Goal: Task Accomplishment & Management: Manage account settings

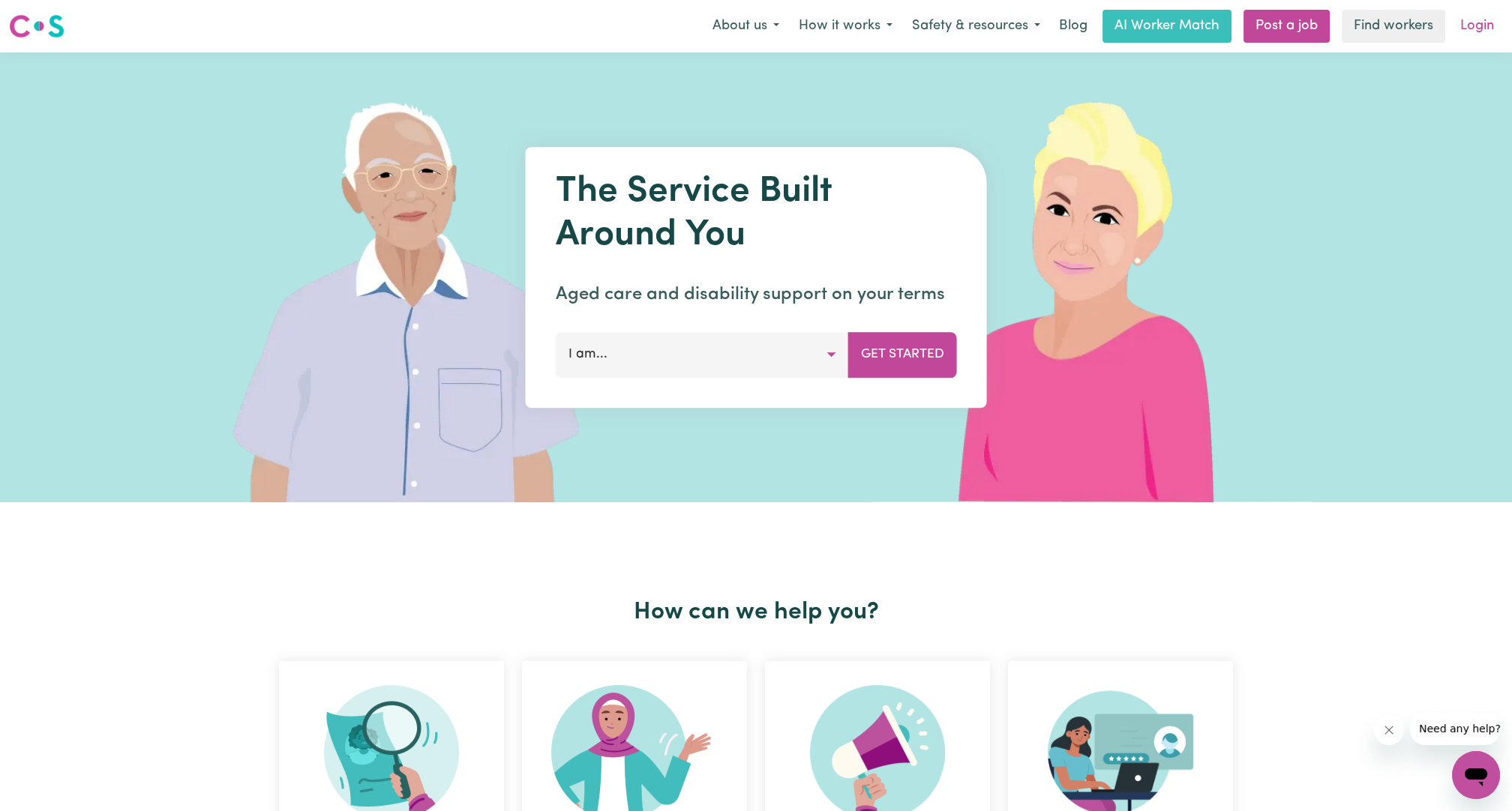
click at [1478, 20] on link "Login" at bounding box center [1477, 26] width 52 height 33
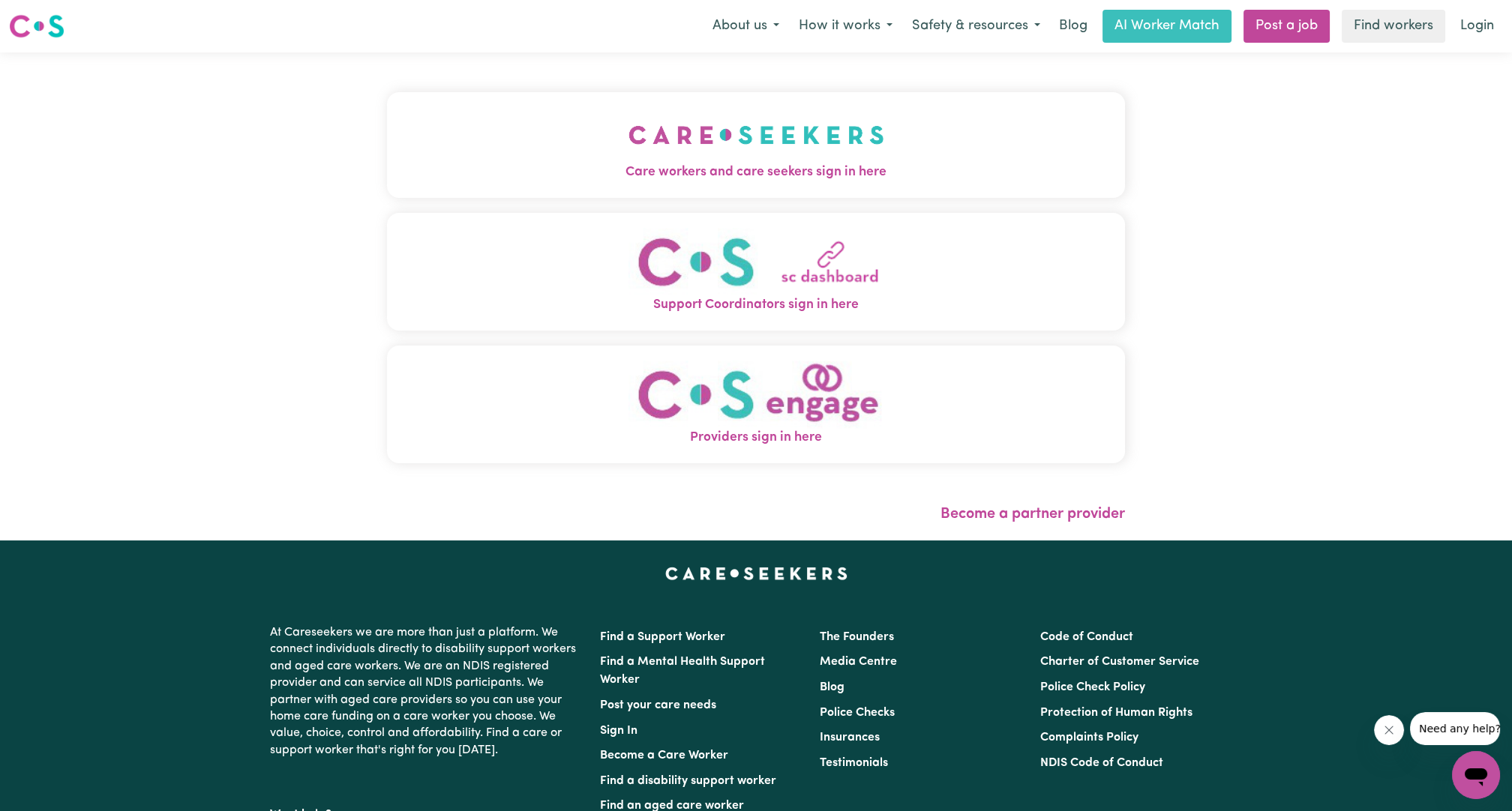
click at [647, 167] on span "Care workers and care seekers sign in here" at bounding box center [755, 172] width 738 height 20
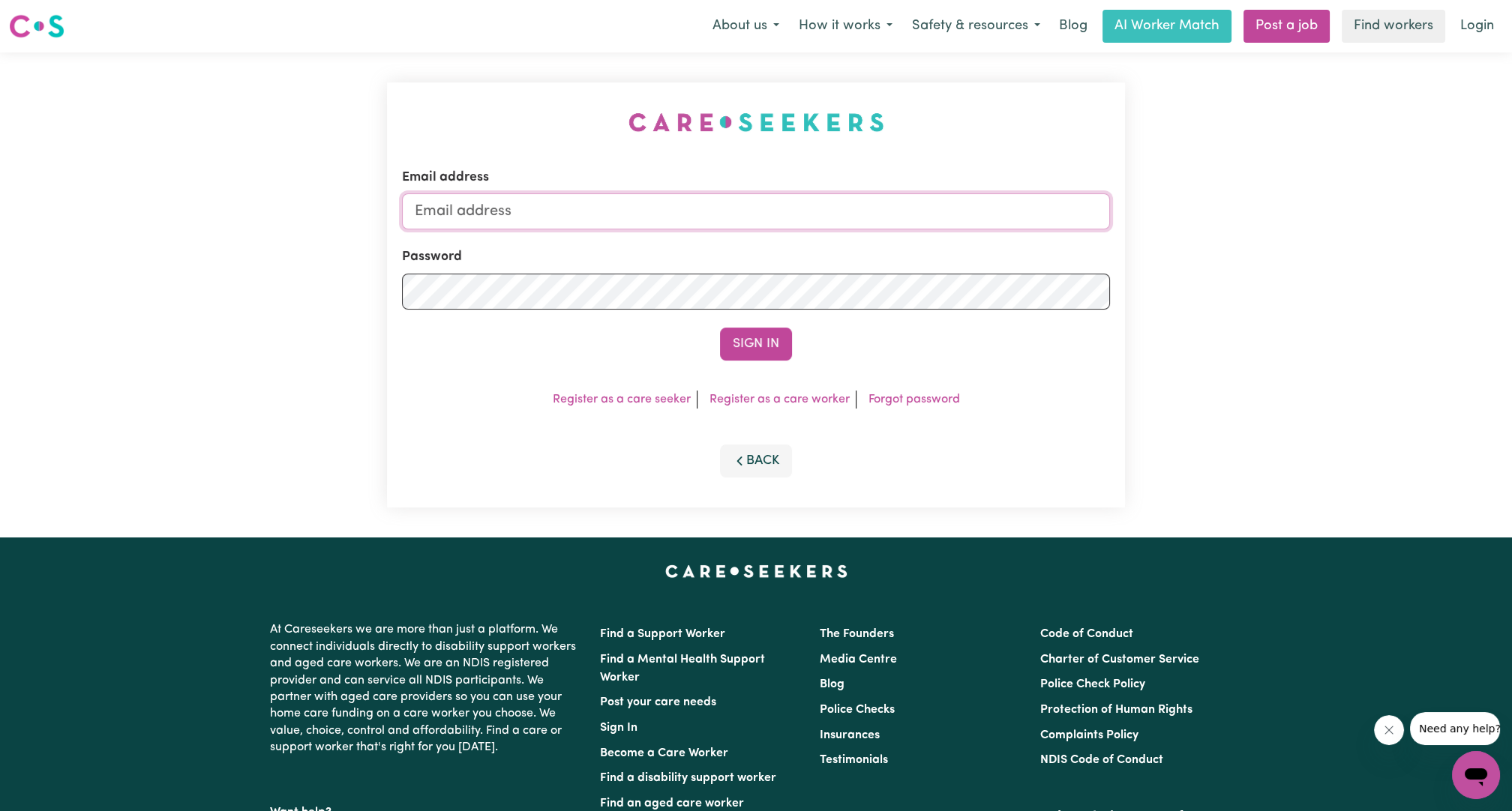
drag, startPoint x: 787, startPoint y: 212, endPoint x: 776, endPoint y: 215, distance: 11.4
click at [787, 212] on input "Email address" at bounding box center [756, 211] width 708 height 36
drag, startPoint x: 494, startPoint y: 215, endPoint x: 844, endPoint y: 242, distance: 351.0
click at [843, 243] on form "Email address [EMAIL_ADDRESS][PERSON_NAME][DOMAIN_NAME] Password Sign In" at bounding box center [756, 264] width 708 height 192
type input "[EMAIL_ADDRESS][DOMAIN_NAME]"
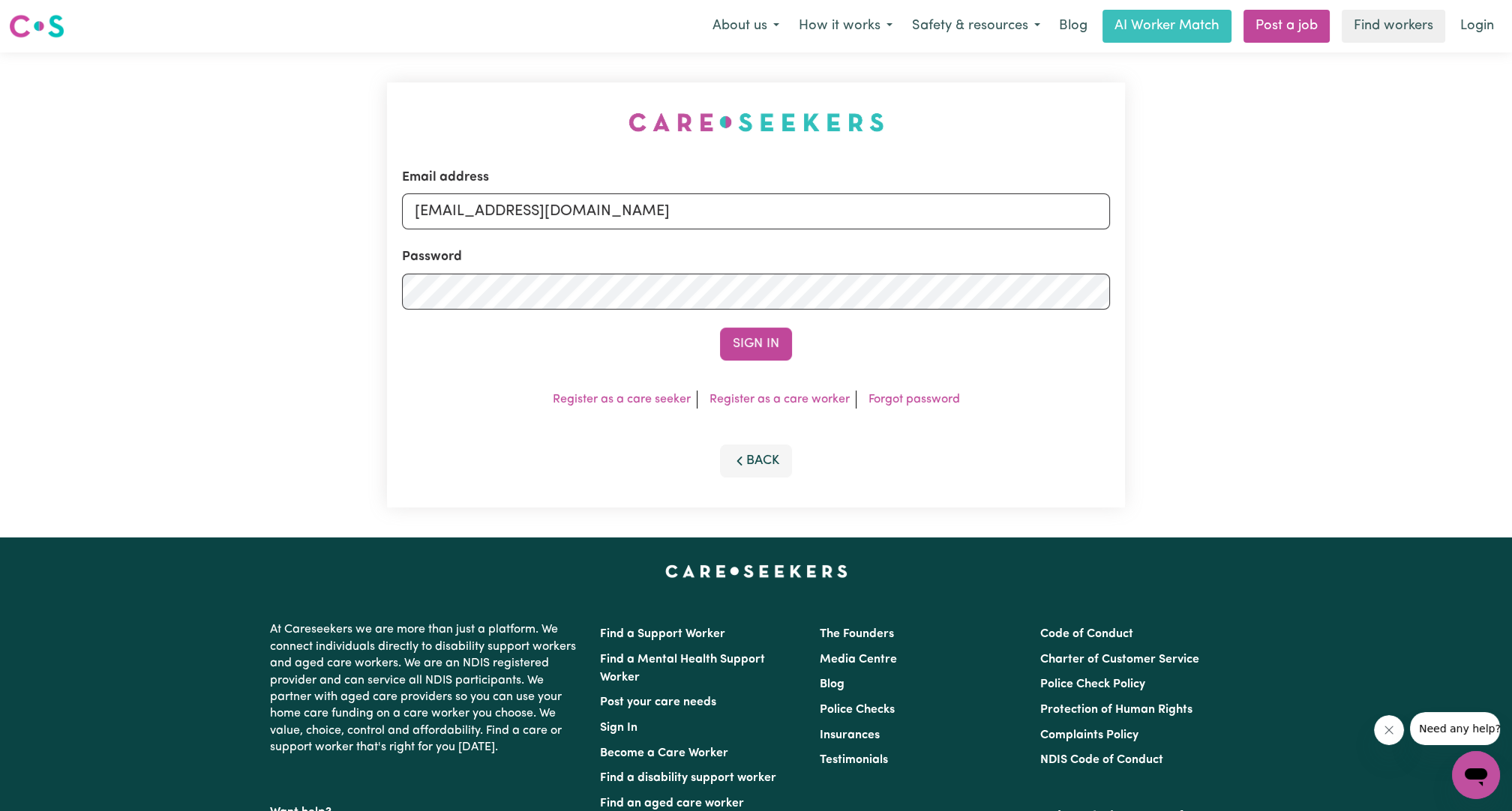
click at [804, 344] on div "Sign In" at bounding box center [756, 345] width 708 height 33
click at [789, 345] on button "Sign In" at bounding box center [756, 345] width 72 height 33
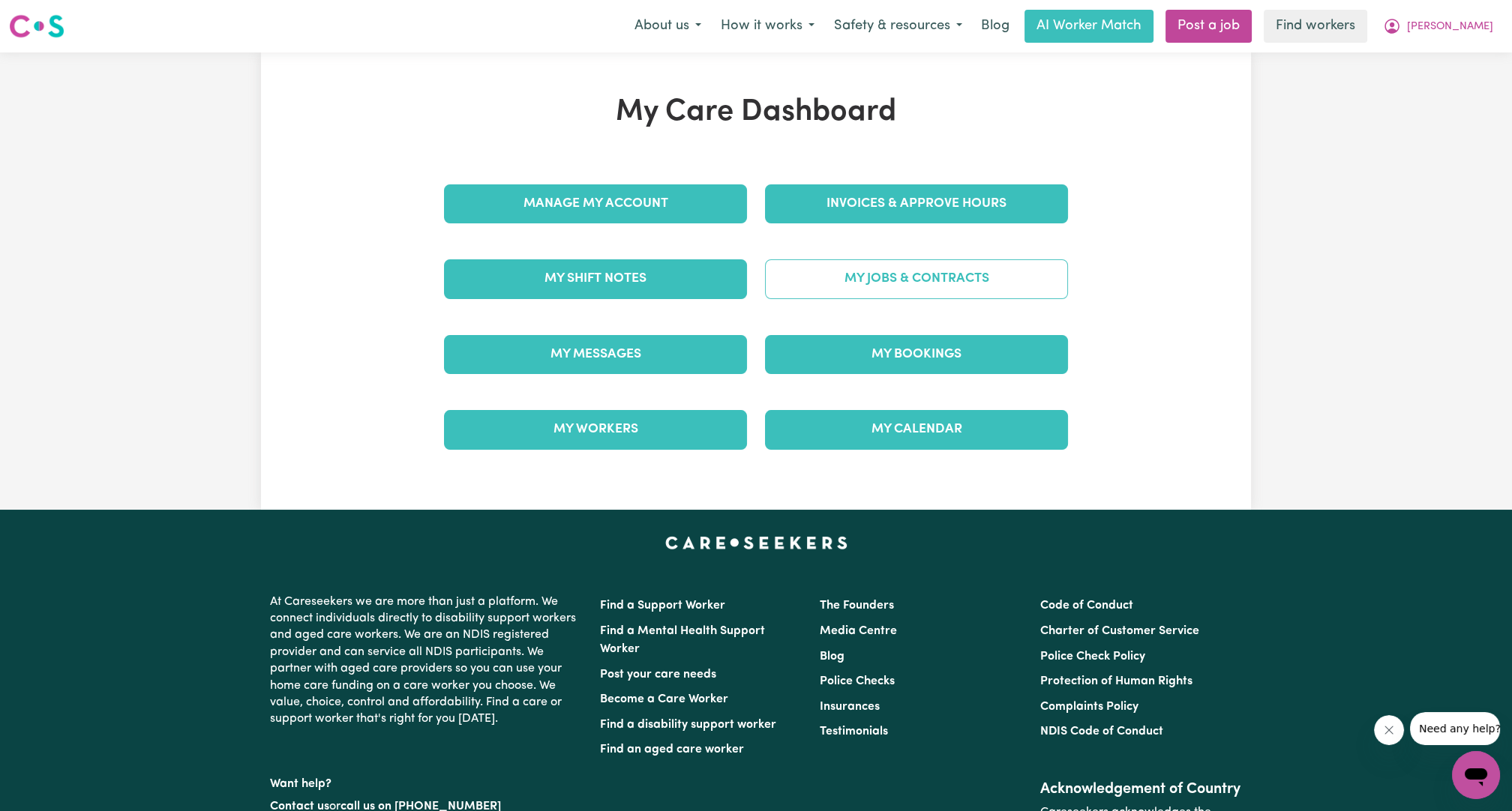
click at [871, 277] on link "My Jobs & Contracts" at bounding box center [916, 279] width 303 height 39
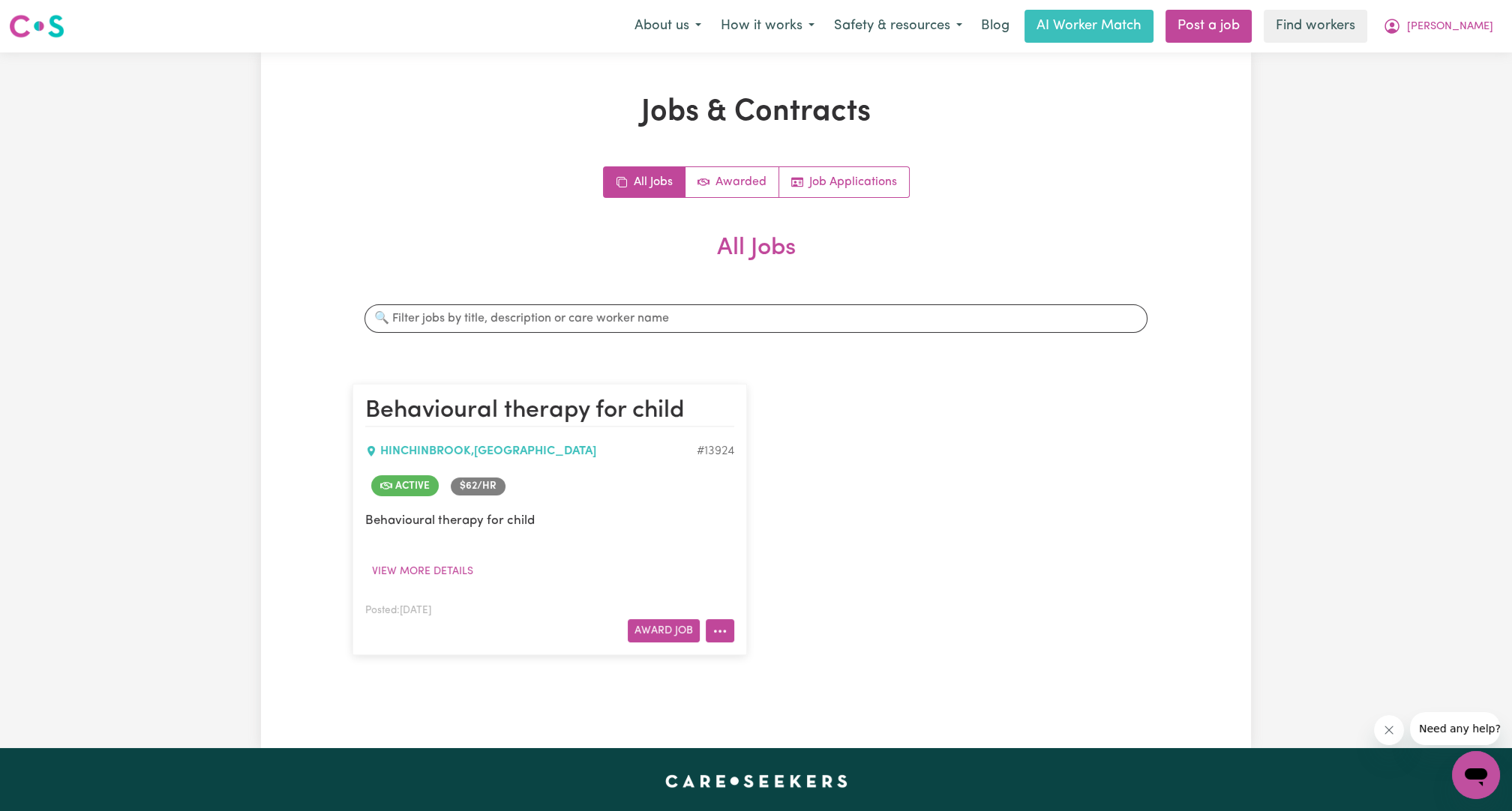
click at [717, 630] on circle "More options" at bounding box center [716, 631] width 3 height 3
click at [756, 448] on link "View/Edit Contract" at bounding box center [780, 446] width 146 height 30
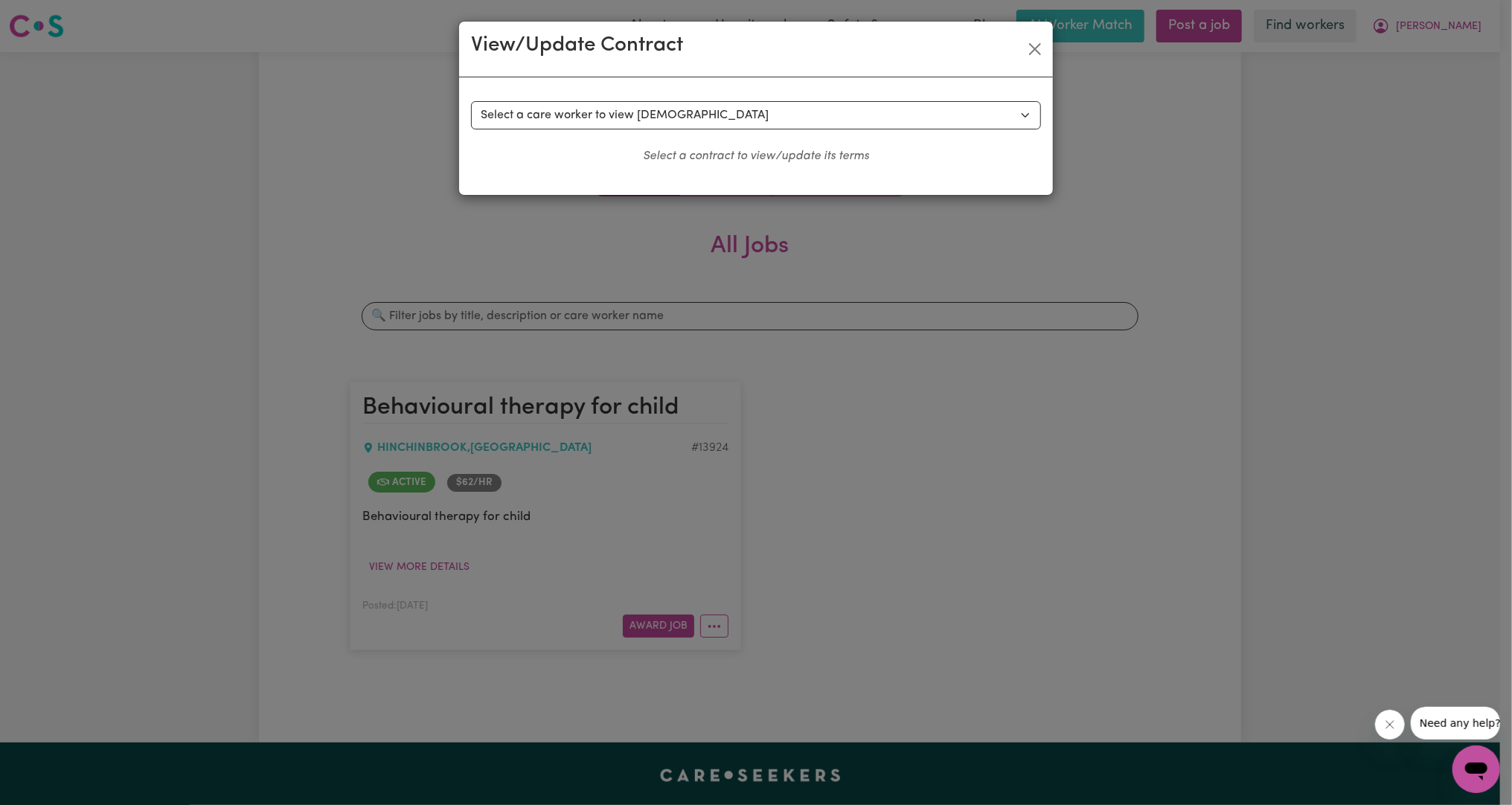
click at [615, 90] on div "Select a contract to view Select a care worker to view [DEMOGRAPHIC_DATA] #1000…" at bounding box center [756, 136] width 594 height 118
click at [608, 118] on select "Select a care worker to view [DEMOGRAPHIC_DATA] #10006 - [PERSON_NAME] (contrac…" at bounding box center [756, 116] width 570 height 28
click at [603, 267] on div "View/Update Contract Select a contract to view Select a care worker to view [DE…" at bounding box center [756, 402] width 1512 height 805
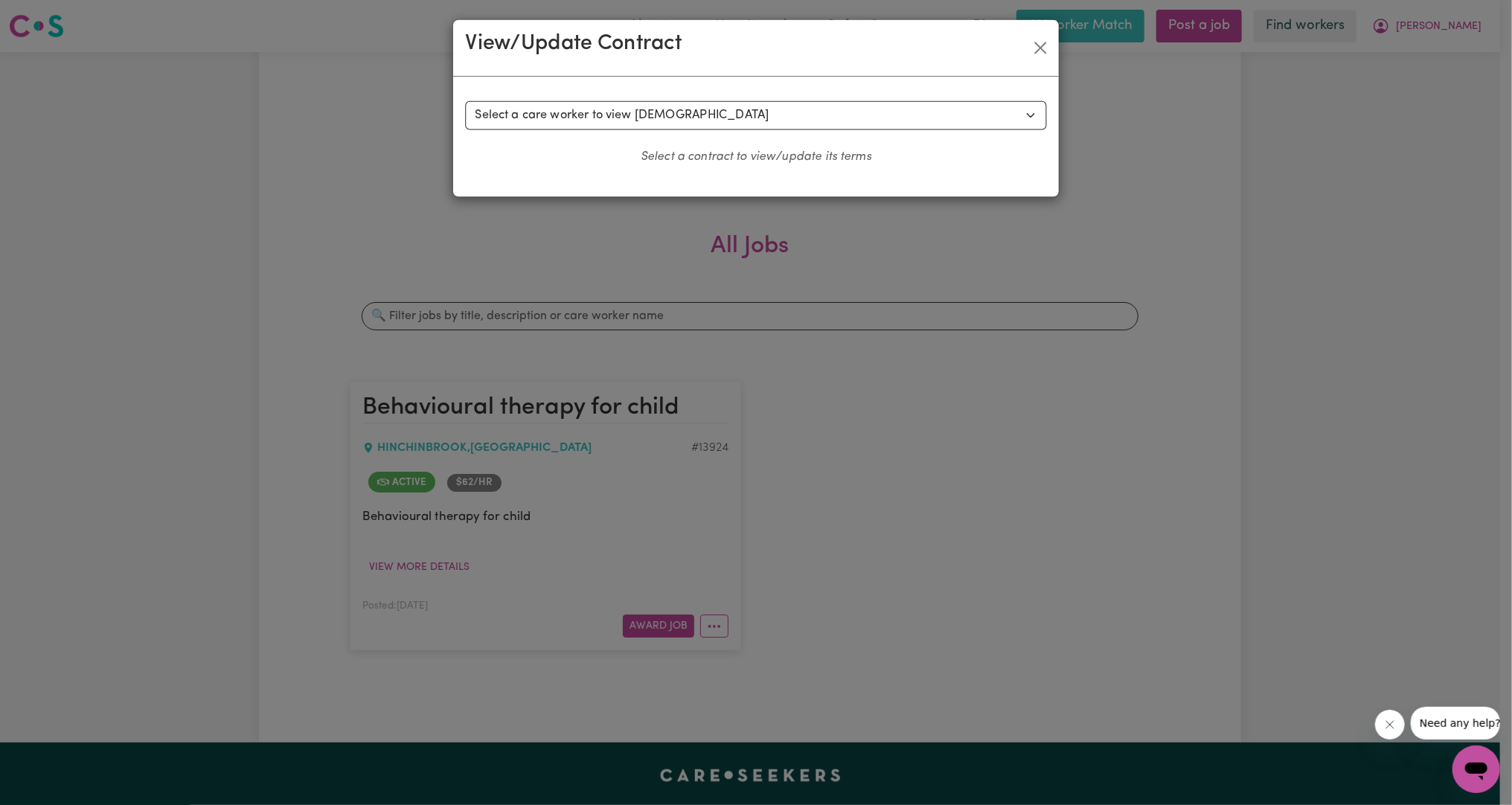
click at [679, 603] on div "View/Update Contract Select a contract to view Select a care worker to view [DE…" at bounding box center [756, 402] width 1512 height 805
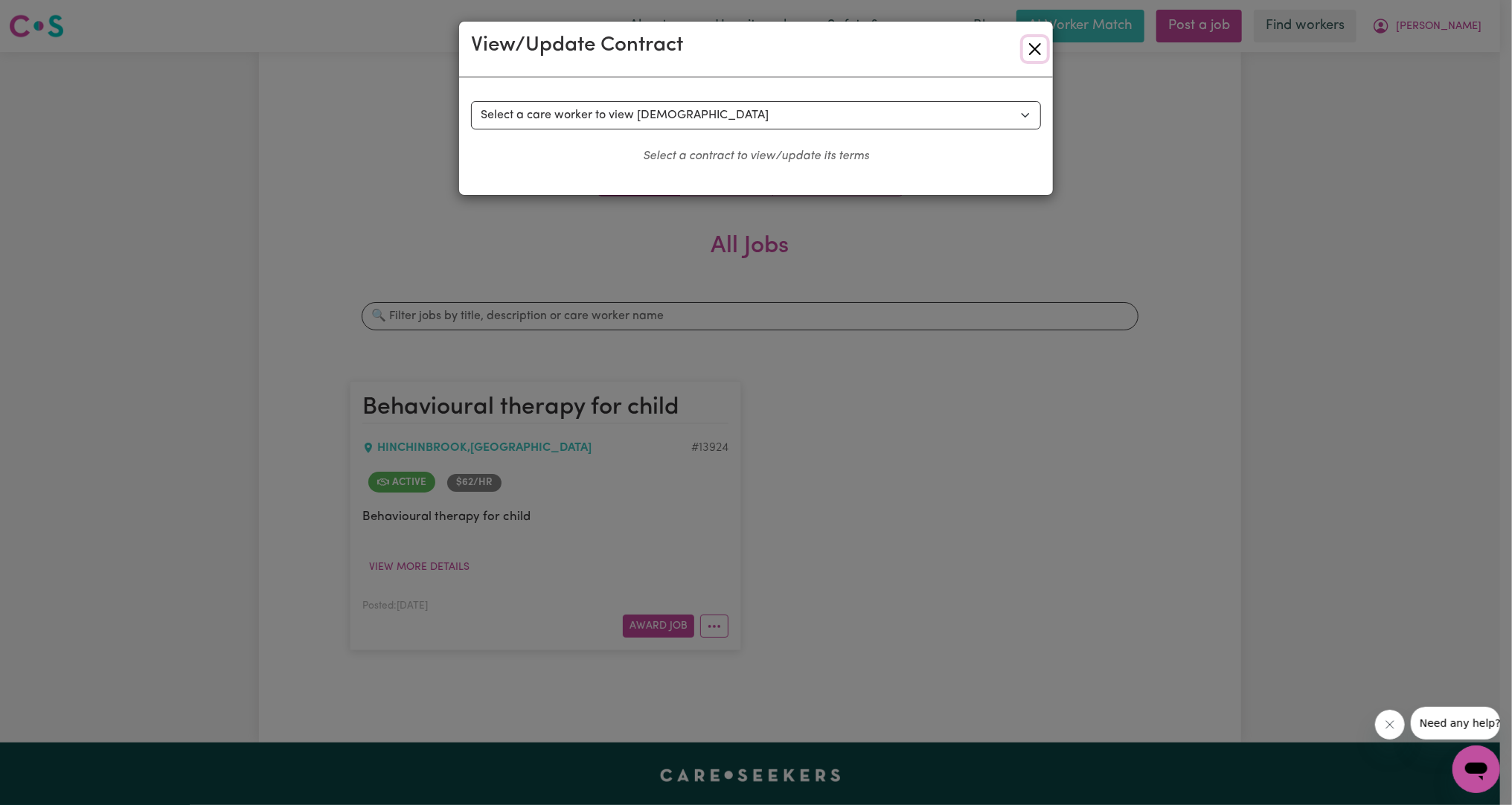
click at [1034, 48] on button "Close" at bounding box center [1036, 49] width 24 height 24
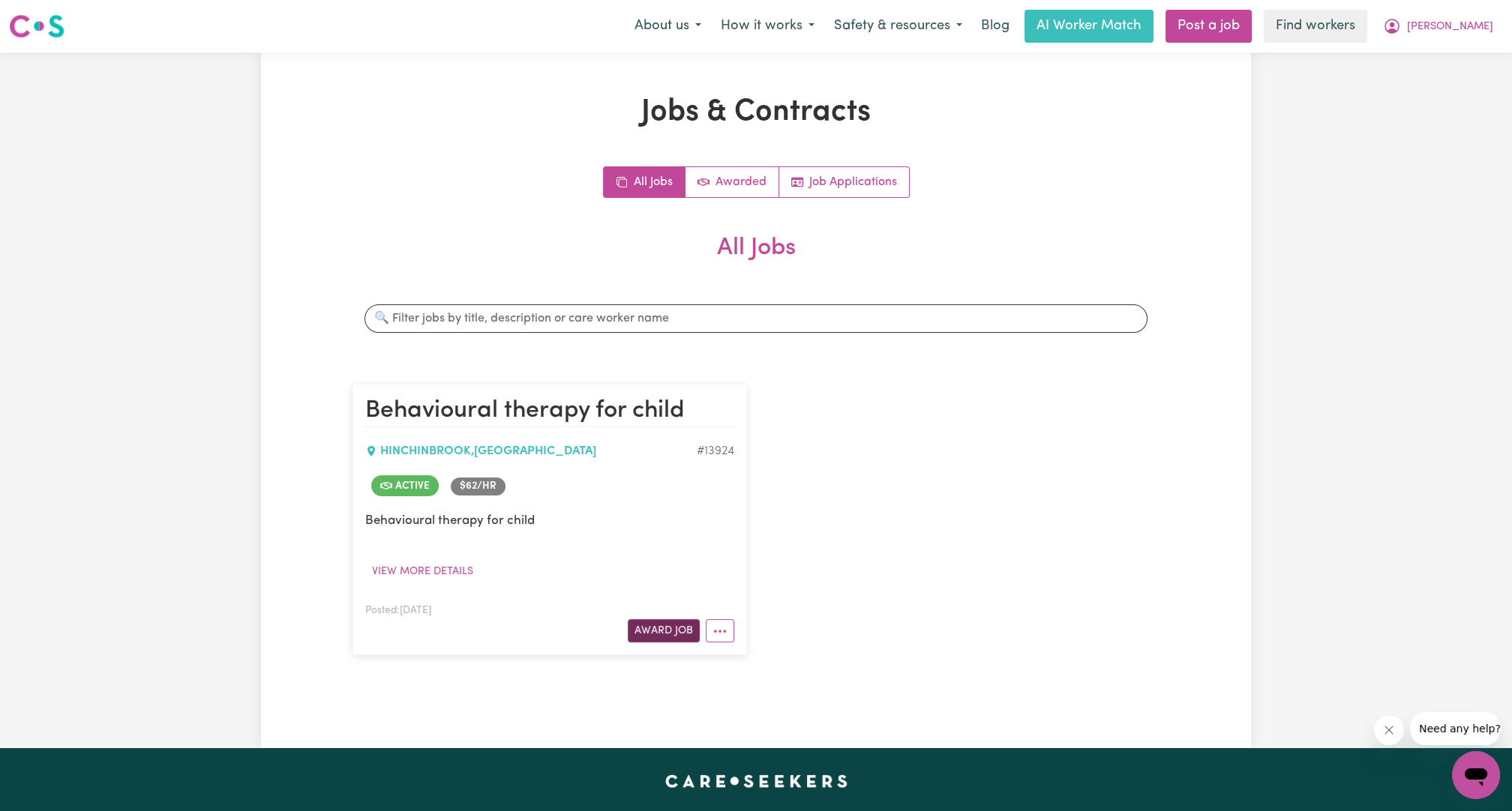
click at [660, 637] on button "Award Job" at bounding box center [663, 630] width 72 height 23
click at [670, 652] on article "Behavioural therapy for child [GEOGRAPHIC_DATA] , [GEOGRAPHIC_DATA] # 13924 Act…" at bounding box center [550, 520] width 395 height 272
click at [662, 626] on button "Award Job" at bounding box center [663, 630] width 72 height 23
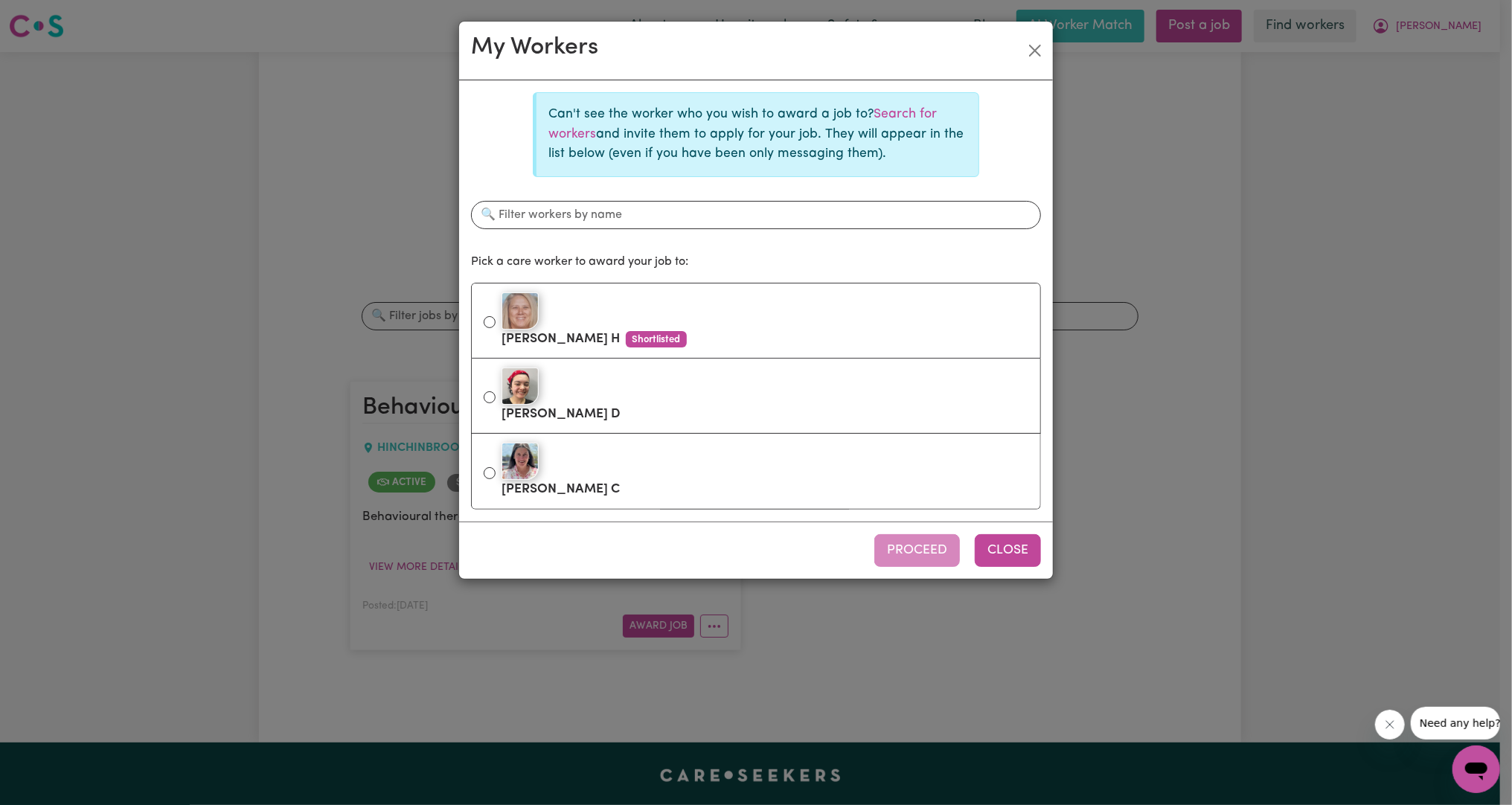
click at [1009, 546] on button "Close" at bounding box center [1008, 551] width 66 height 33
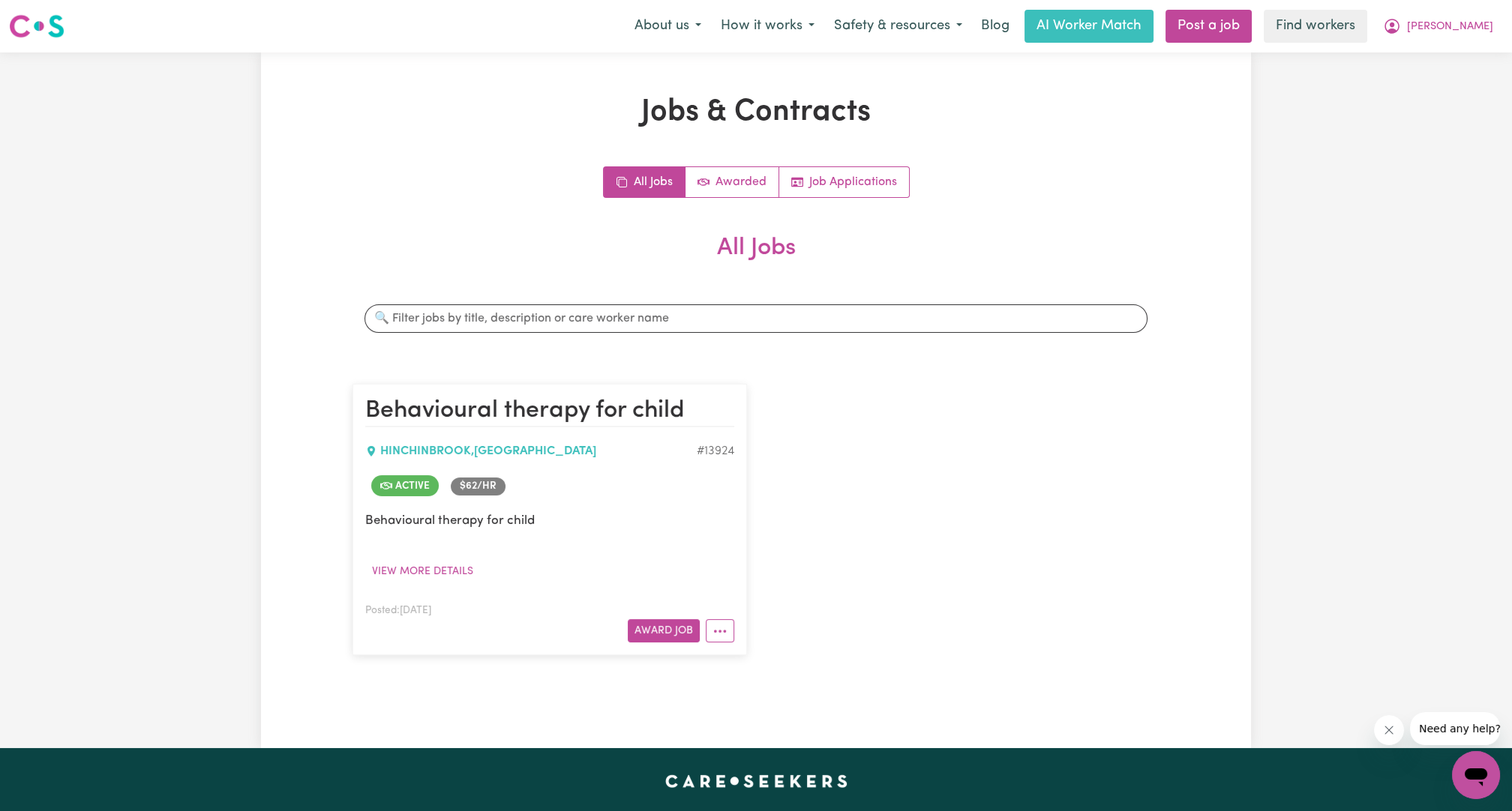
click at [989, 134] on div "Jobs & Contracts All Jobs Awarded Job Applications All Jobs Search jobs Behavio…" at bounding box center [756, 400] width 825 height 611
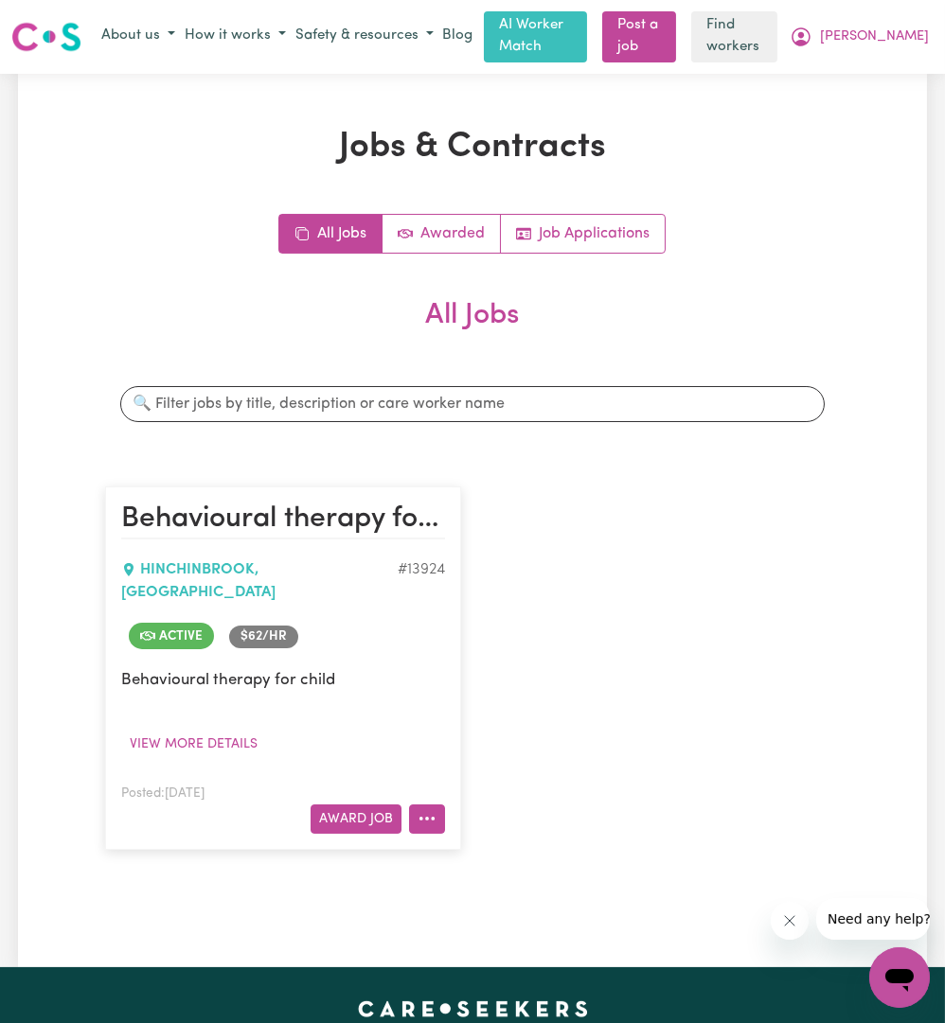
click at [452, 770] on article "Behavioural therapy for child [GEOGRAPHIC_DATA] , [GEOGRAPHIC_DATA] # 13924 Act…" at bounding box center [283, 668] width 356 height 363
click at [416, 805] on button "More options" at bounding box center [427, 819] width 36 height 29
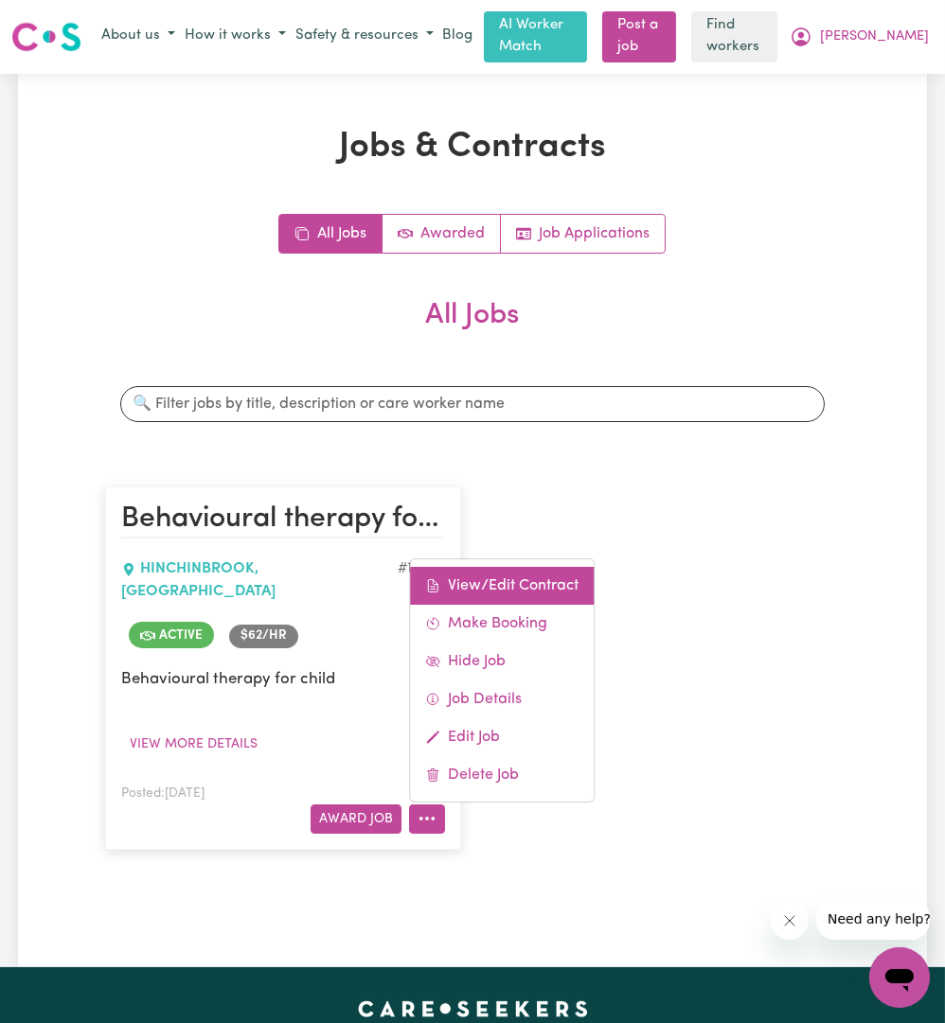
click at [480, 567] on link "View/Edit Contract" at bounding box center [502, 586] width 184 height 38
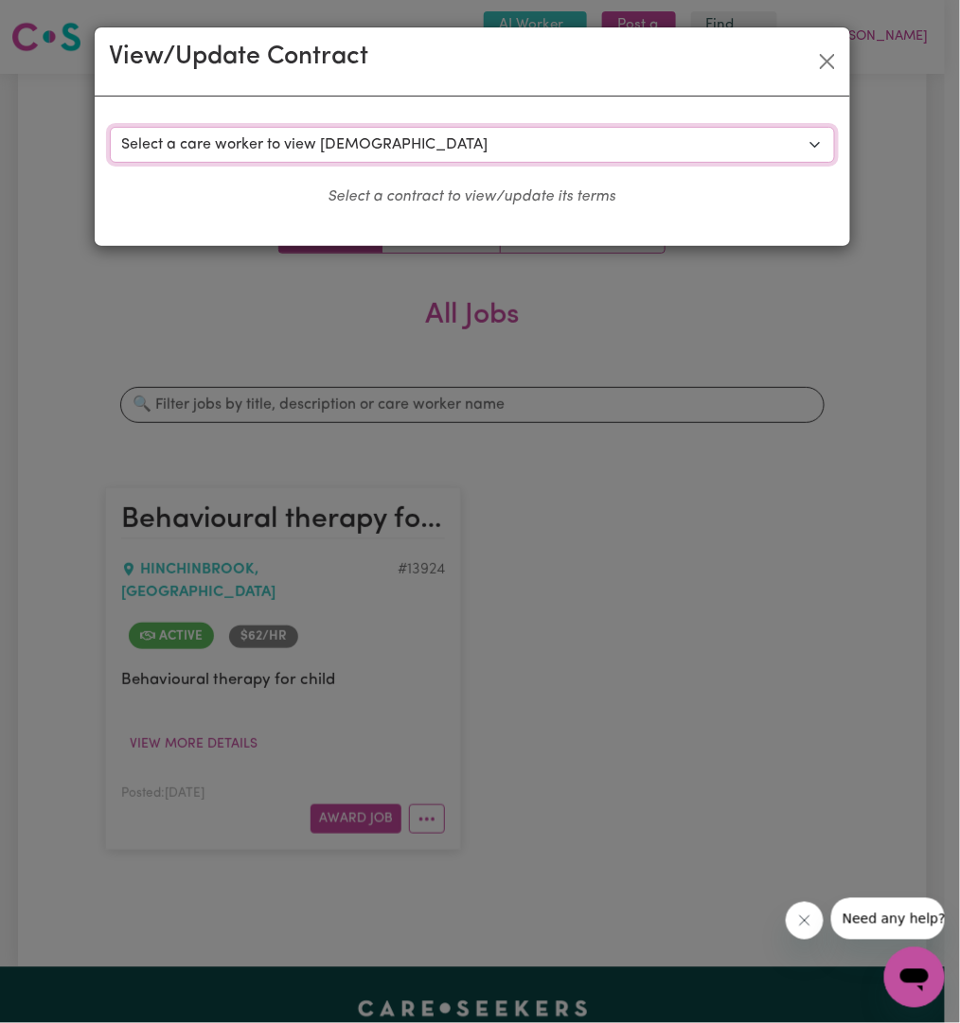
click at [573, 151] on select "Select a care worker to view [DEMOGRAPHIC_DATA] #10006 - [PERSON_NAME] (contrac…" at bounding box center [472, 145] width 725 height 36
select select "9618"
click at [110, 127] on select "Select a care worker to view [DEMOGRAPHIC_DATA] #10006 - [PERSON_NAME] (contrac…" at bounding box center [472, 145] width 725 height 36
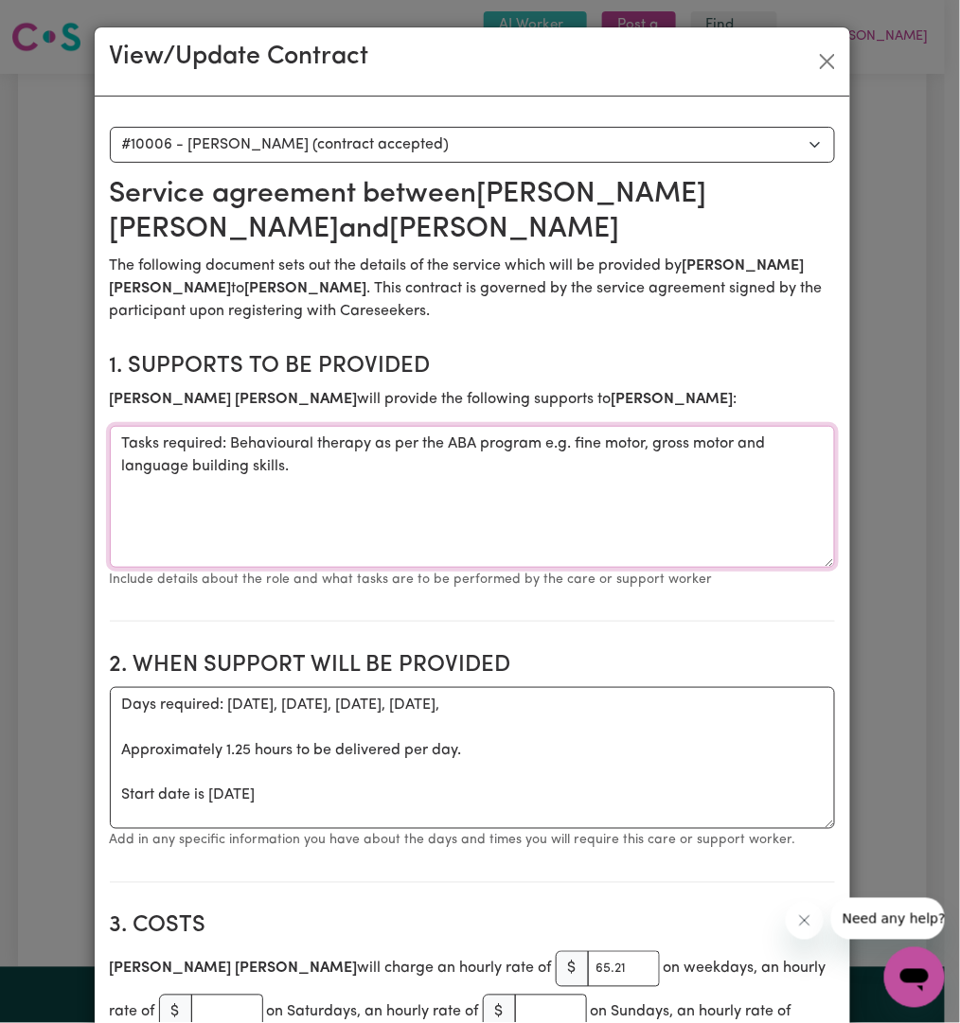
drag, startPoint x: 401, startPoint y: 482, endPoint x: 97, endPoint y: 359, distance: 328.7
click at [0, 372] on html "Menu About us How it works Safety & resources Blog AI Worker Match Post a job F…" at bounding box center [480, 912] width 960 height 1824
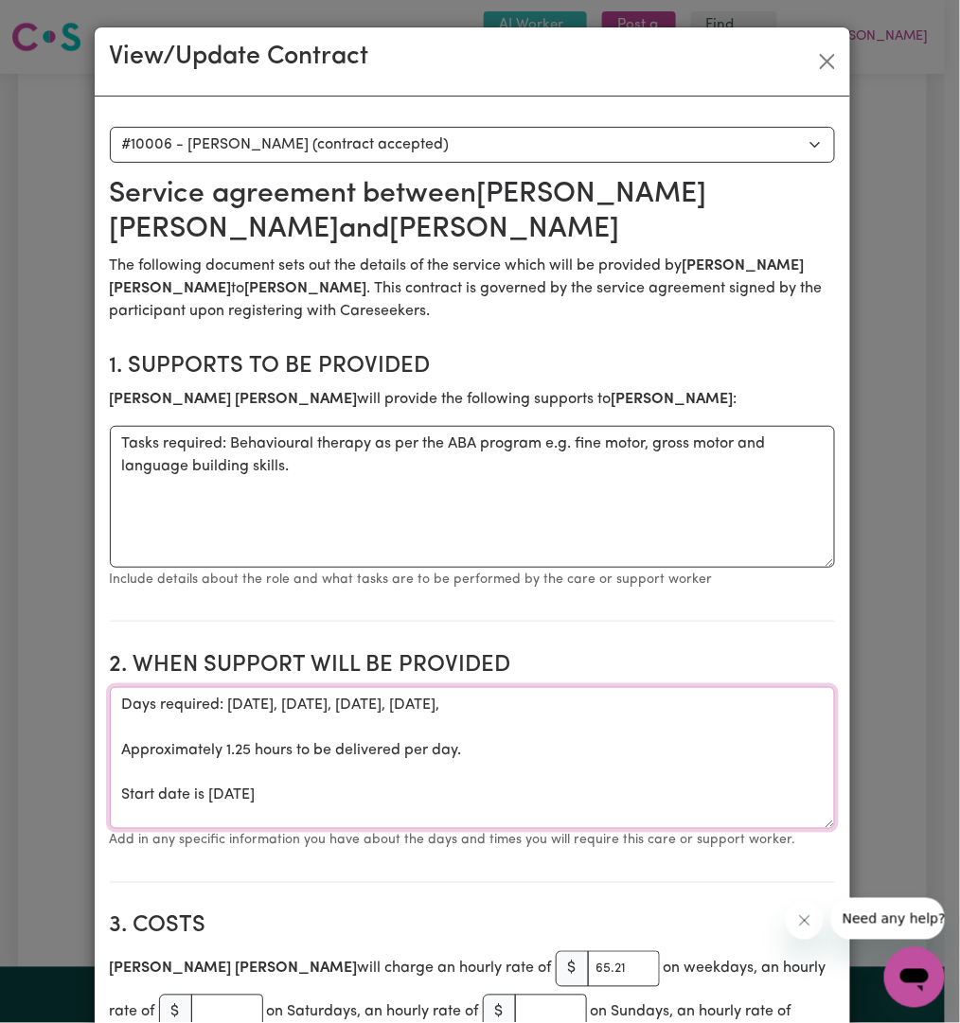
drag, startPoint x: 404, startPoint y: 806, endPoint x: 0, endPoint y: 507, distance: 502.8
click at [0, 510] on html "Menu About us How it works Safety & resources Blog AI Worker Match Post a job F…" at bounding box center [480, 912] width 960 height 1824
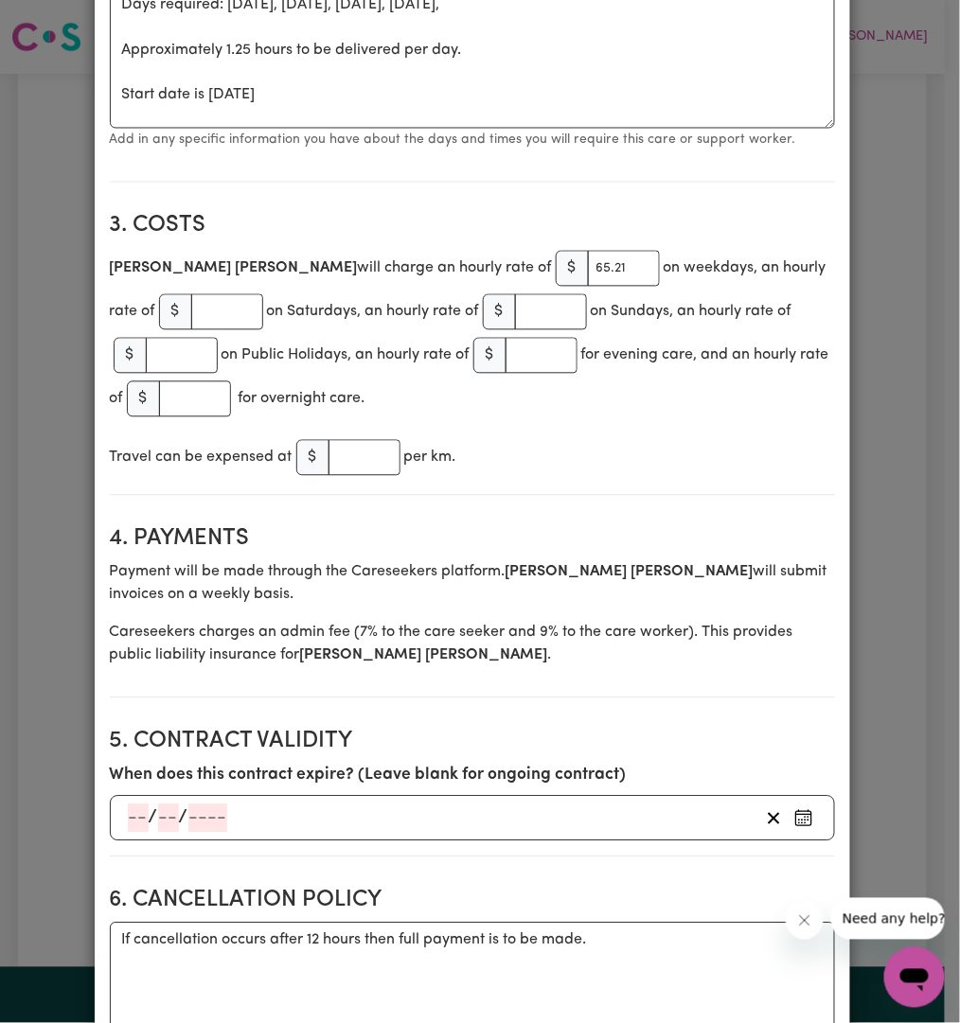
scroll to position [350, 0]
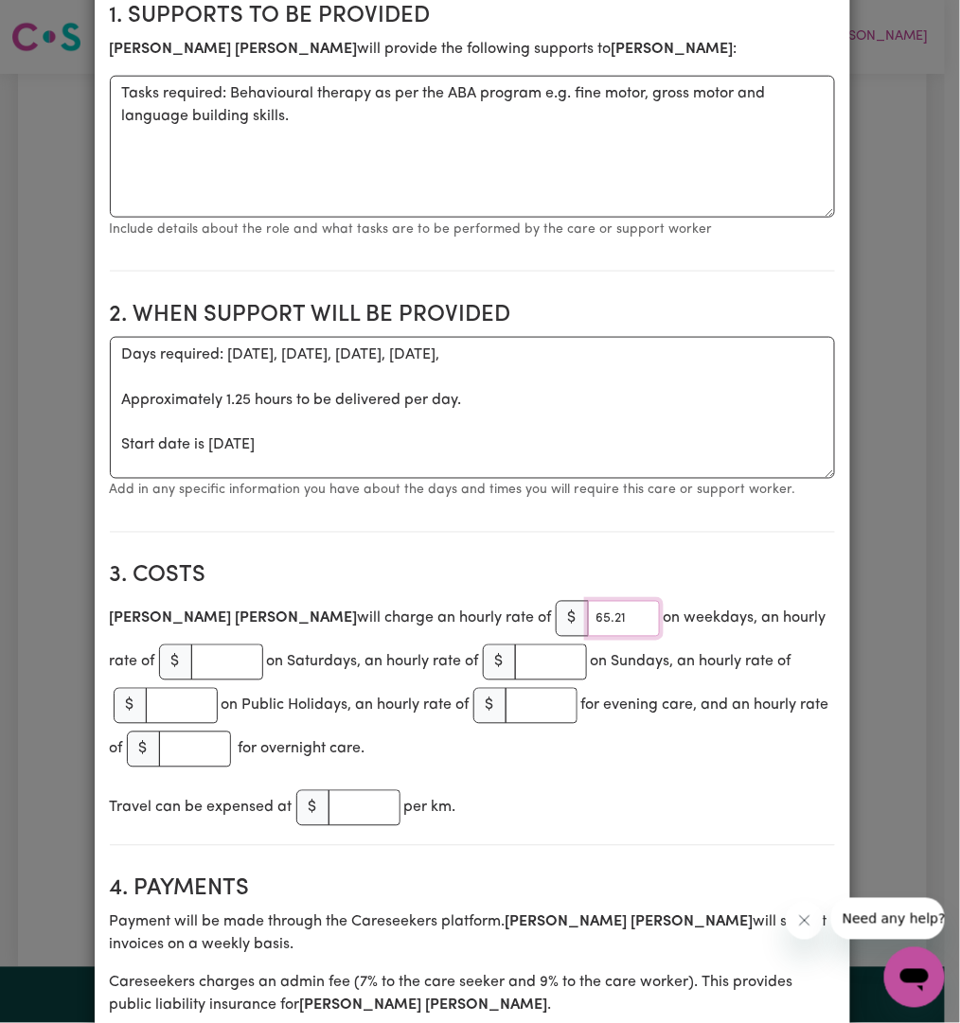
click at [588, 612] on input "65.21" at bounding box center [624, 619] width 72 height 36
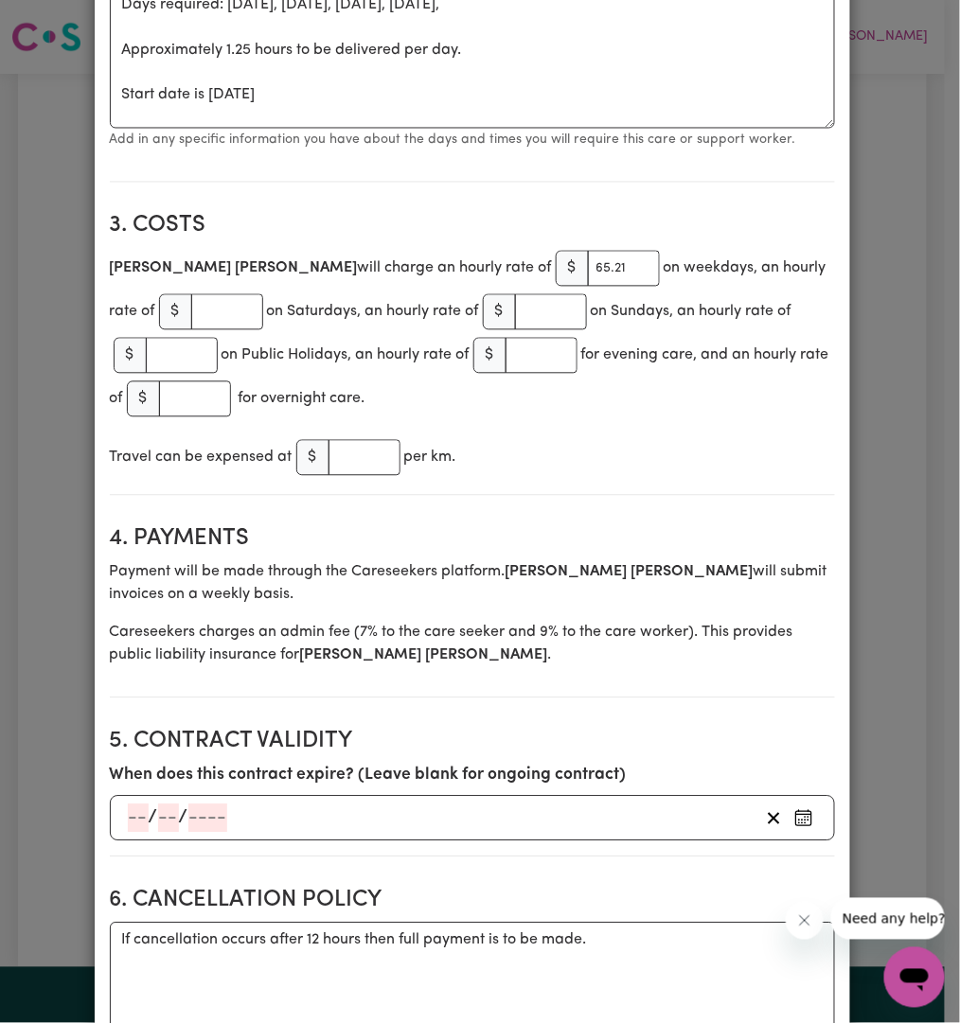
scroll to position [1052, 0]
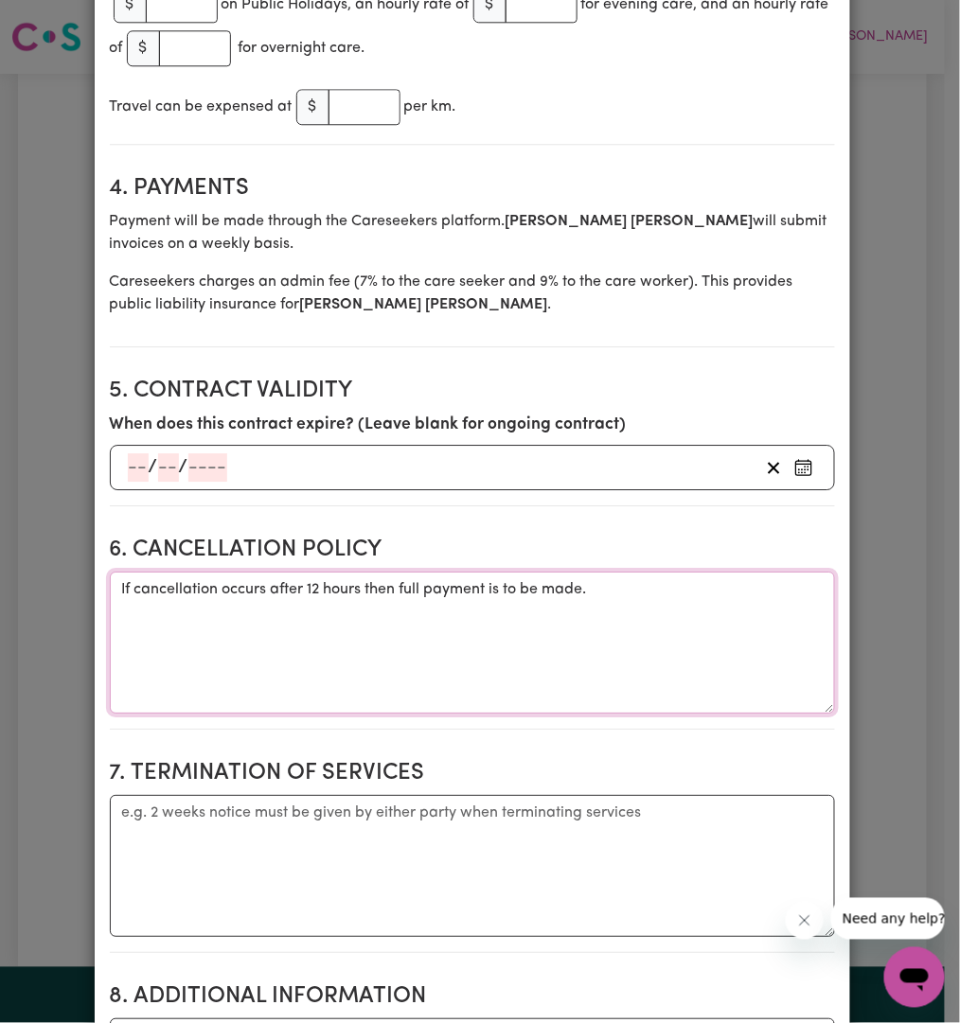
drag, startPoint x: 716, startPoint y: 628, endPoint x: -2, endPoint y: 540, distance: 722.9
click at [0, 540] on html "Menu About us How it works Safety & resources Blog AI Worker Match Post a job F…" at bounding box center [480, 912] width 960 height 1824
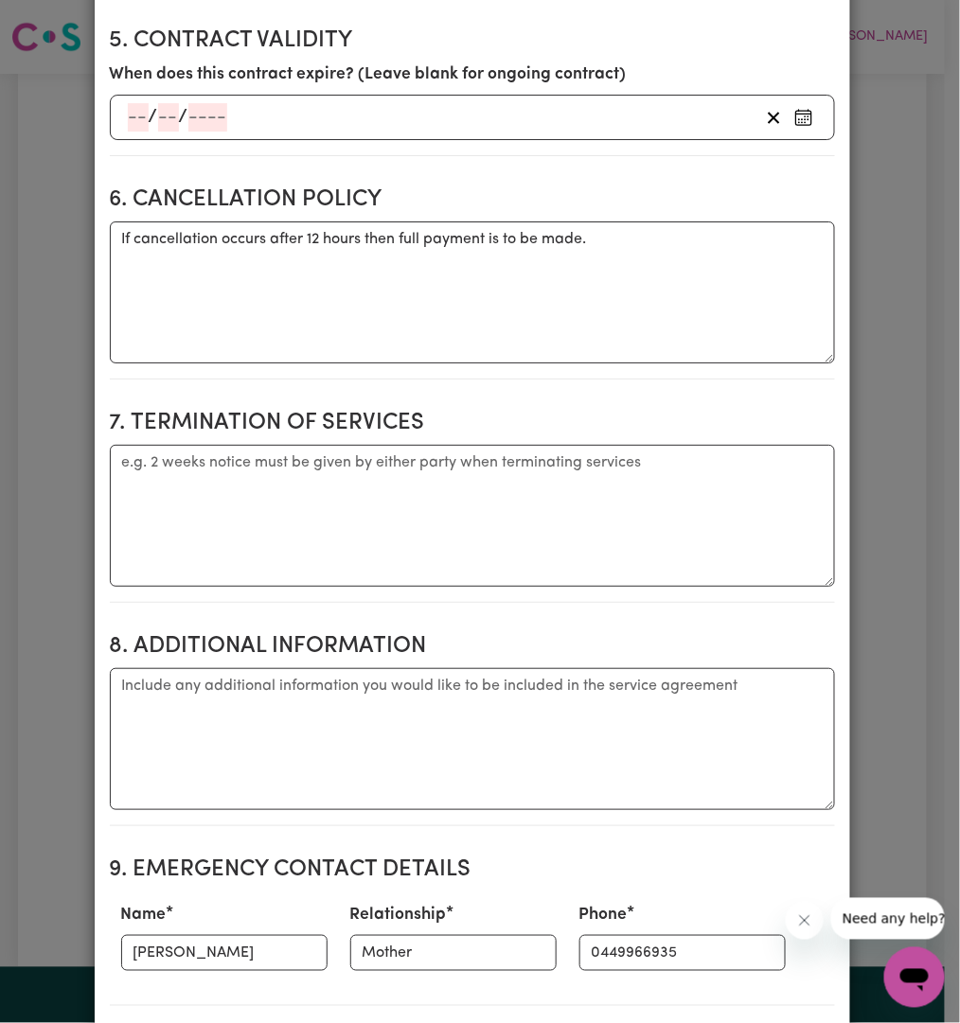
scroll to position [1753, 0]
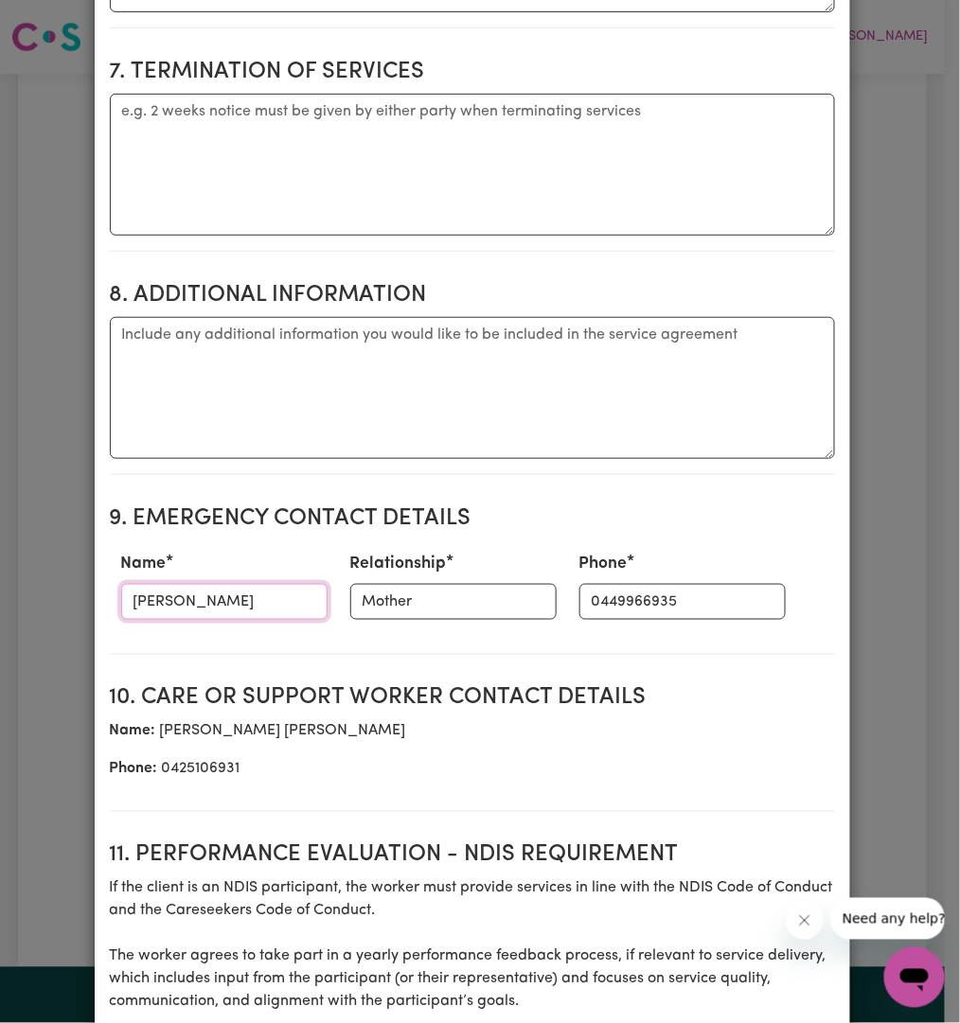
click at [171, 586] on input "[PERSON_NAME]" at bounding box center [224, 602] width 206 height 36
click at [403, 602] on input "Mother" at bounding box center [453, 602] width 206 height 36
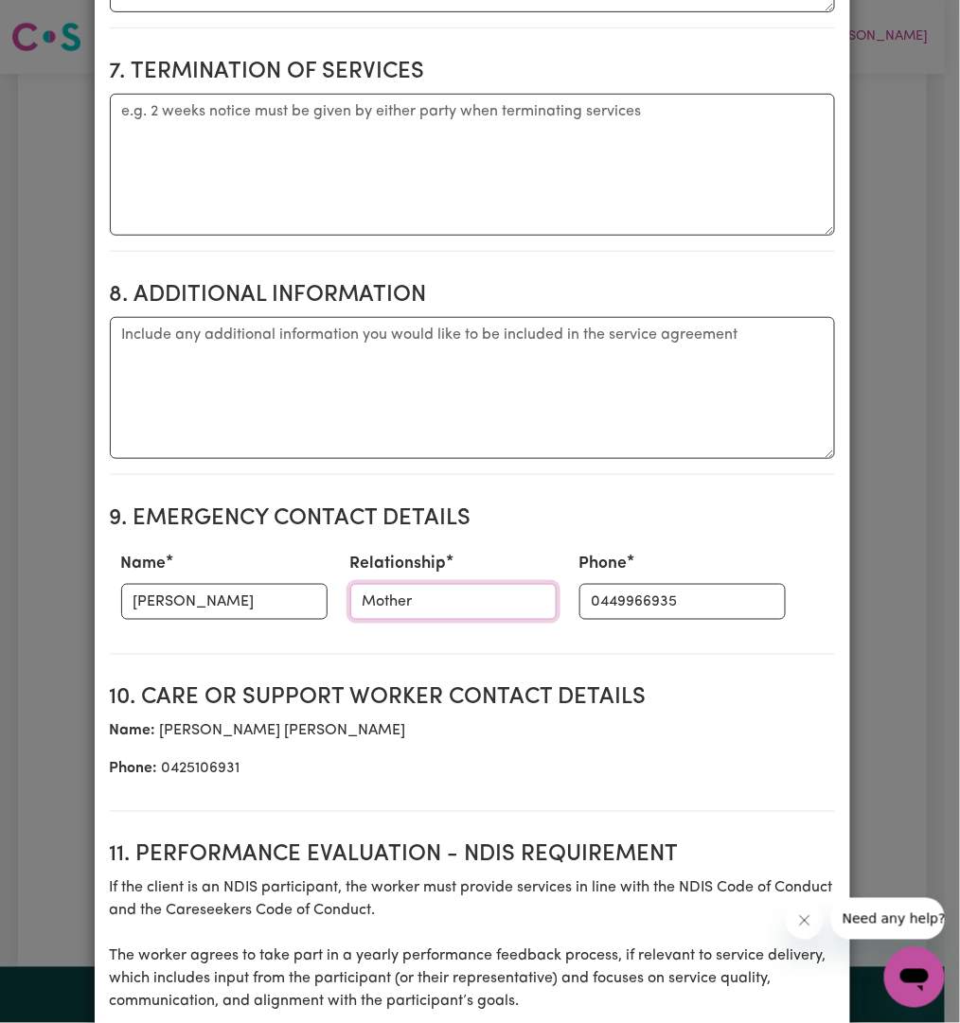
click at [403, 602] on input "Mother" at bounding box center [453, 602] width 206 height 36
click at [635, 604] on input "0449966935" at bounding box center [682, 602] width 206 height 36
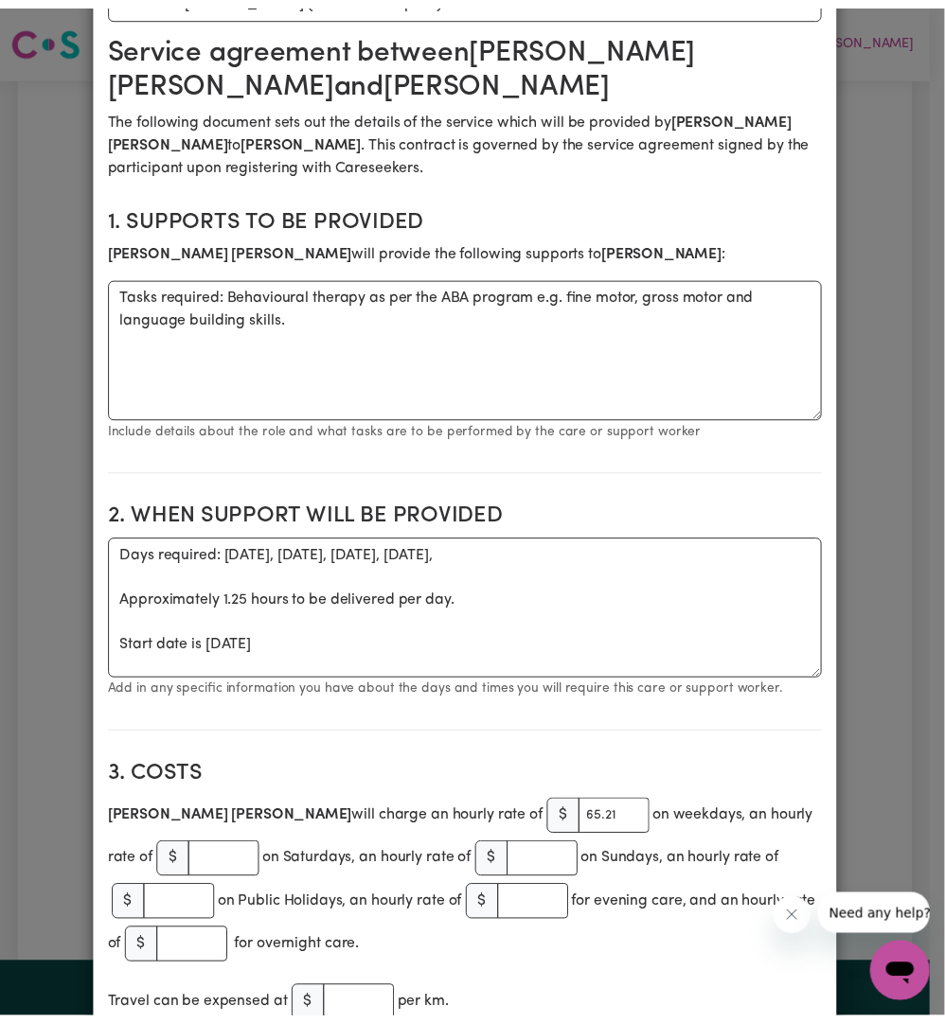
scroll to position [0, 0]
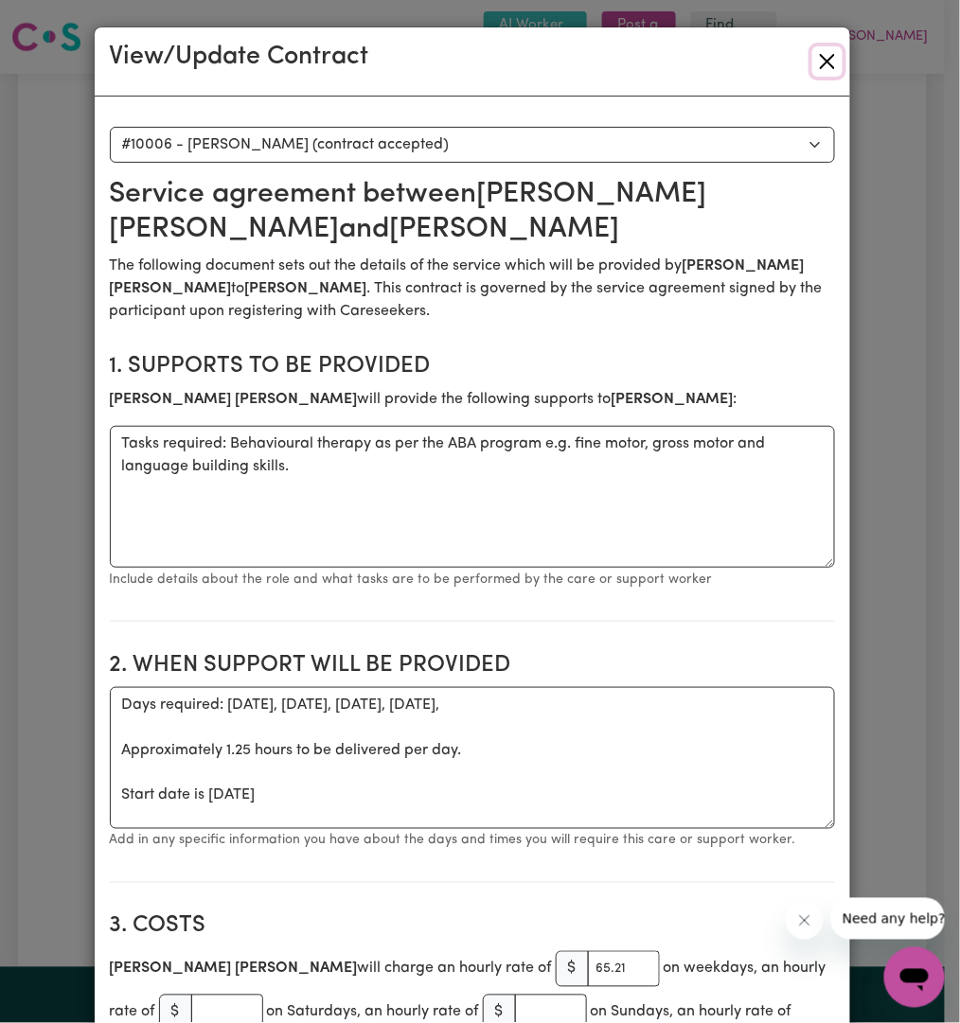
click at [816, 73] on button "Close" at bounding box center [827, 61] width 30 height 30
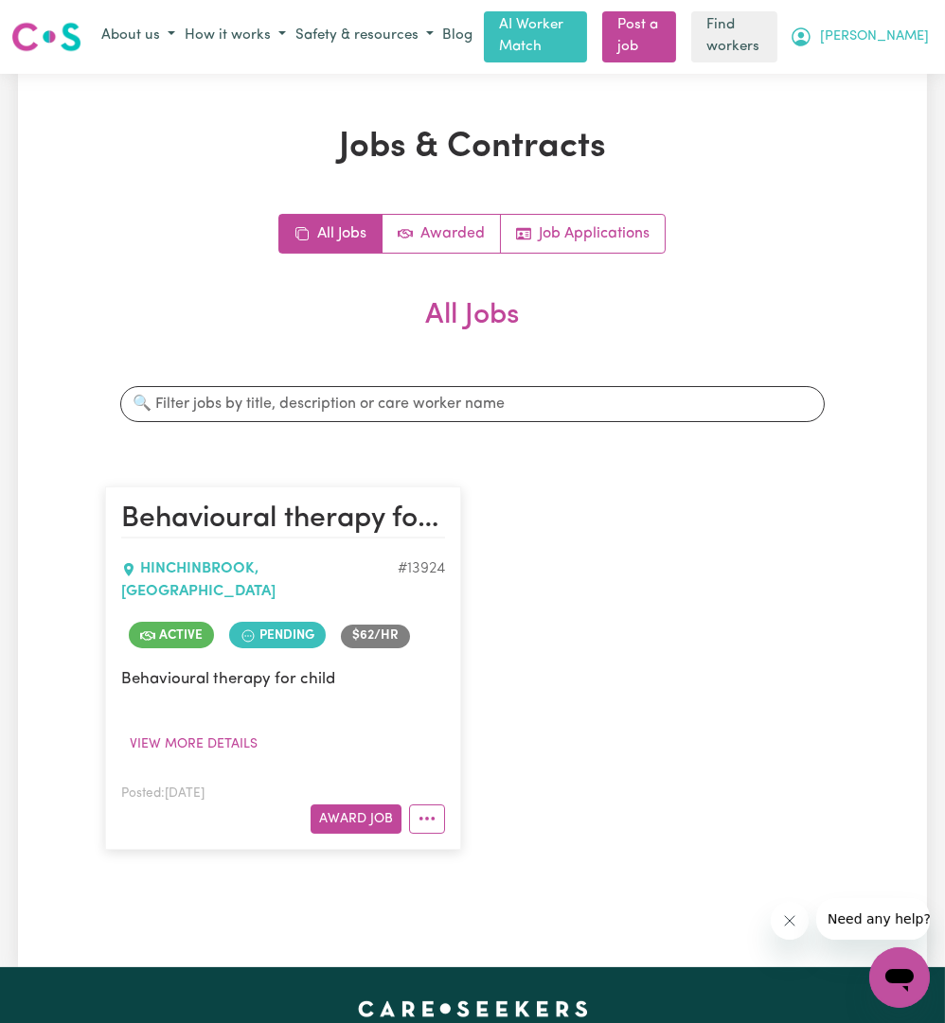
click at [910, 32] on span "[PERSON_NAME]" at bounding box center [874, 37] width 109 height 21
click at [903, 110] on link "Logout" at bounding box center [858, 110] width 150 height 36
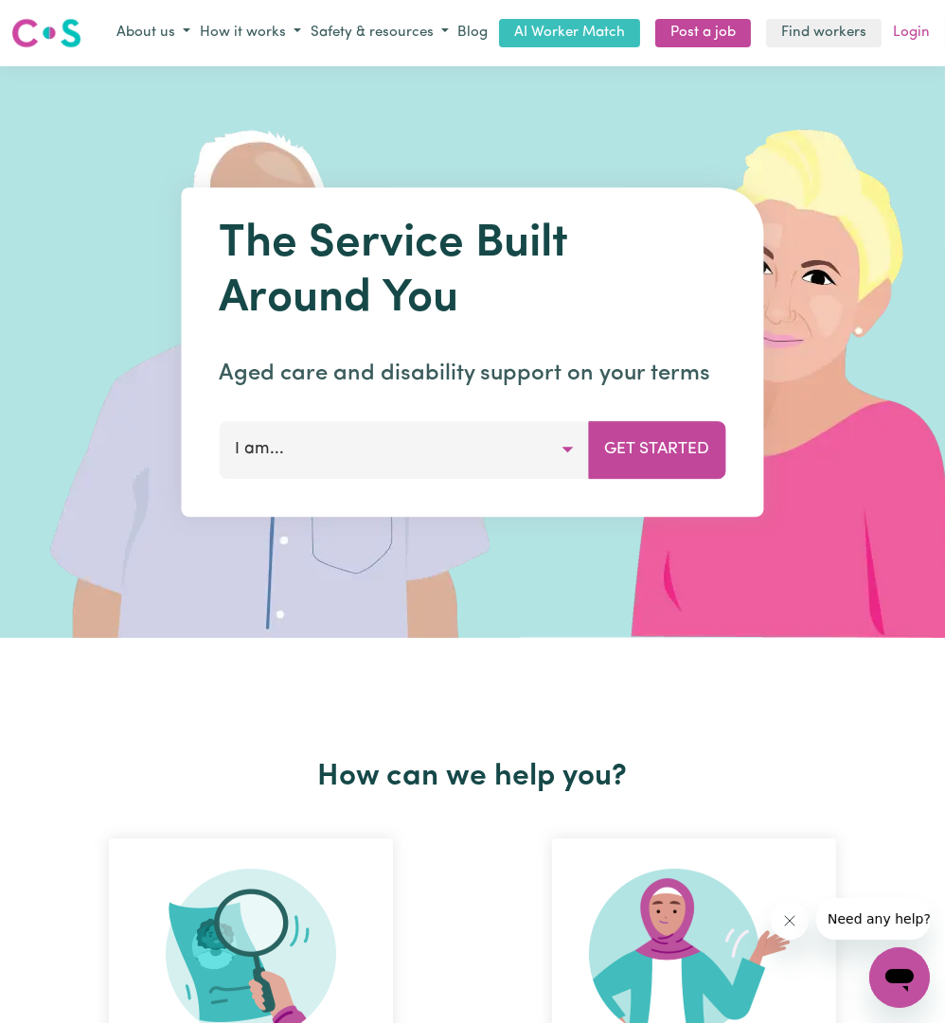
click at [925, 22] on link "Login" at bounding box center [911, 33] width 44 height 29
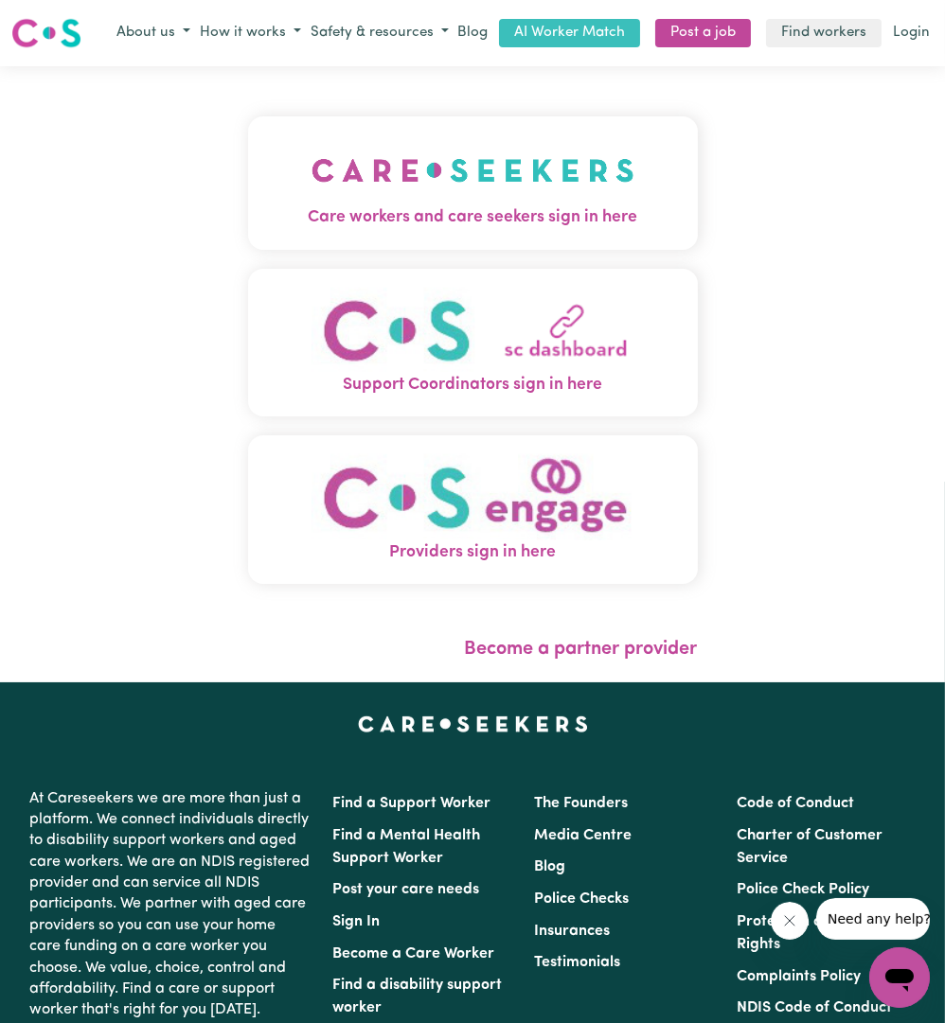
click at [91, 180] on div "Care workers and care seekers sign in here Support Coordinators sign in here Pr…" at bounding box center [472, 374] width 945 height 616
click at [496, 250] on div "Care workers and care seekers sign in here Support Coordinators sign in here Pr…" at bounding box center [473, 360] width 450 height 512
click at [508, 237] on button "Care workers and care seekers sign in here" at bounding box center [473, 182] width 450 height 133
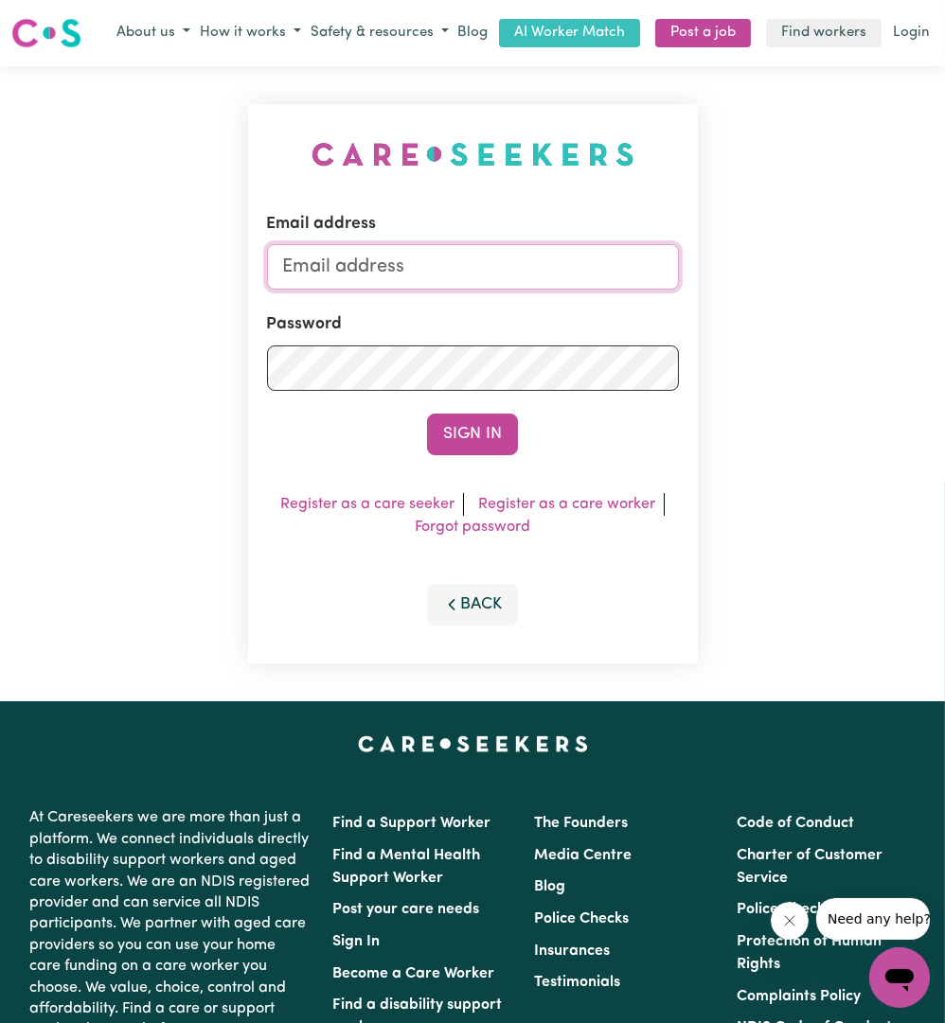
click at [520, 261] on input "Email address" at bounding box center [473, 266] width 412 height 45
drag, startPoint x: 386, startPoint y: 279, endPoint x: 625, endPoint y: 299, distance: 239.4
click at [625, 299] on form "Email address [EMAIL_ADDRESS][PERSON_NAME][DOMAIN_NAME] Password Sign In" at bounding box center [473, 333] width 412 height 243
click at [374, 254] on input "[EMAIL_ADDRESS][PERSON_NAME][DOMAIN_NAME]" at bounding box center [473, 266] width 412 height 45
drag, startPoint x: 383, startPoint y: 261, endPoint x: 747, endPoint y: 287, distance: 364.4
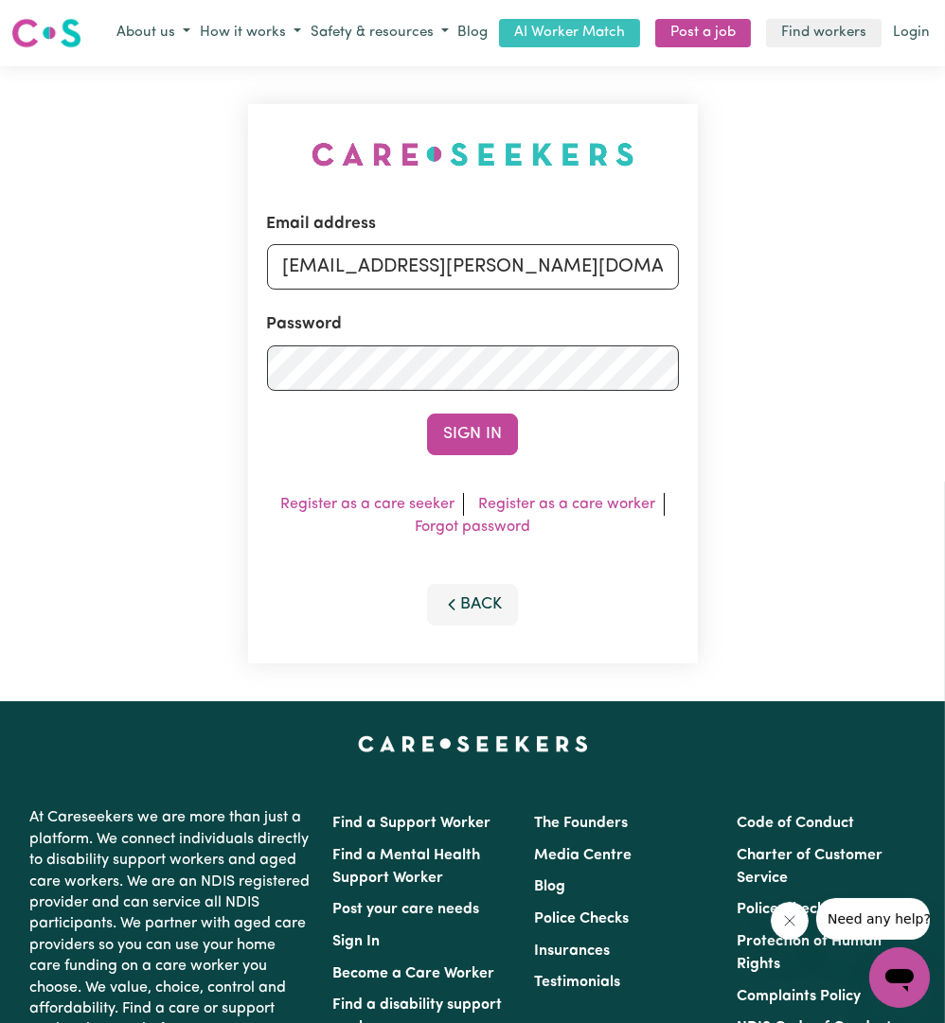
click at [747, 287] on div "Email address [EMAIL_ADDRESS][PERSON_NAME][DOMAIN_NAME] Password Sign In Regist…" at bounding box center [472, 383] width 945 height 635
type input "[EMAIL_ADDRESS][DOMAIN_NAME]"
click at [478, 416] on button "Sign In" at bounding box center [472, 435] width 91 height 42
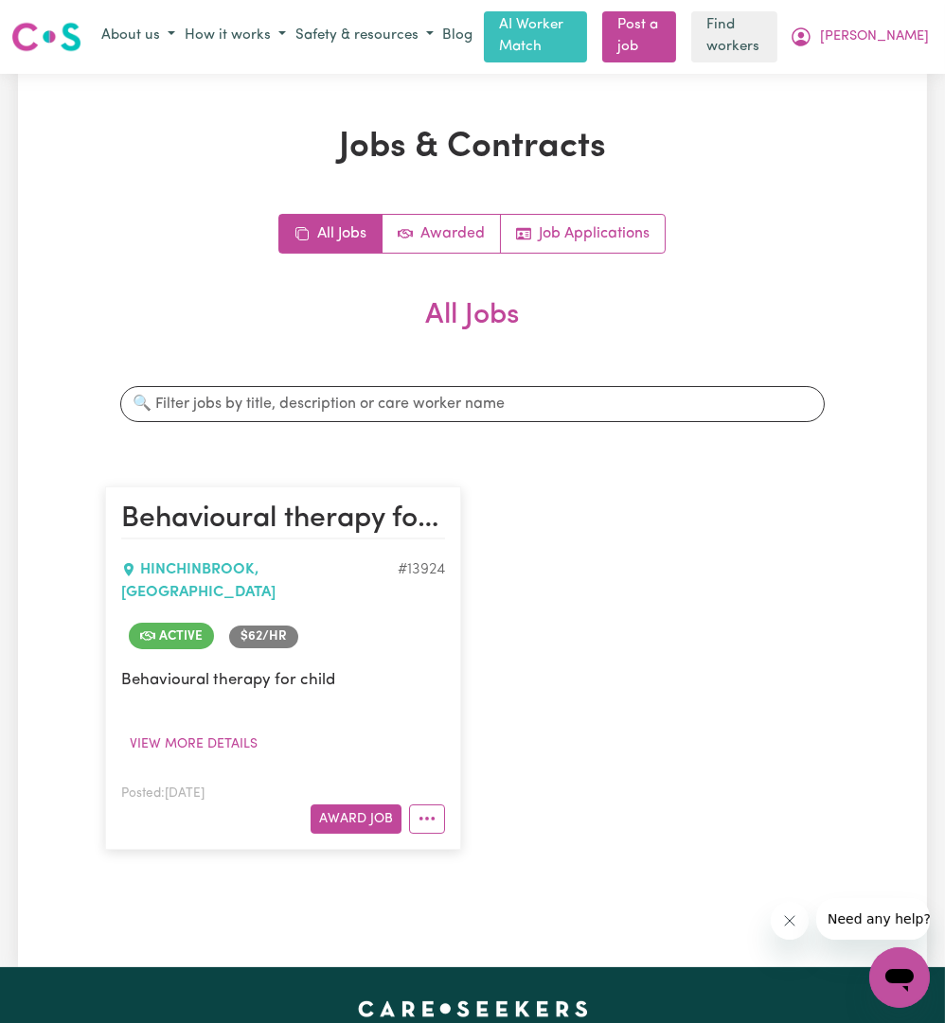
click at [193, 173] on div "Jobs & Contracts All Jobs Awarded Job Applications All Jobs Search jobs Behavio…" at bounding box center [472, 521] width 757 height 788
click at [426, 805] on button "More options" at bounding box center [427, 819] width 36 height 29
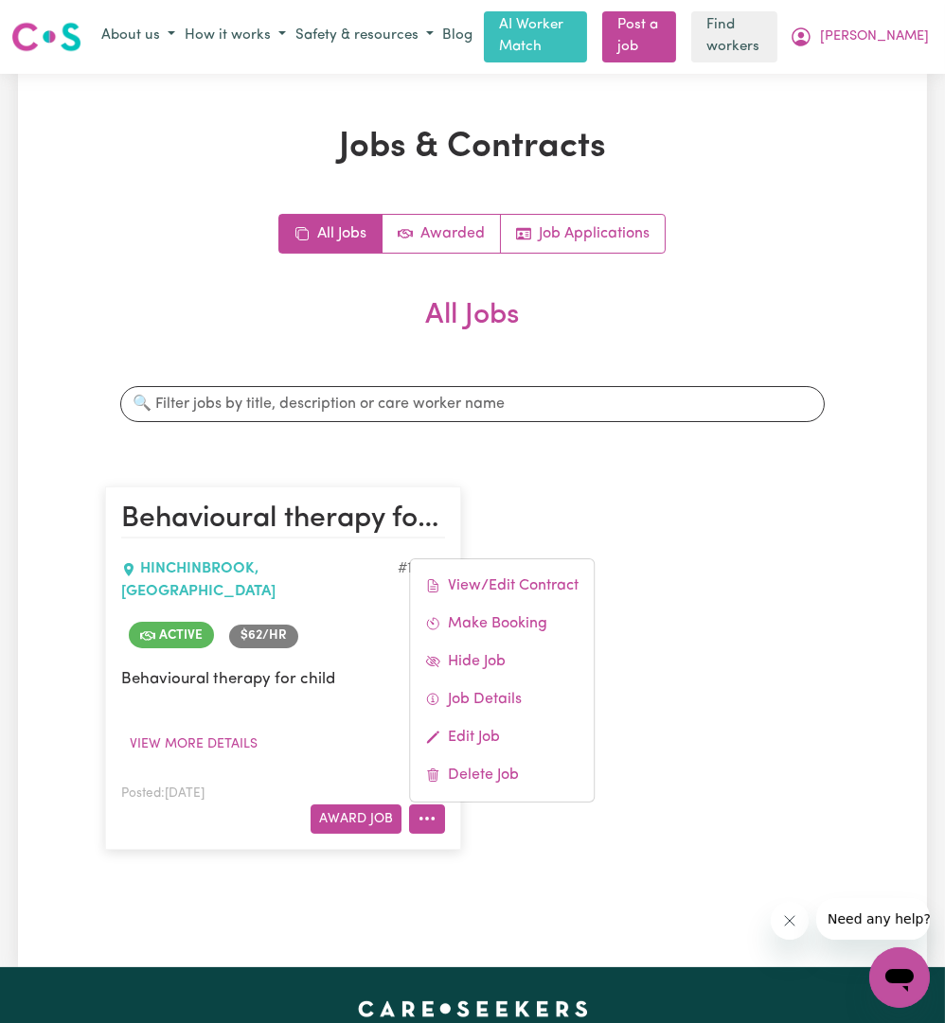
click at [382, 667] on p "Behavioural therapy for child" at bounding box center [283, 679] width 324 height 24
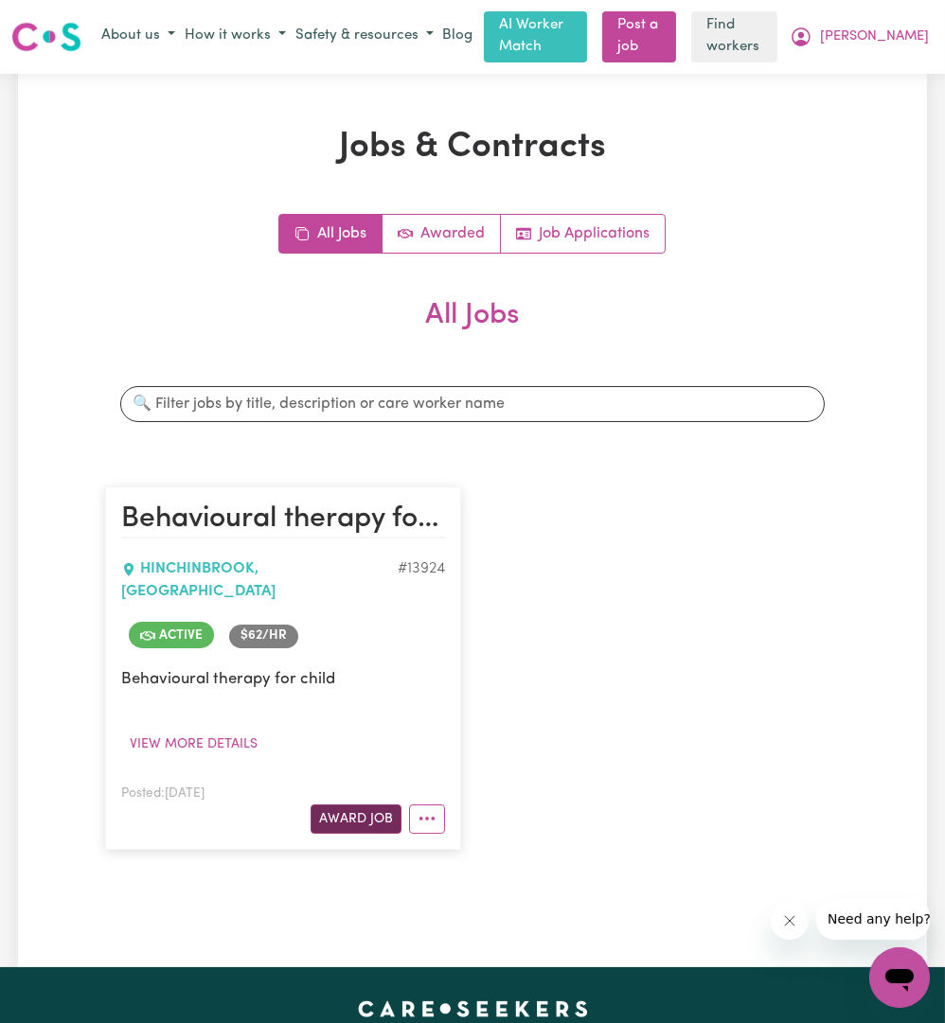
click at [353, 805] on button "Award Job" at bounding box center [355, 819] width 91 height 29
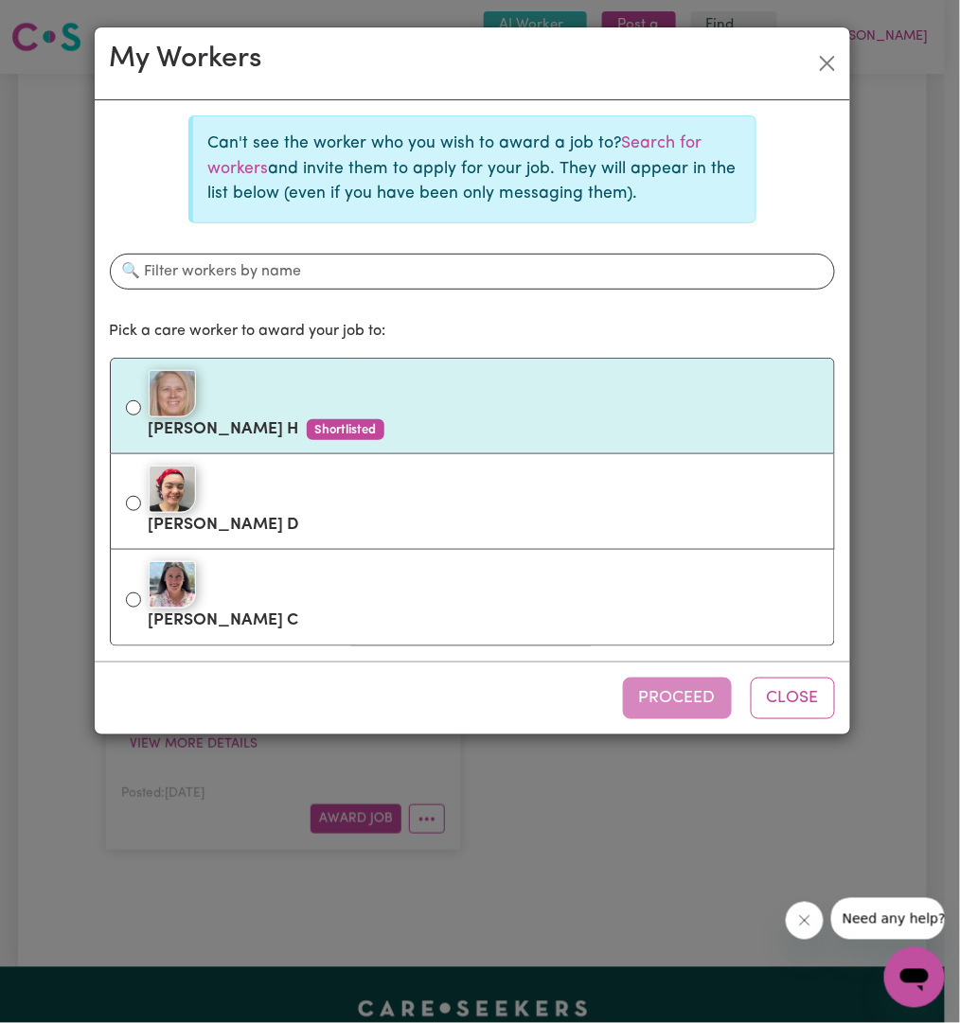
click at [409, 399] on div at bounding box center [484, 393] width 670 height 47
click at [141, 400] on input "Michelle H Shortlisted" at bounding box center [133, 407] width 15 height 15
radio input "true"
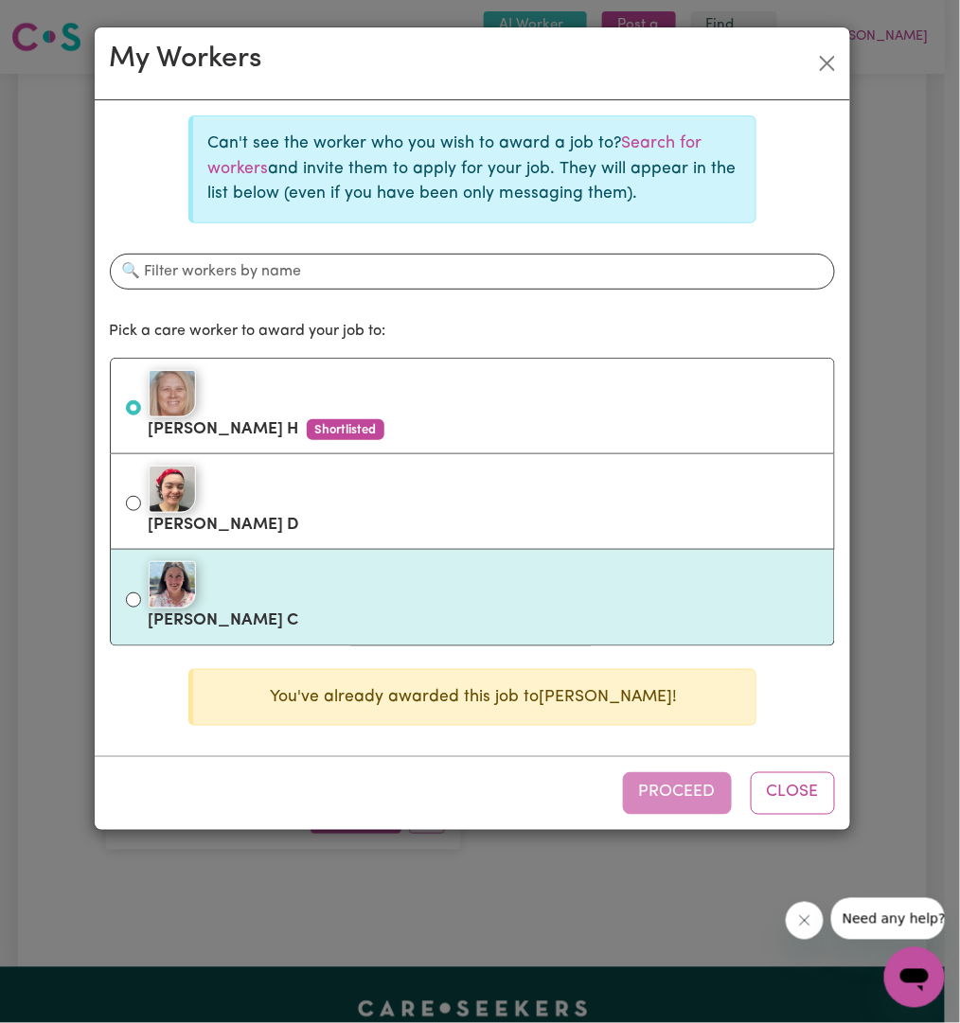
click at [335, 592] on div at bounding box center [484, 584] width 670 height 47
click at [141, 593] on input "Maria C" at bounding box center [133, 600] width 15 height 15
radio input "true"
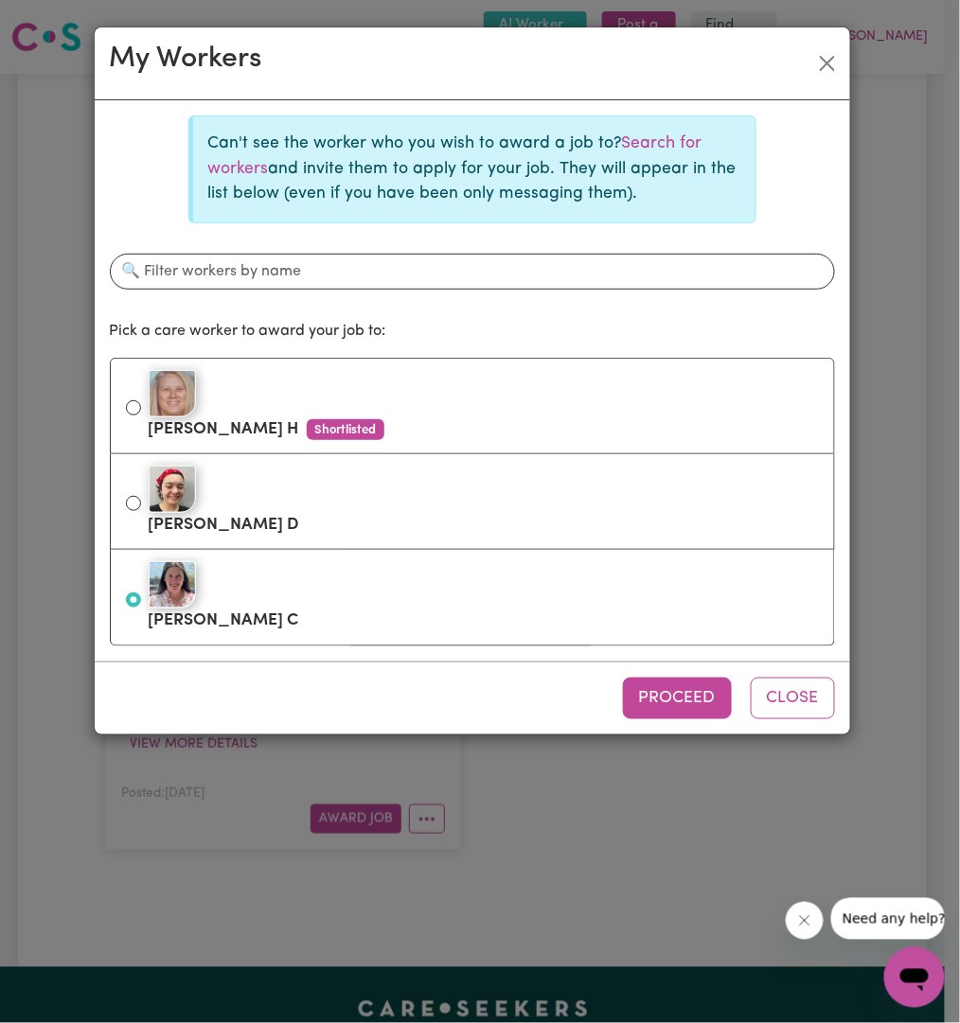
click at [678, 715] on div "Proceed Close" at bounding box center [472, 698] width 755 height 73
click at [725, 701] on button "Proceed" at bounding box center [677, 699] width 109 height 42
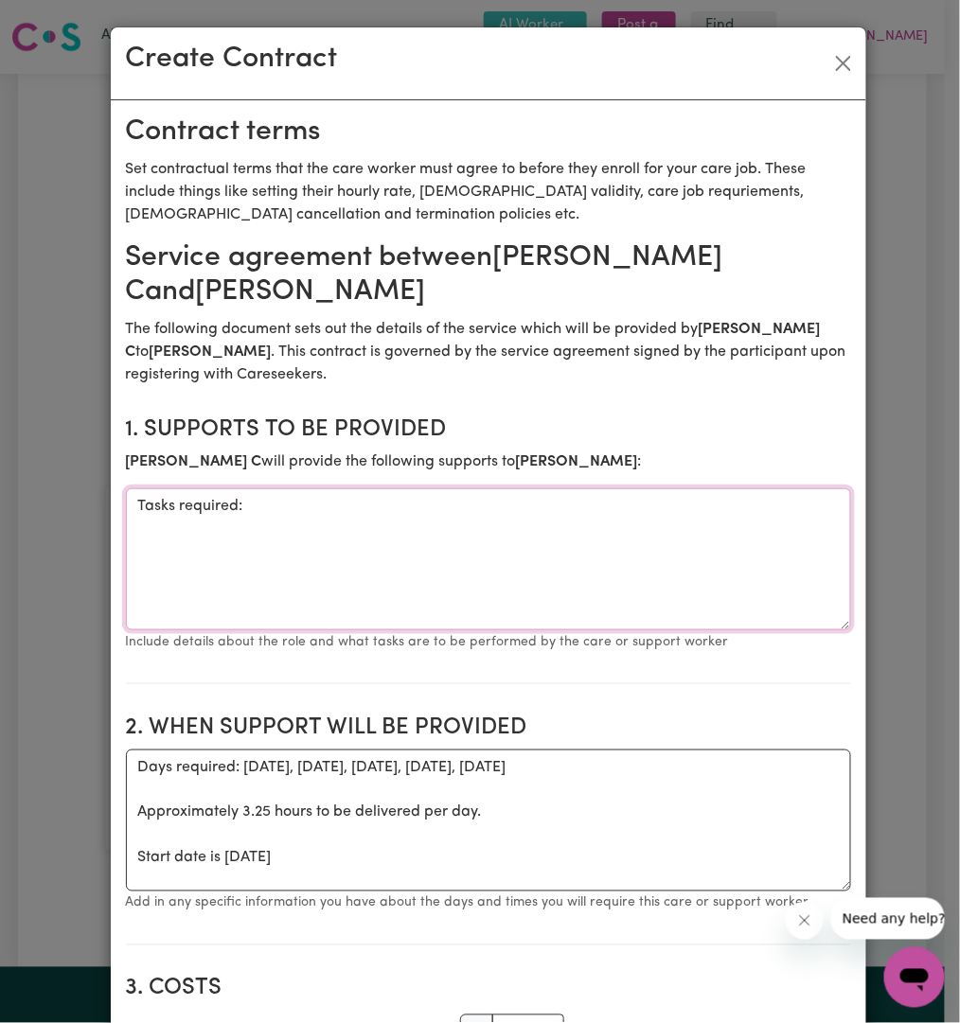
drag, startPoint x: 510, startPoint y: 486, endPoint x: -115, endPoint y: 412, distance: 630.0
click at [0, 412] on html "Menu About us How it works Safety & resources Blog AI Worker Match Post a job F…" at bounding box center [480, 912] width 960 height 1824
paste textarea "Behavioural therapy as per the ABA program e.g. fine motor, gross motor and lan…"
type textarea "Tasks required: Behavioural therapy as per the ABA program e.g. fine motor, gro…"
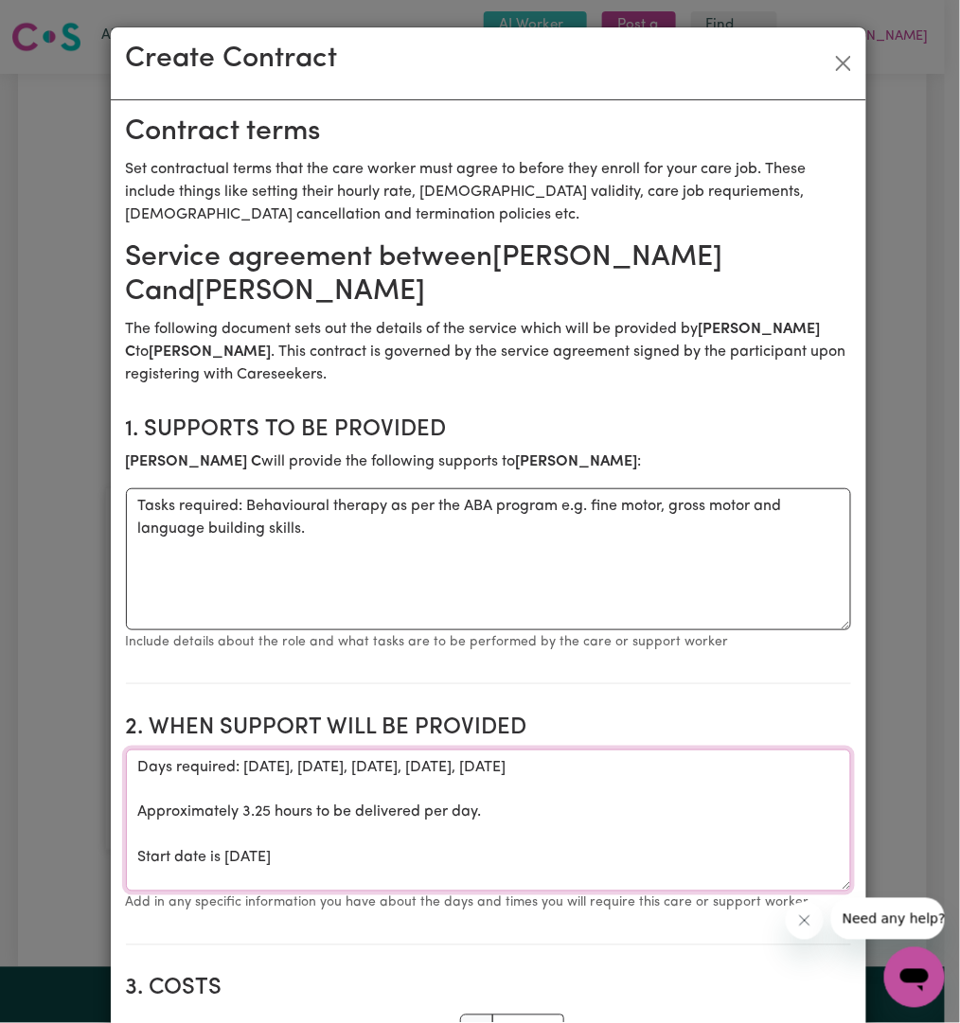
drag, startPoint x: 434, startPoint y: 826, endPoint x: -73, endPoint y: 624, distance: 546.3
click at [0, 624] on html "Menu About us How it works Safety & resources Blog AI Worker Match Post a job F…" at bounding box center [480, 912] width 960 height 1824
click at [473, 845] on textarea "Days required: monday, tuesday, thursday, wednesday, friday Approximately 3.25 …" at bounding box center [488, 821] width 725 height 142
click at [384, 851] on textarea "Days required: monday, tuesday, thursday, wednesday, friday Approximately 3.25 …" at bounding box center [488, 821] width 725 height 142
drag, startPoint x: 410, startPoint y: 854, endPoint x: 218, endPoint y: 834, distance: 193.2
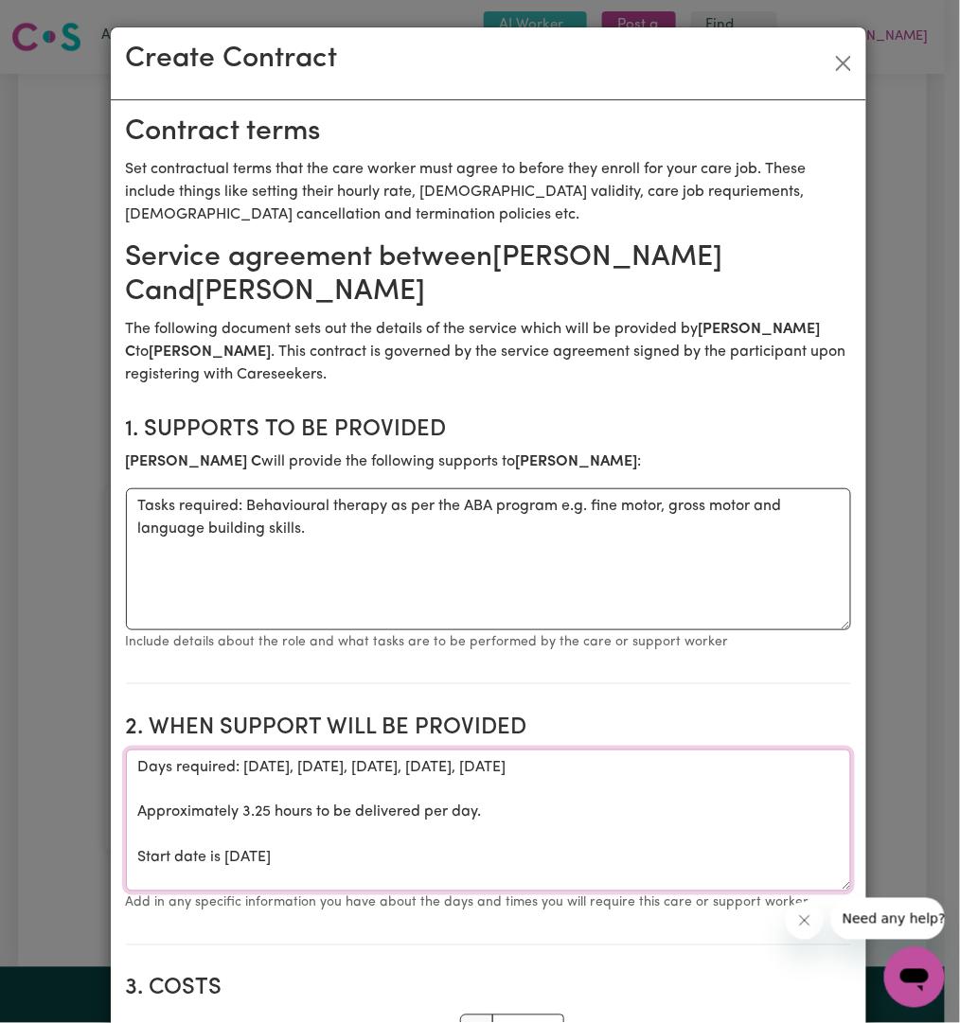
click at [218, 834] on textarea "Days required: monday, tuesday, thursday, wednesday, friday Approximately 3.25 …" at bounding box center [488, 821] width 725 height 142
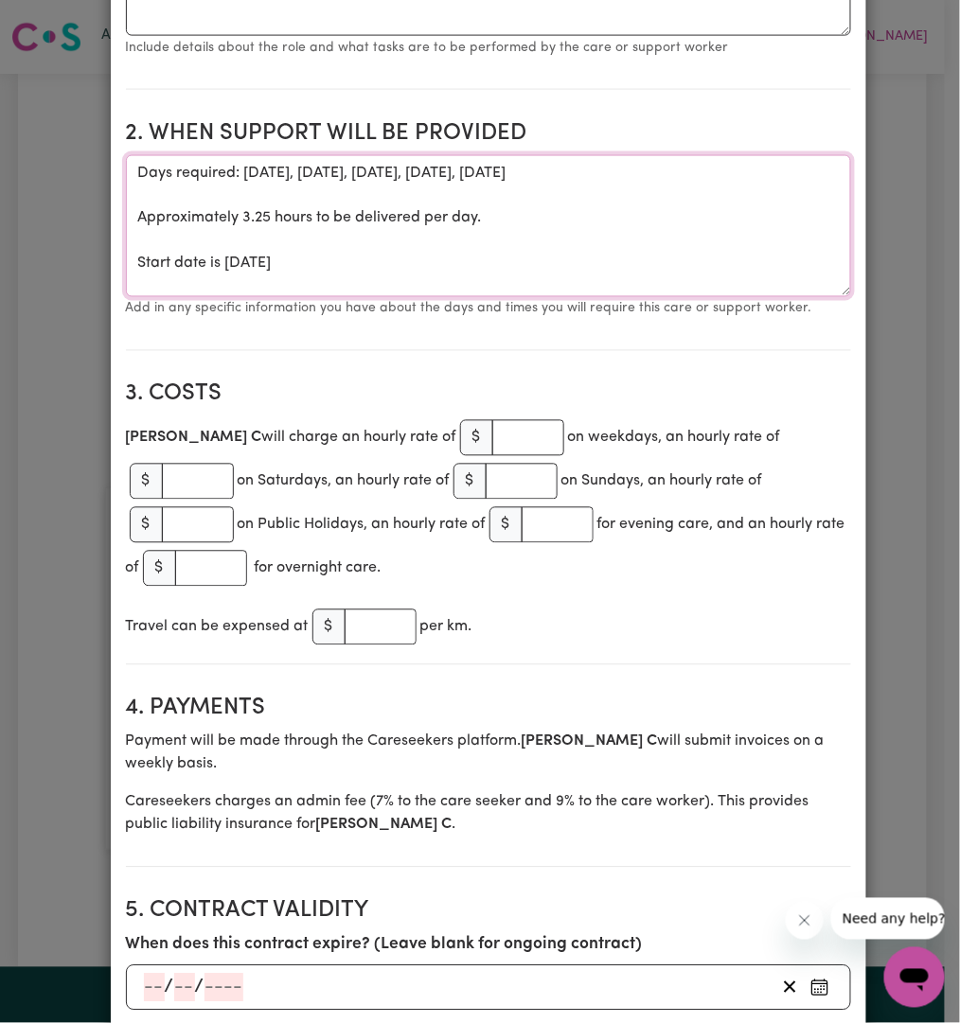
scroll to position [700, 0]
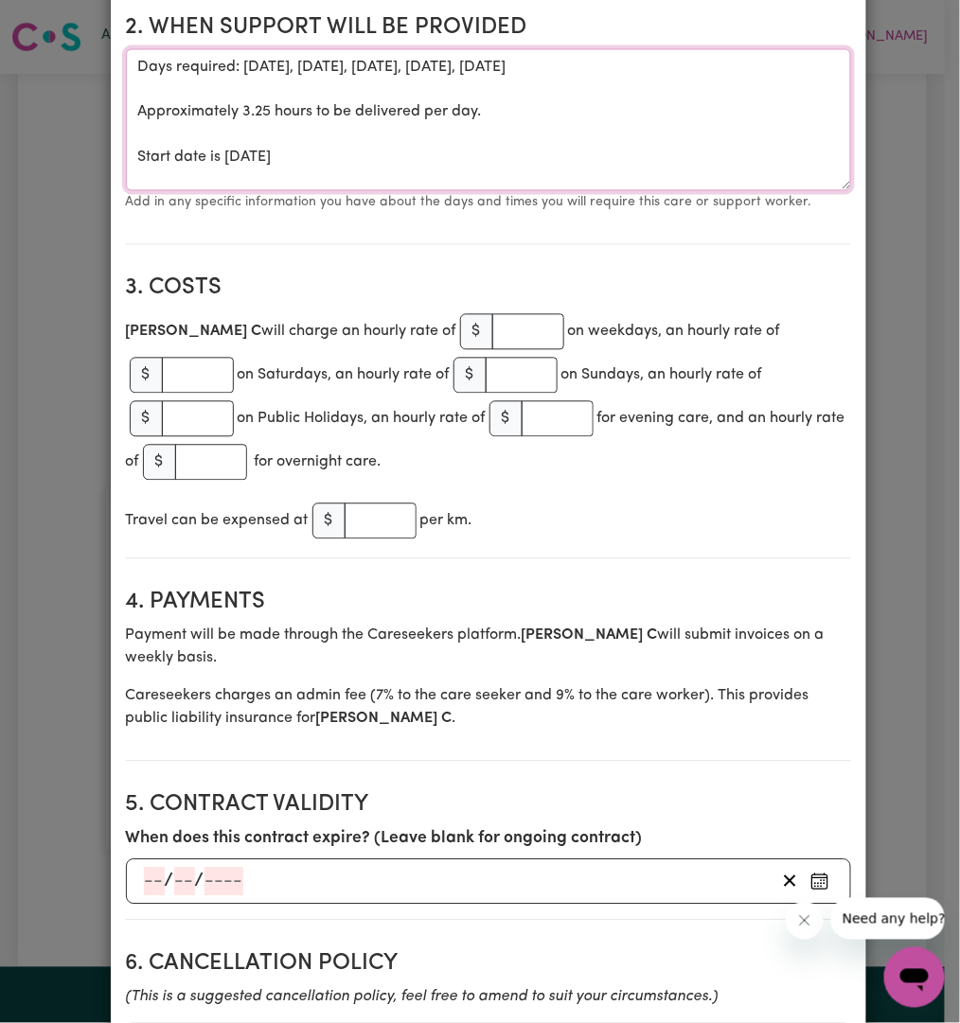
type textarea "Days required: monday, tuesday, thursday, wednesday, friday Approximately 3.25 …"
click at [492, 314] on input "-1" at bounding box center [528, 332] width 72 height 36
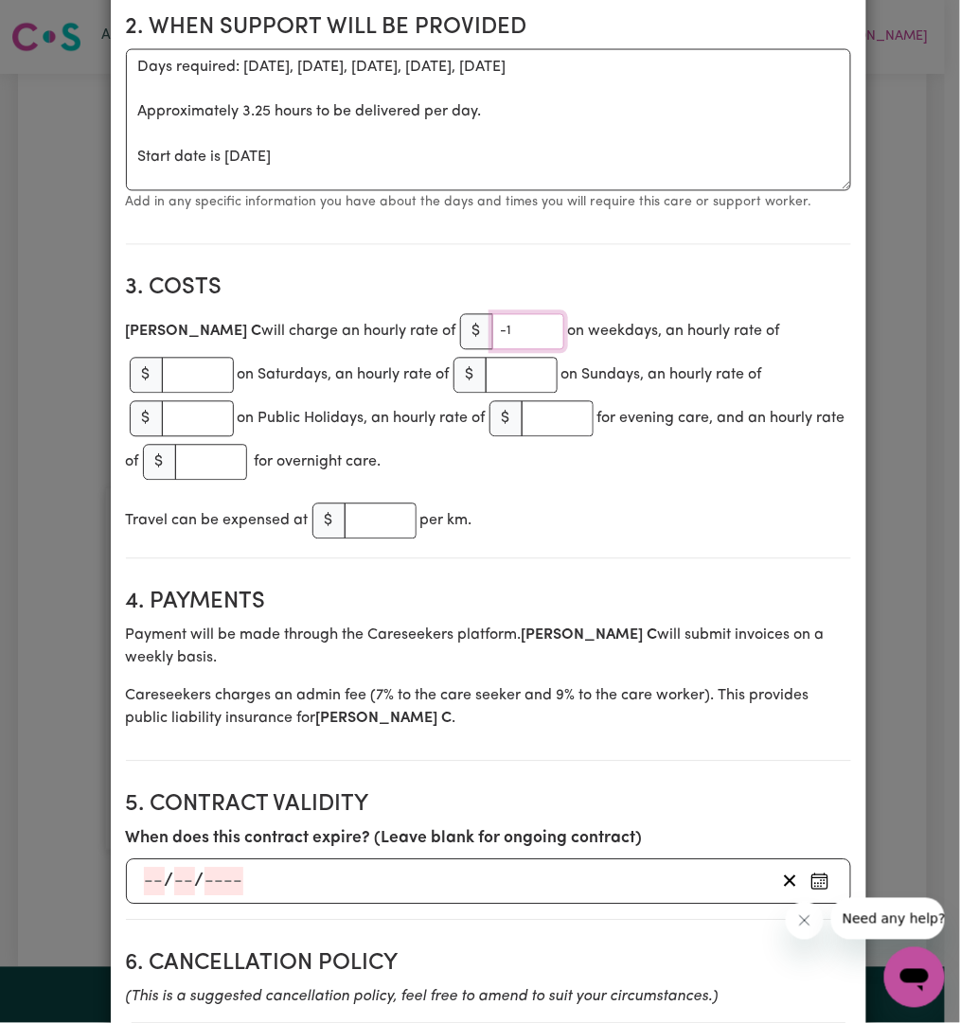
paste input "65.2"
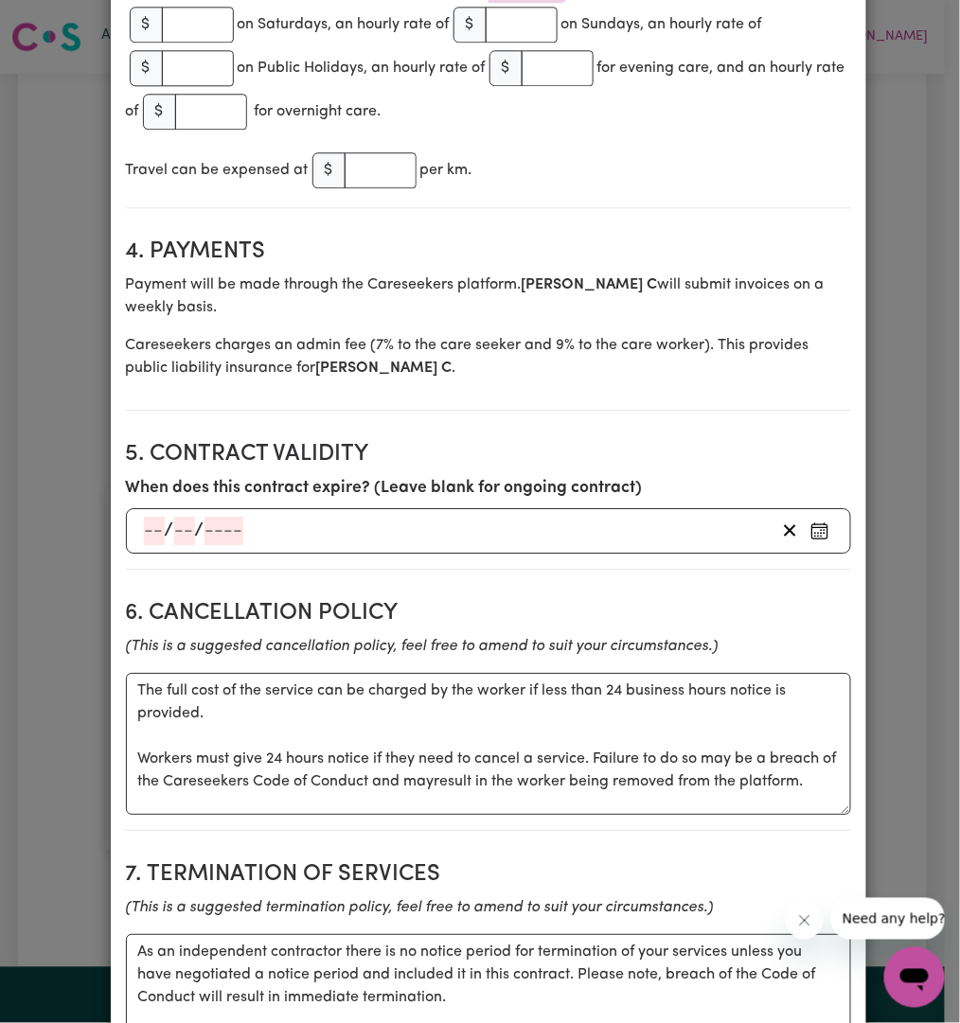
type input "65.21"
drag, startPoint x: 822, startPoint y: 705, endPoint x: -194, endPoint y: 407, distance: 1058.5
click at [0, 407] on html "Menu About us How it works Safety & resources Blog AI Worker Match Post a job F…" at bounding box center [480, 912] width 960 height 1824
paste textarea "If cancellation occurs after 12 hours then full payment is to be made."
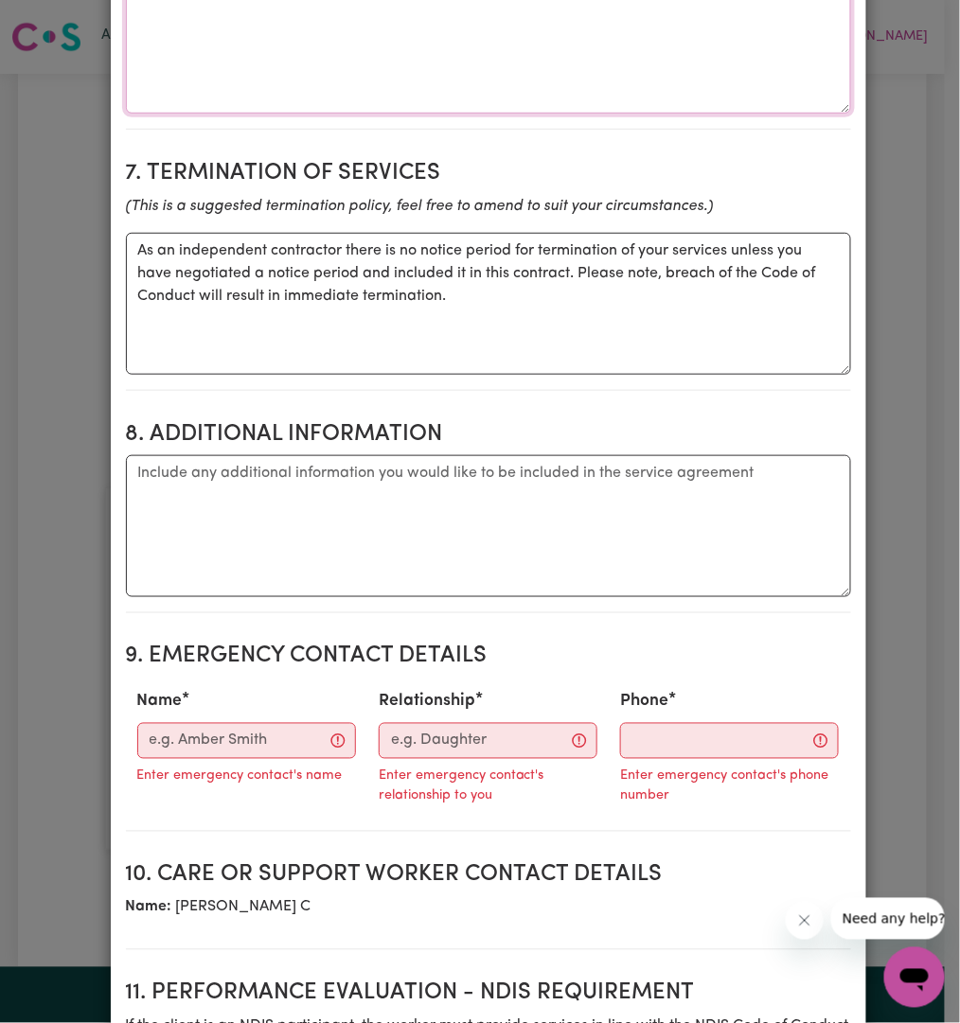
scroll to position [2103, 0]
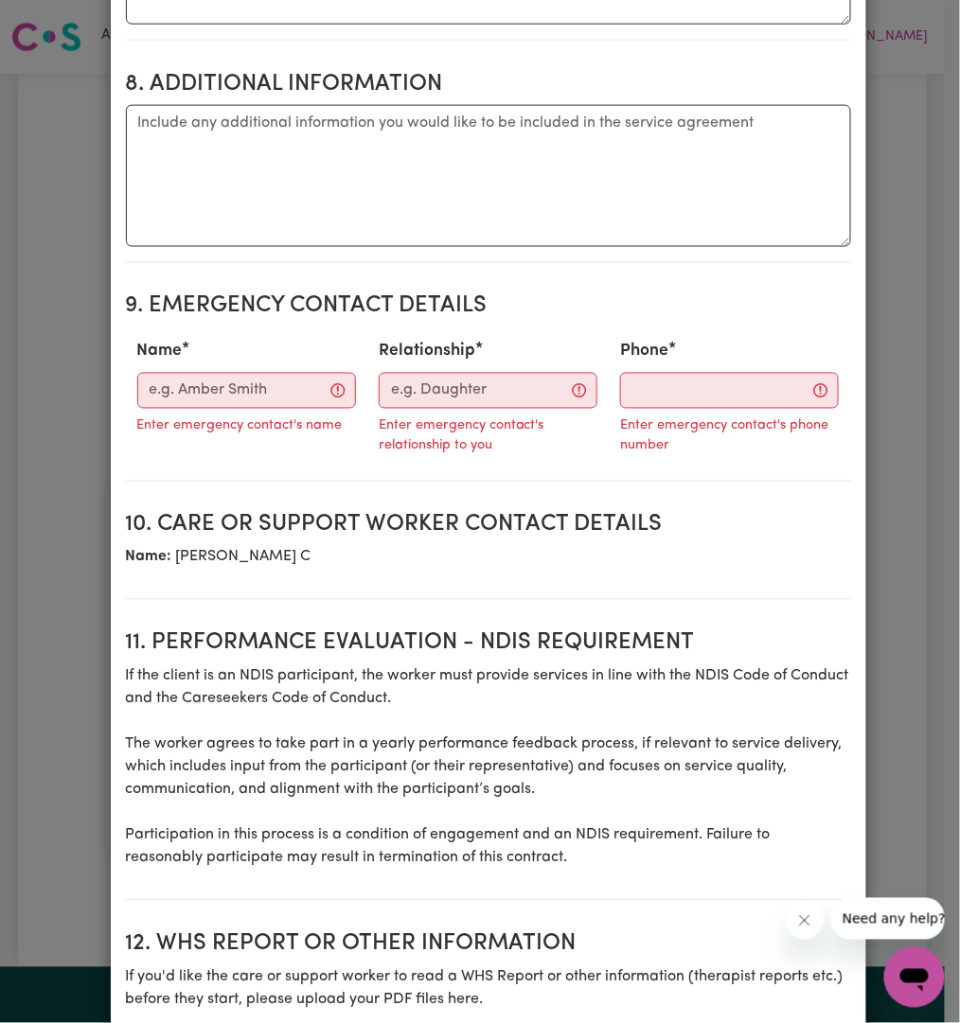
type textarea "If cancellation occurs after 12 hours then full payment is to be made."
click at [181, 373] on input "Name" at bounding box center [246, 391] width 219 height 36
paste input "[PERSON_NAME]"
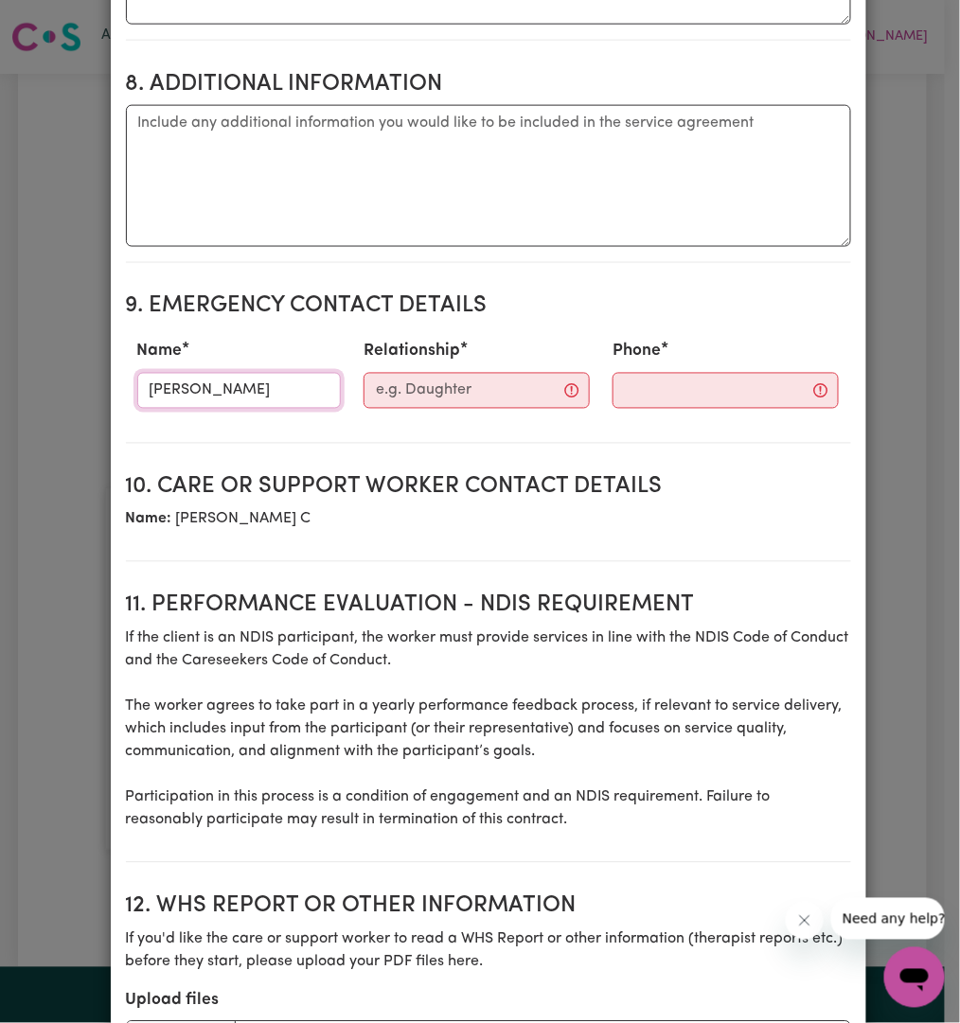
type input "[PERSON_NAME]"
click at [409, 373] on input "Relationship" at bounding box center [476, 391] width 226 height 36
paste input "Mother"
type input "Mother"
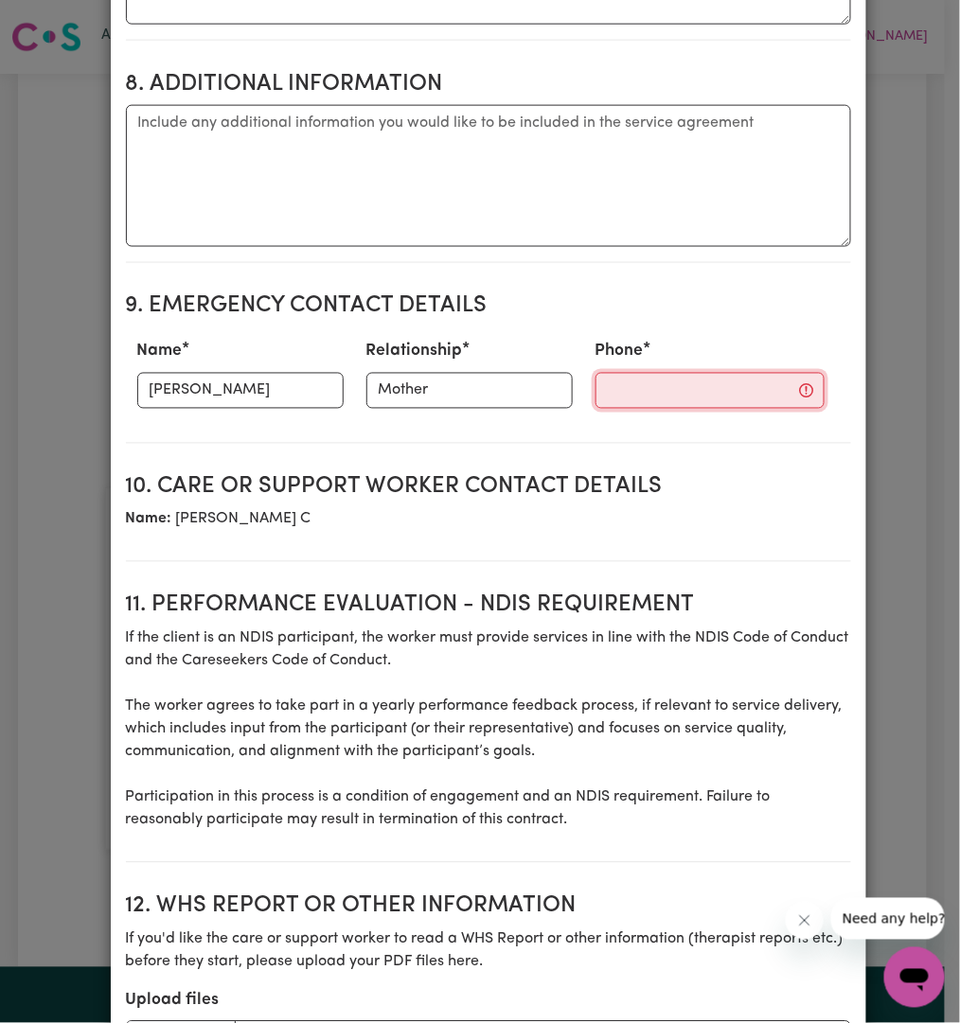
click at [649, 373] on input "Phone" at bounding box center [709, 391] width 229 height 36
paste input "0449966935"
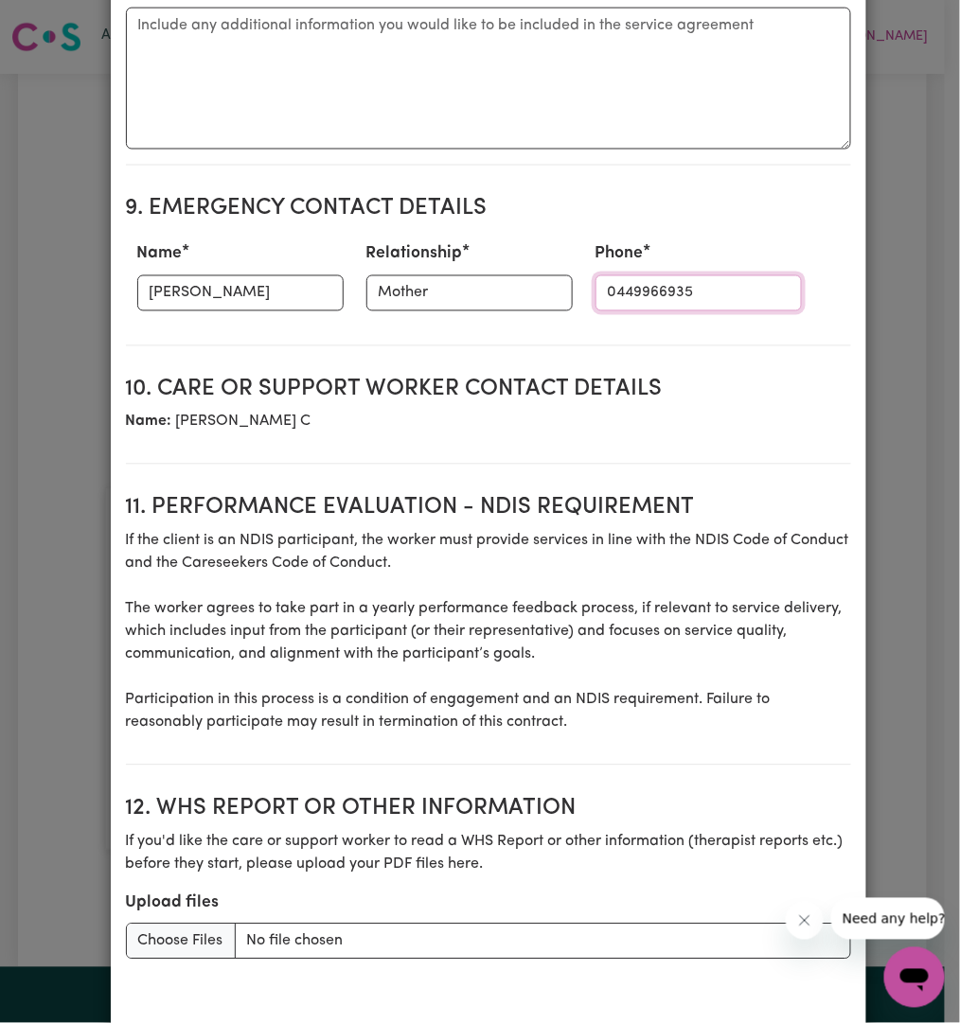
scroll to position [2228, 0]
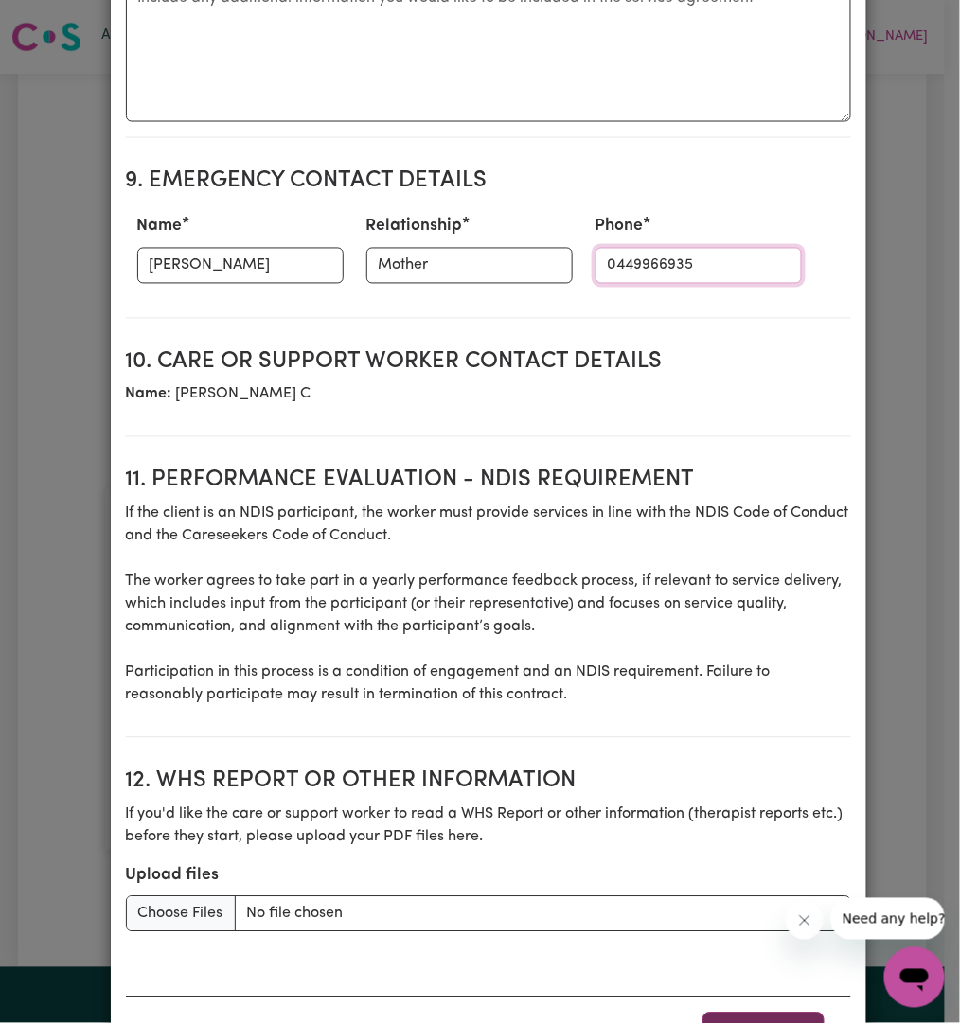
type input "0449966935"
click at [737, 1013] on button "Award Job" at bounding box center [763, 1034] width 122 height 42
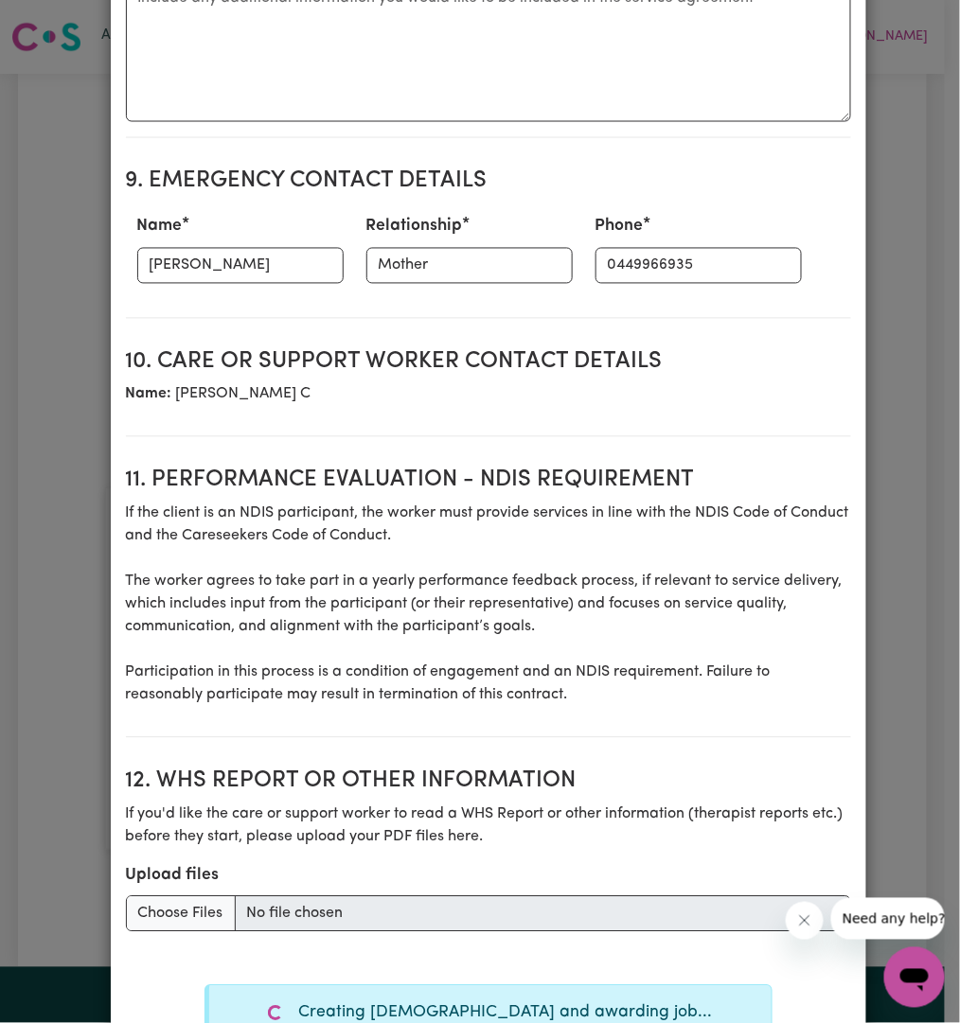
type textarea "Tasks required:"
type textarea "Days required: monday, tuesday, thursday, wednesday, friday Approximately 3.25 …"
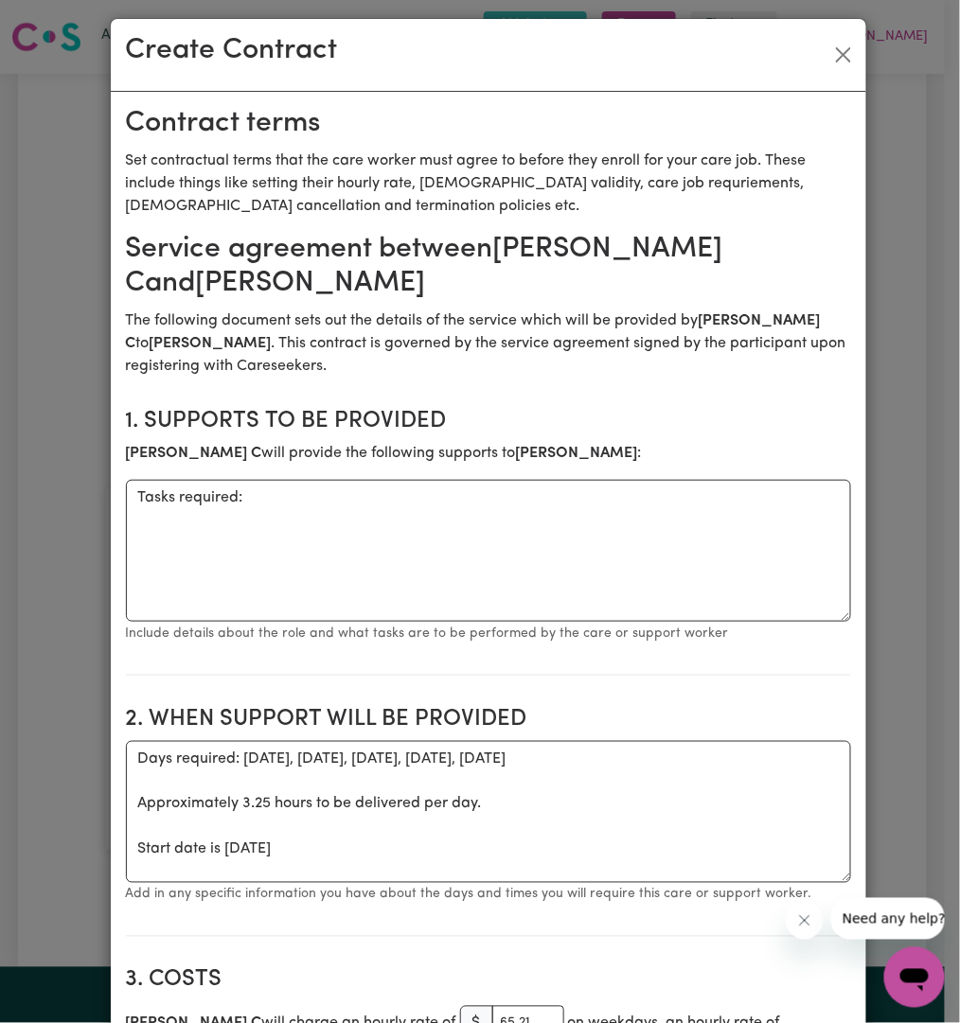
scroll to position [0, 0]
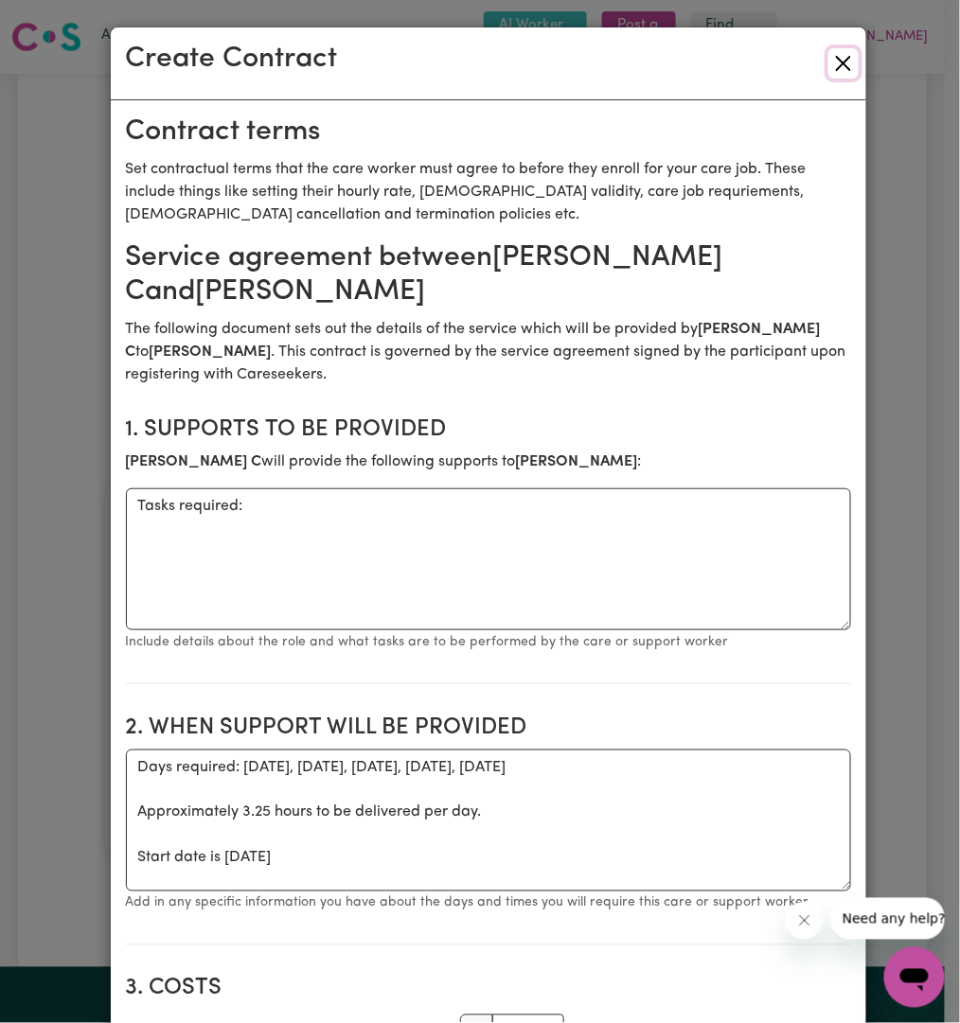
click at [842, 58] on button "Close" at bounding box center [843, 63] width 30 height 30
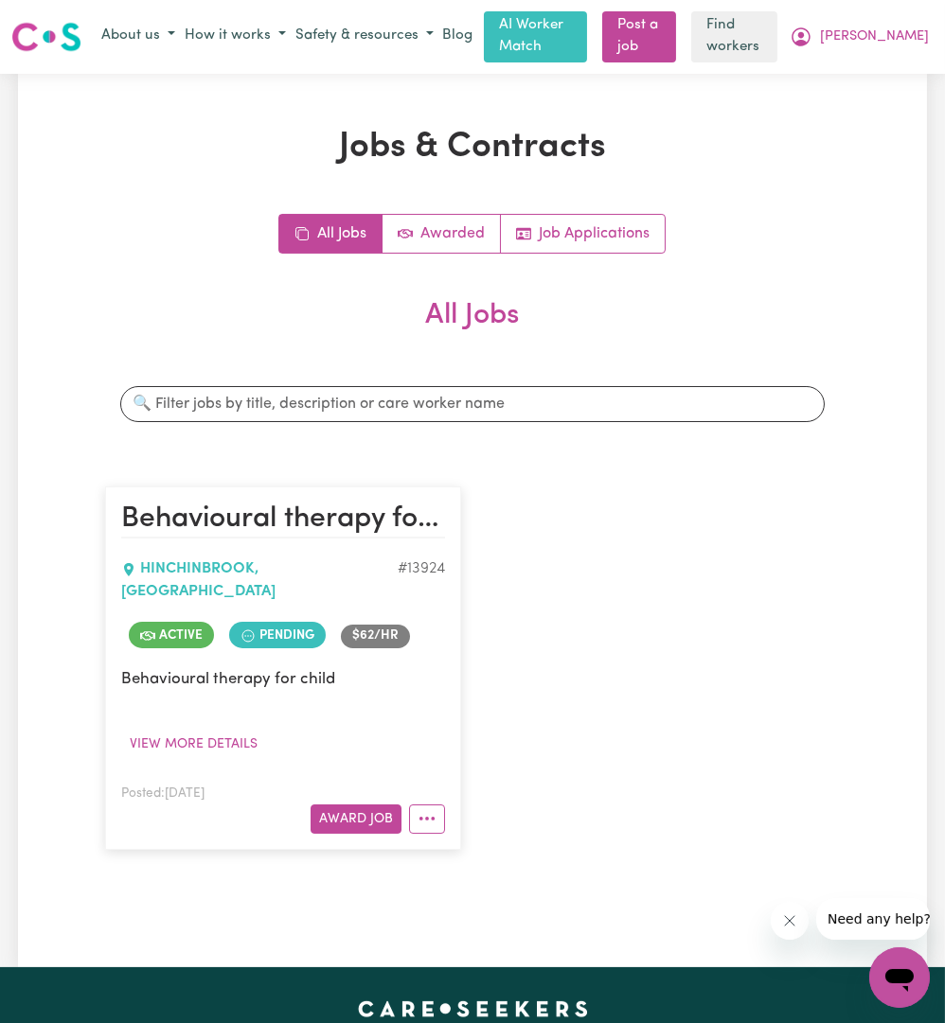
click at [417, 802] on article "Behavioural therapy for child HINCHINBROOK , New South Wales # 13924 Active Pen…" at bounding box center [283, 668] width 356 height 363
click at [426, 809] on icon "More options" at bounding box center [426, 818] width 19 height 19
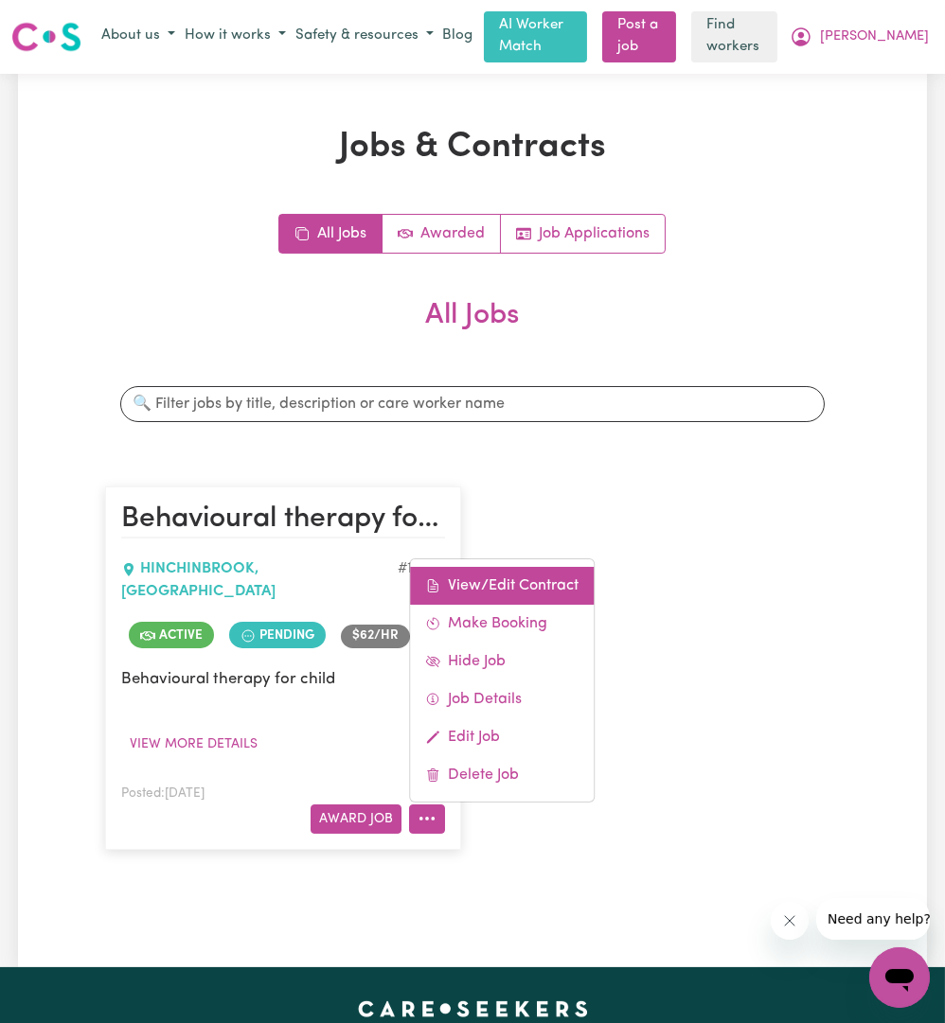
click at [476, 567] on link "View/Edit Contract" at bounding box center [502, 586] width 184 height 38
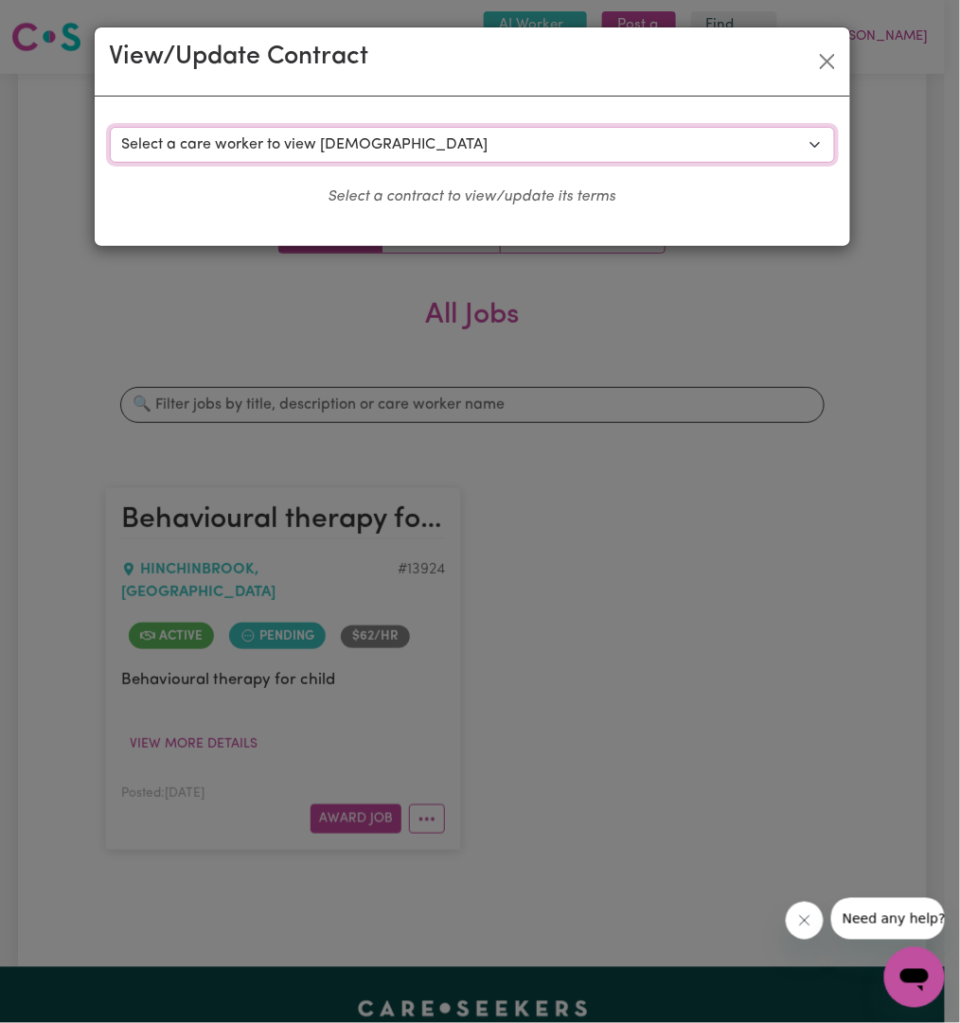
click at [404, 148] on select "Select a care worker to view contract #10006 - Michelle Hardman (contract accep…" at bounding box center [472, 145] width 725 height 36
select select "10186"
click at [110, 127] on select "Select a care worker to view contract #10006 - Michelle Hardman (contract accep…" at bounding box center [472, 145] width 725 height 36
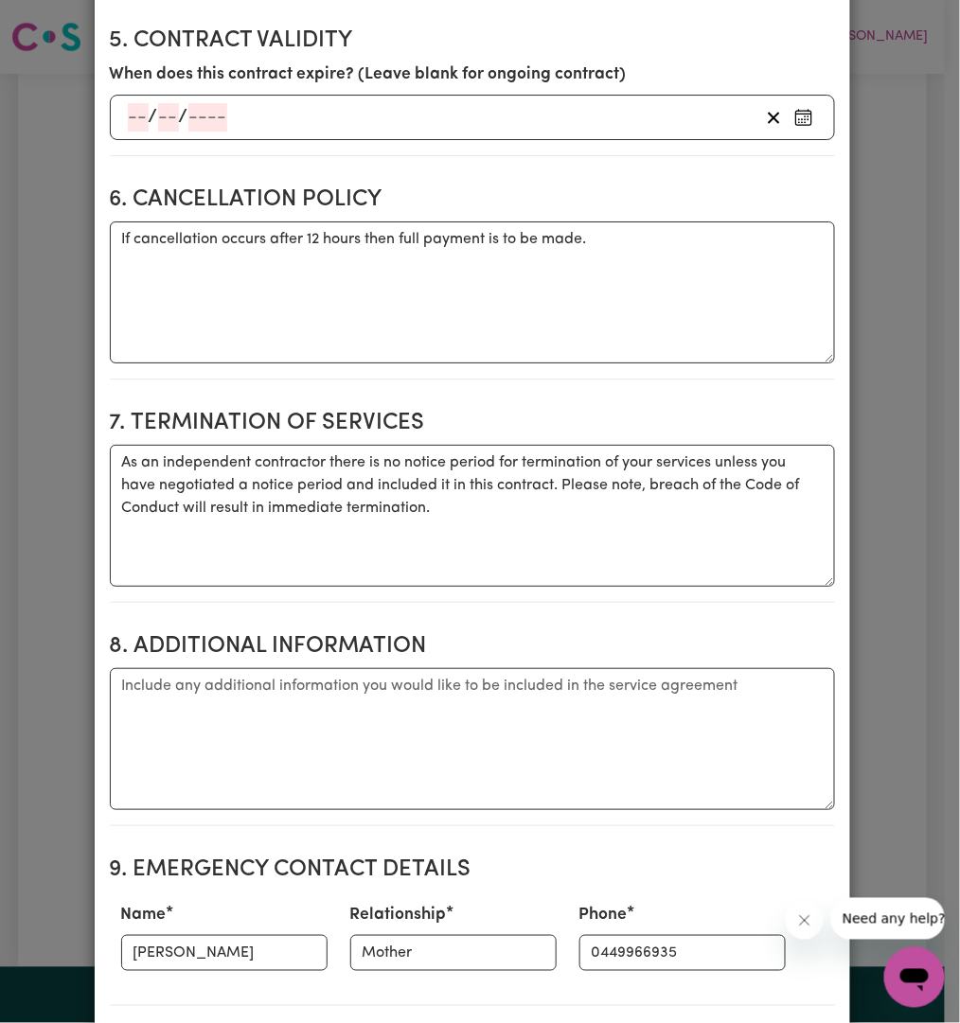
scroll to position [2181, 0]
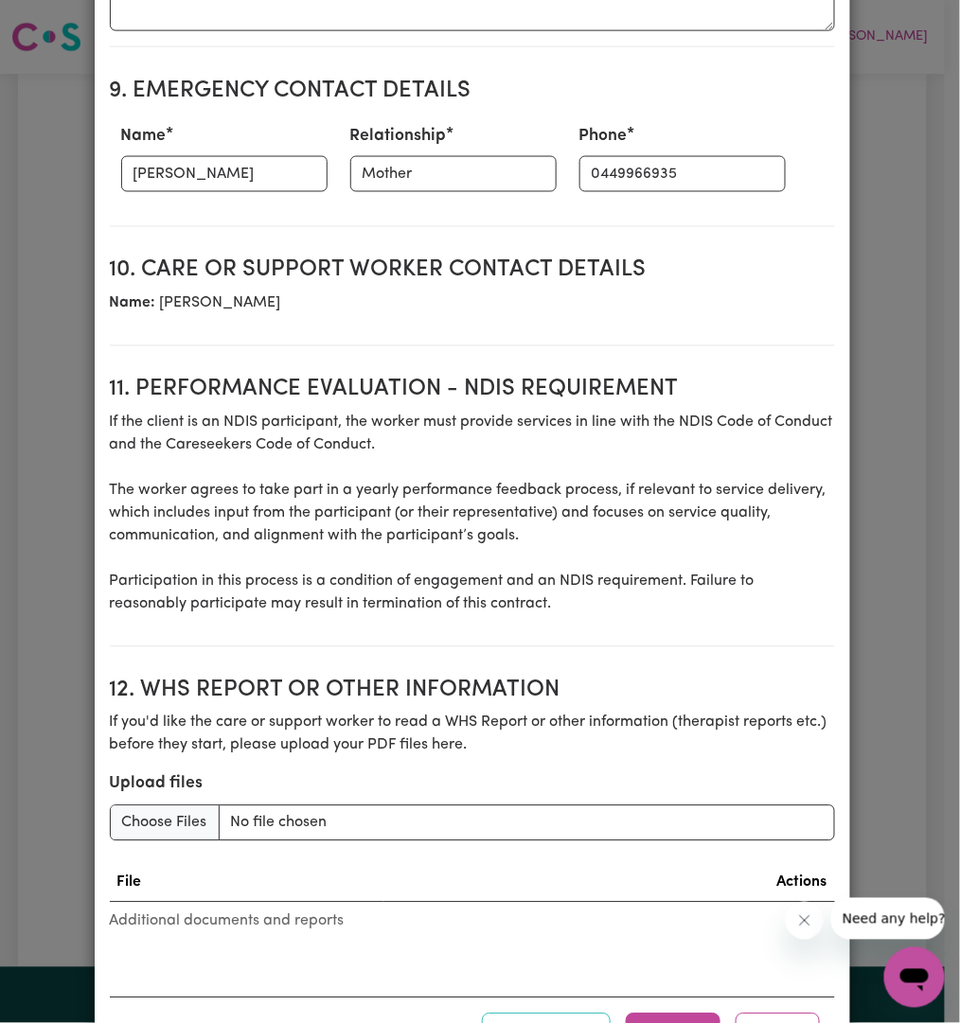
click at [553, 998] on div "Download Update Close" at bounding box center [472, 1034] width 725 height 73
click at [554, 1014] on button "Download" at bounding box center [546, 1035] width 129 height 42
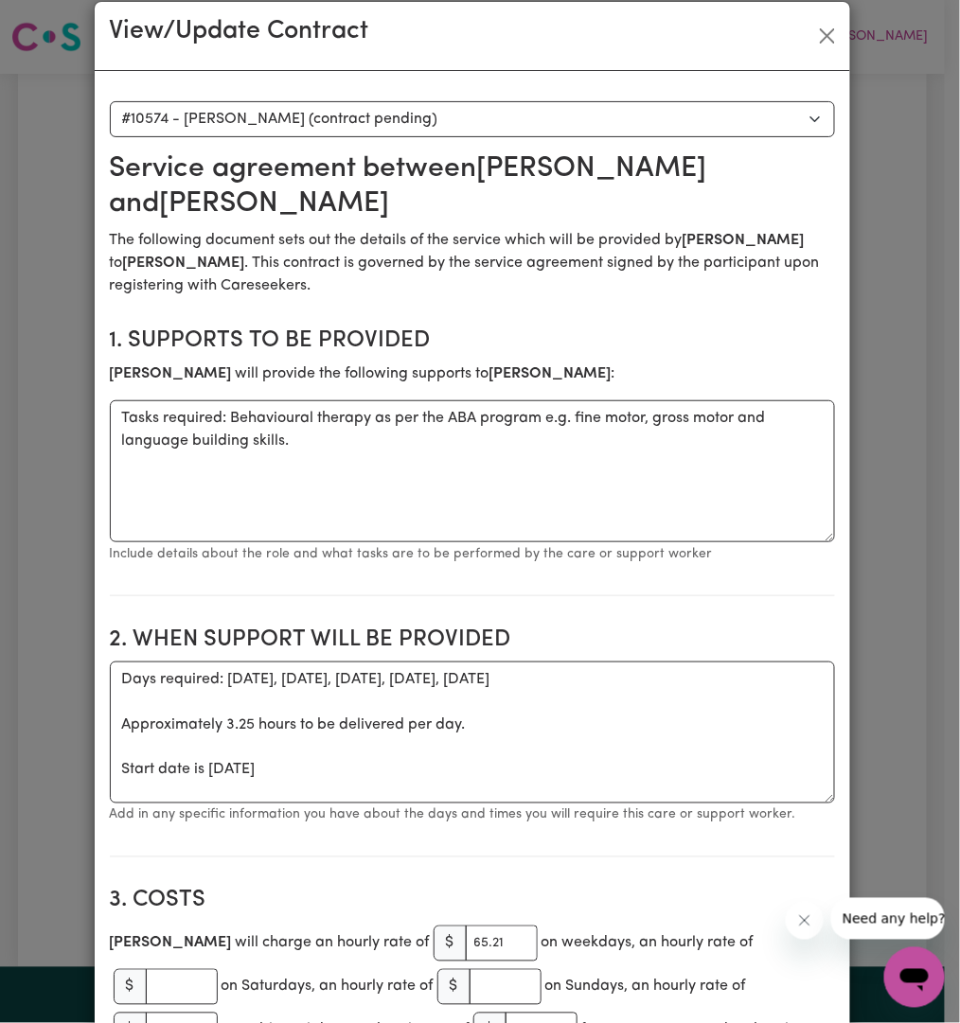
scroll to position [0, 0]
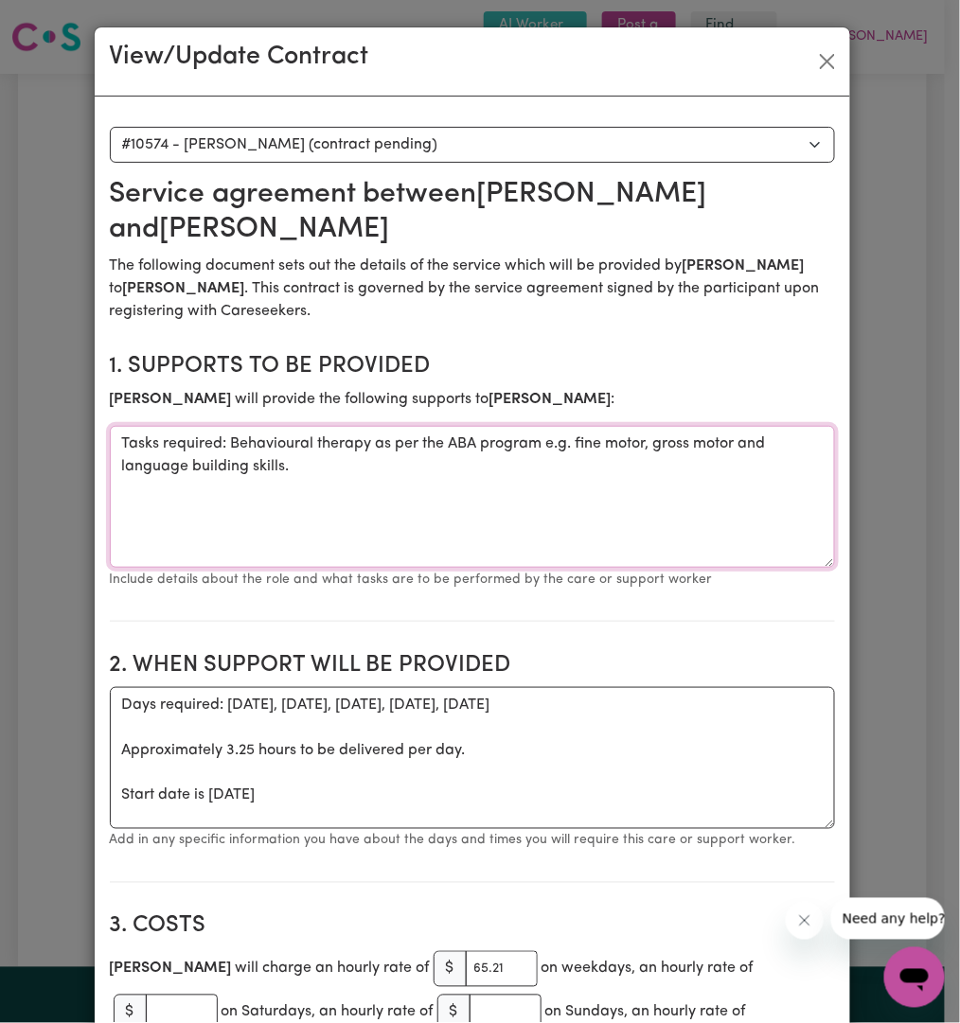
drag, startPoint x: 367, startPoint y: 468, endPoint x: -174, endPoint y: 342, distance: 555.9
click at [0, 342] on html "Menu About us How it works Safety & resources Blog AI Worker Match Post a job F…" at bounding box center [480, 912] width 960 height 1824
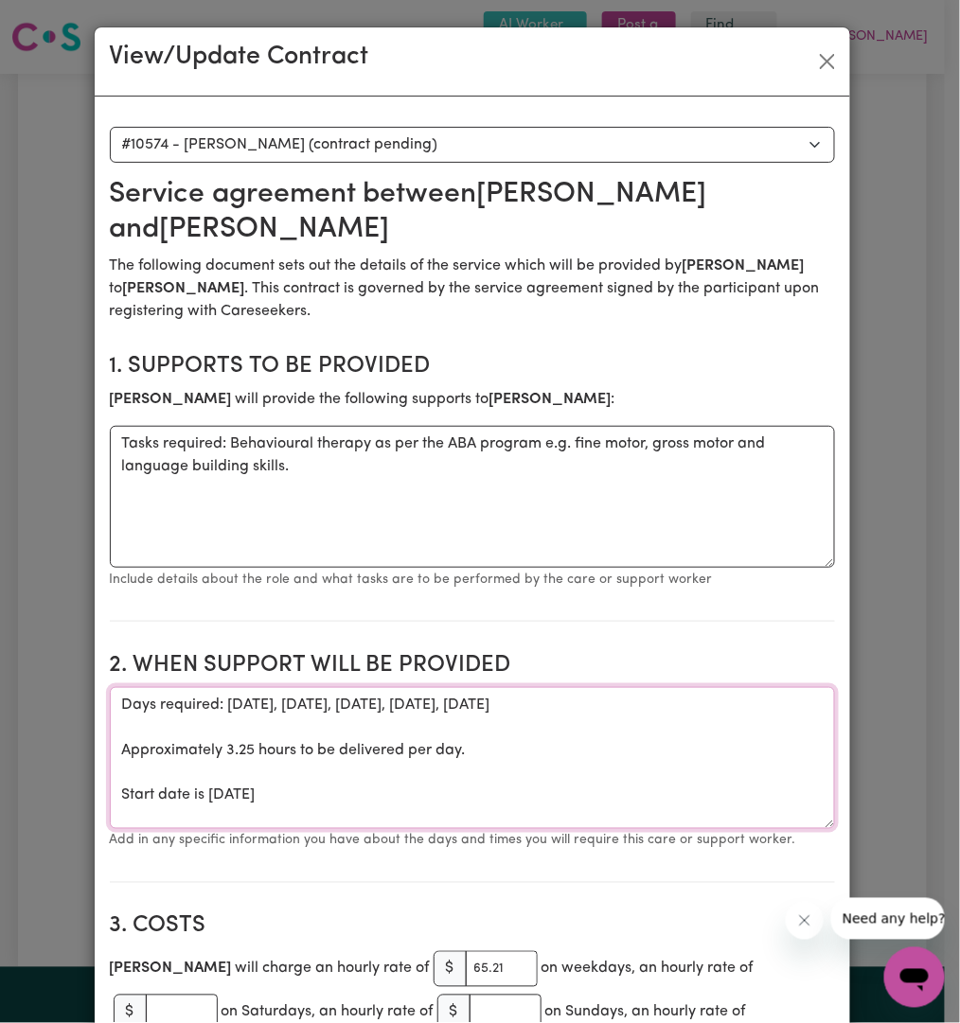
drag, startPoint x: 454, startPoint y: 780, endPoint x: 14, endPoint y: 764, distance: 440.4
click at [45, 767] on div "View/Update Contract Select a contract to view Select a care worker to view con…" at bounding box center [480, 511] width 960 height 1023
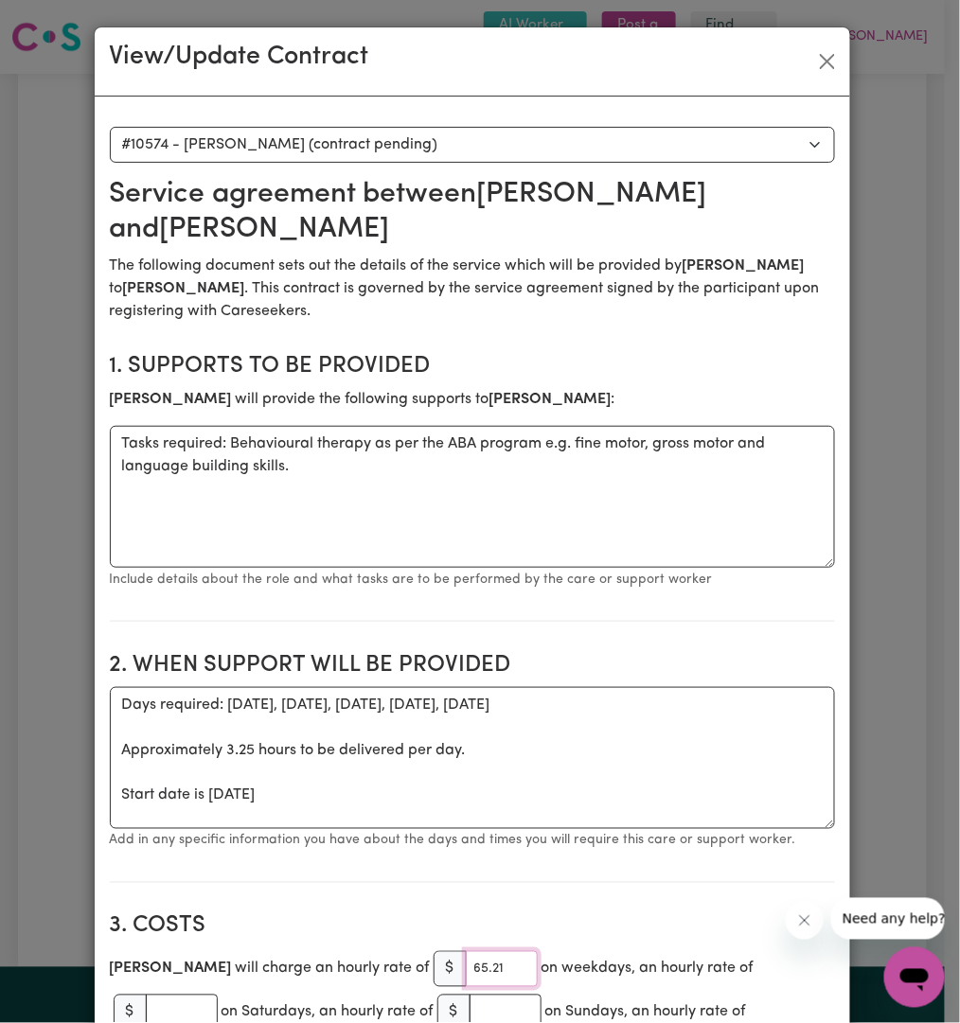
click at [466, 951] on input "65.21" at bounding box center [502, 969] width 72 height 36
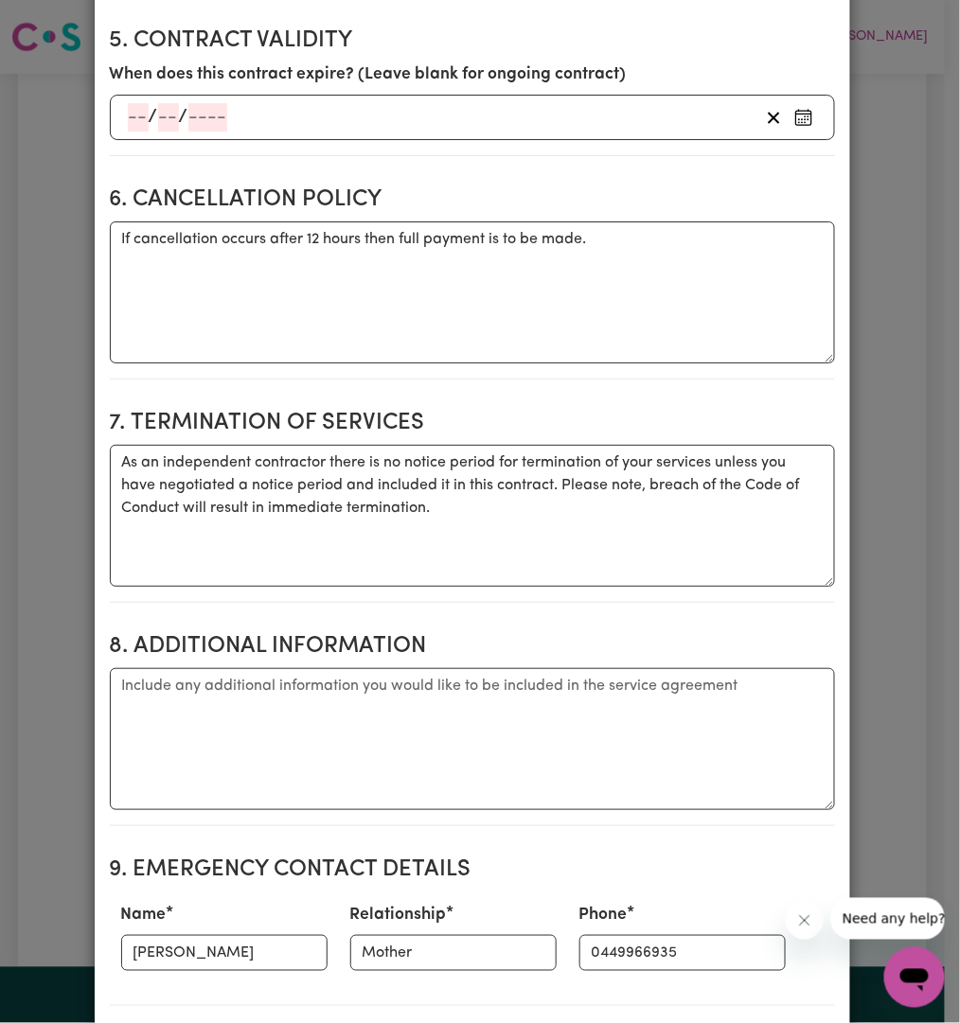
scroll to position [1052, 0]
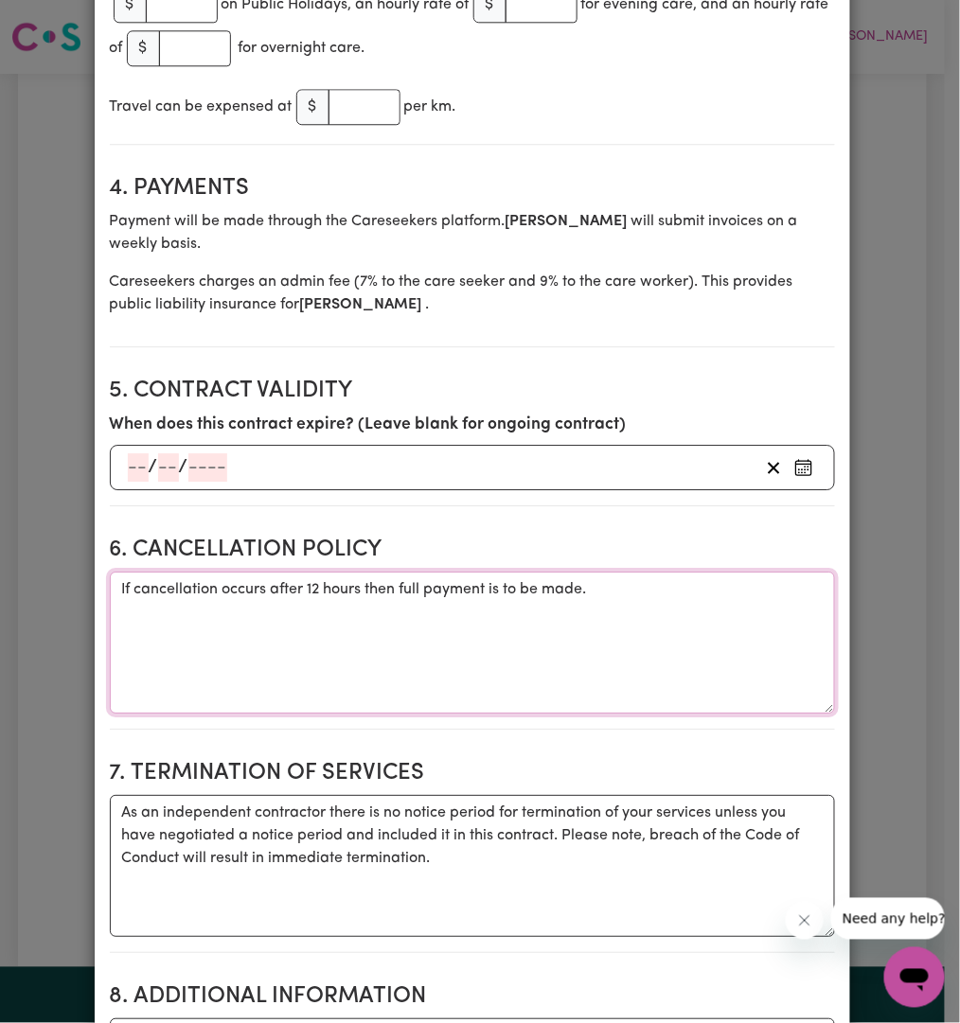
click at [232, 572] on textarea "If cancellation occurs after 12 hours then full payment is to be made." at bounding box center [472, 643] width 725 height 142
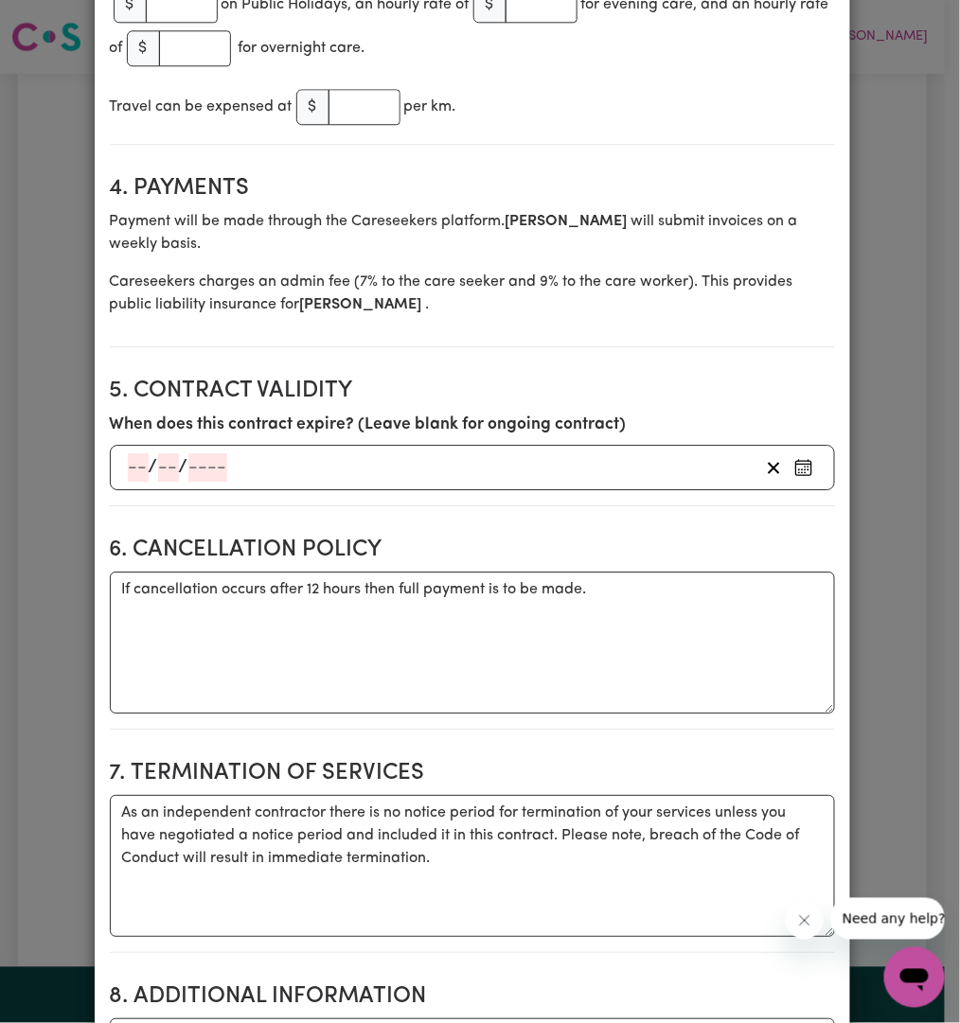
scroll to position [1402, 0]
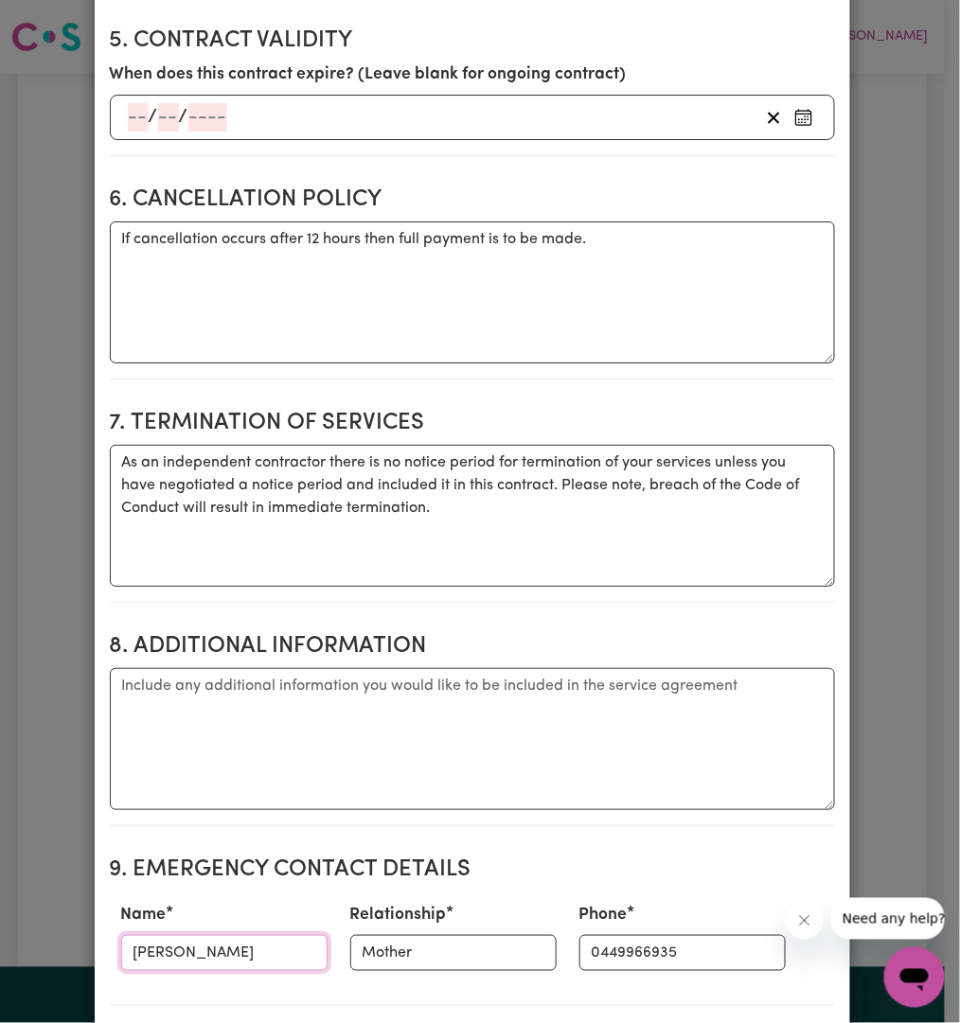
click at [181, 935] on input "[PERSON_NAME]" at bounding box center [224, 953] width 206 height 36
click at [434, 935] on input "Mother" at bounding box center [453, 953] width 206 height 36
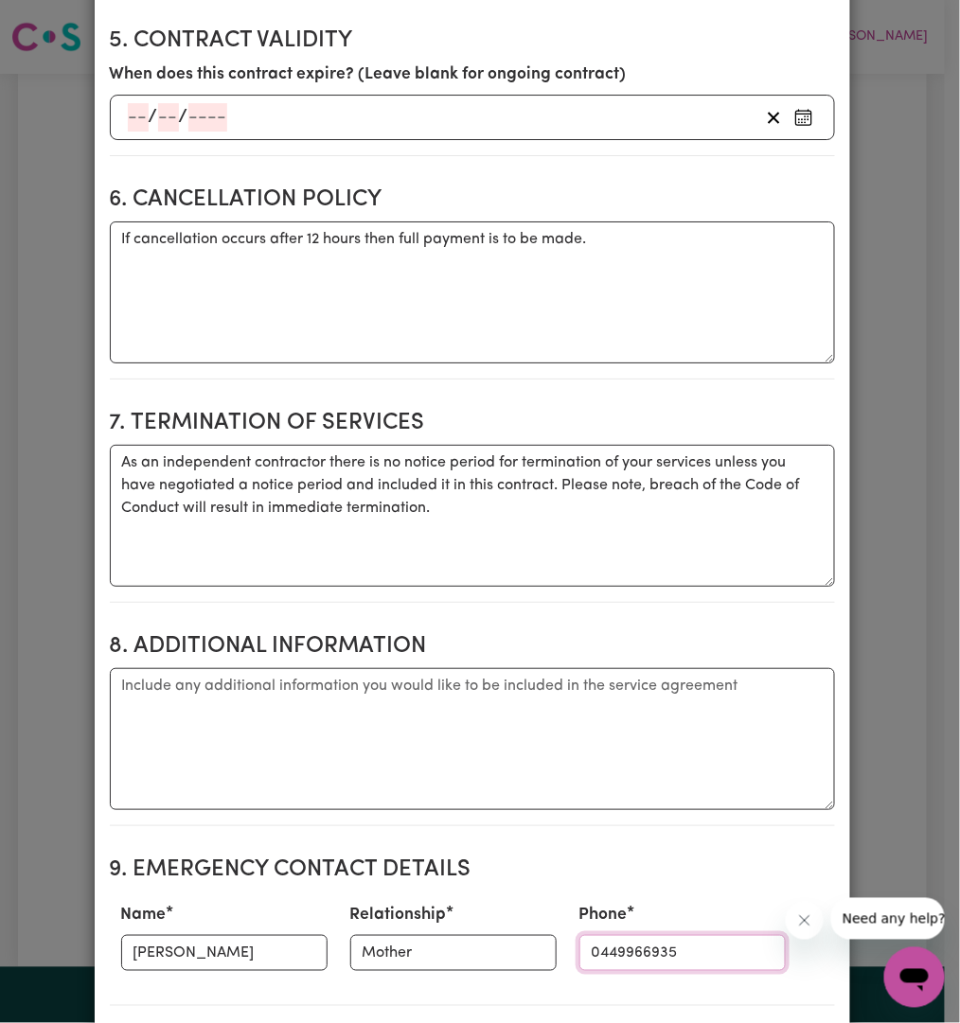
click at [644, 935] on input "0449966935" at bounding box center [682, 953] width 206 height 36
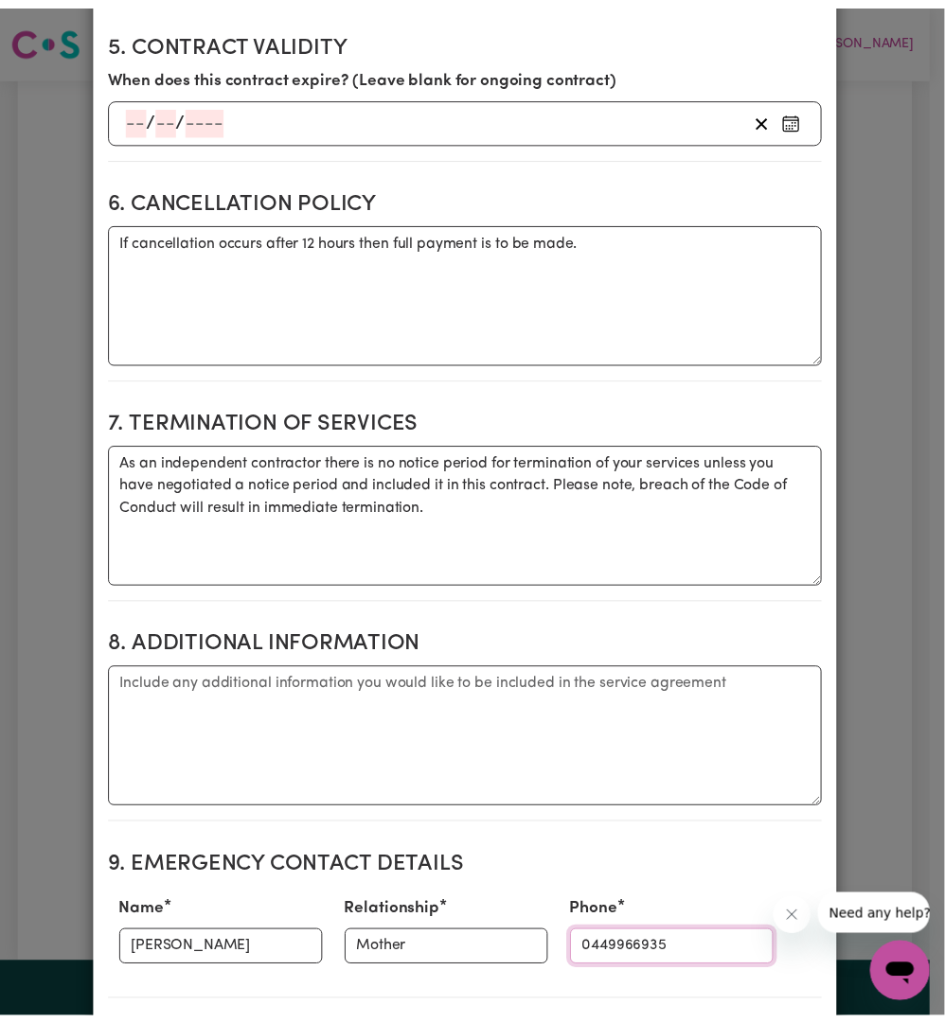
scroll to position [0, 0]
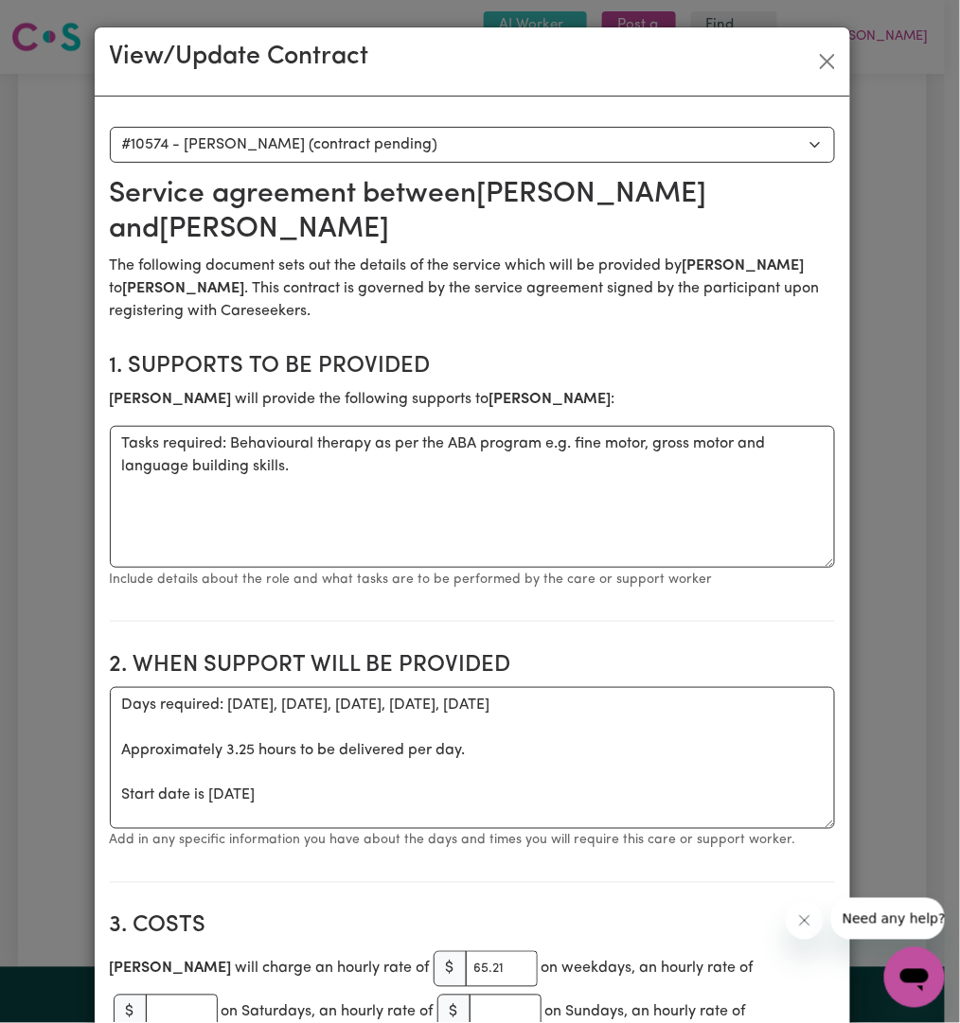
click at [801, 51] on div "View/Update Contract" at bounding box center [472, 61] width 755 height 69
click at [821, 66] on button "Close" at bounding box center [827, 61] width 30 height 30
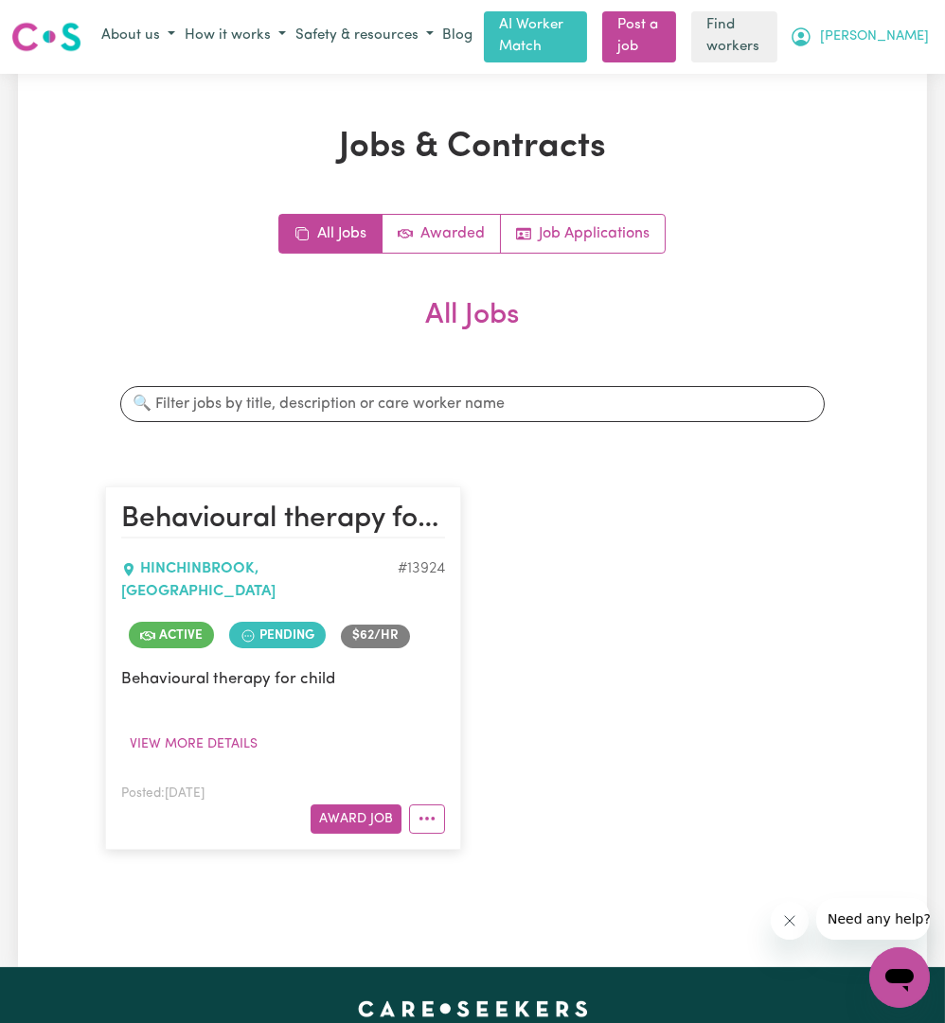
click at [812, 36] on icon "My Account" at bounding box center [800, 37] width 23 height 23
click at [889, 98] on link "Logout" at bounding box center [858, 110] width 150 height 36
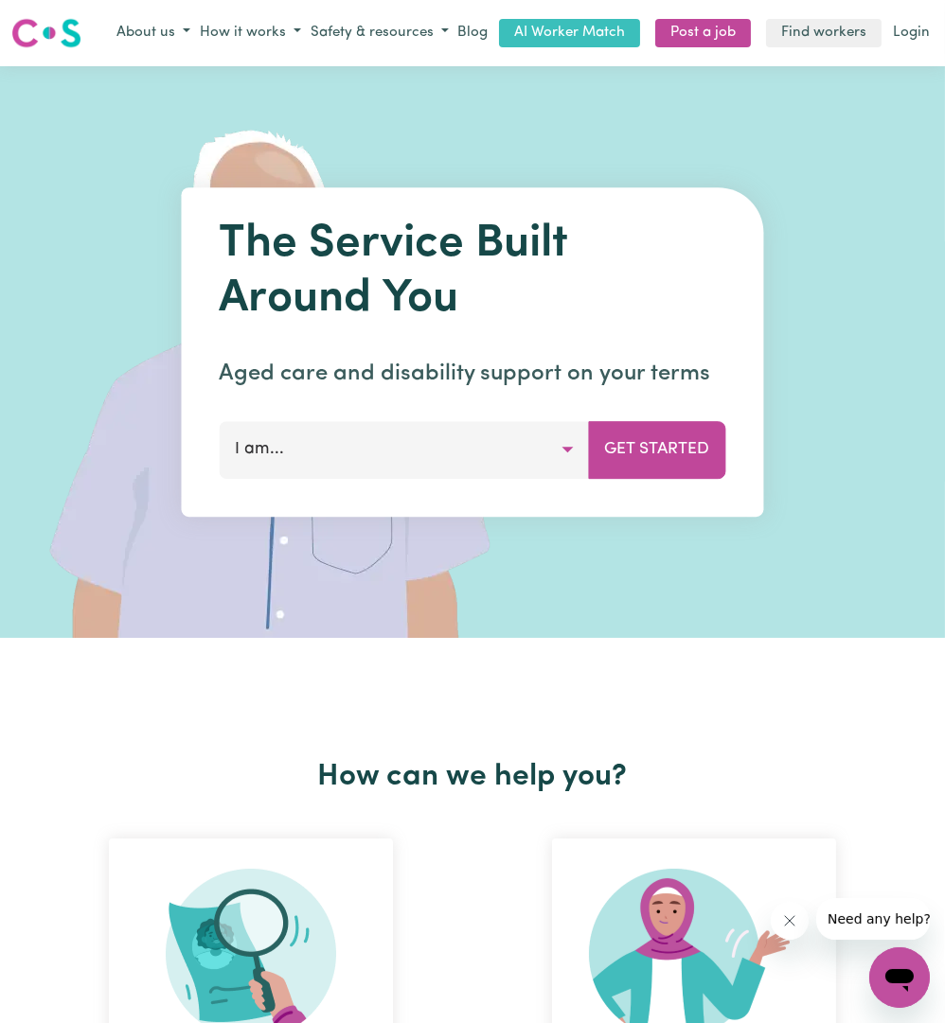
click at [898, 49] on div "Menu About us How it works Safety & resources Blog AI Worker Match Post a job F…" at bounding box center [472, 33] width 945 height 44
click at [891, 37] on link "Login" at bounding box center [911, 33] width 44 height 29
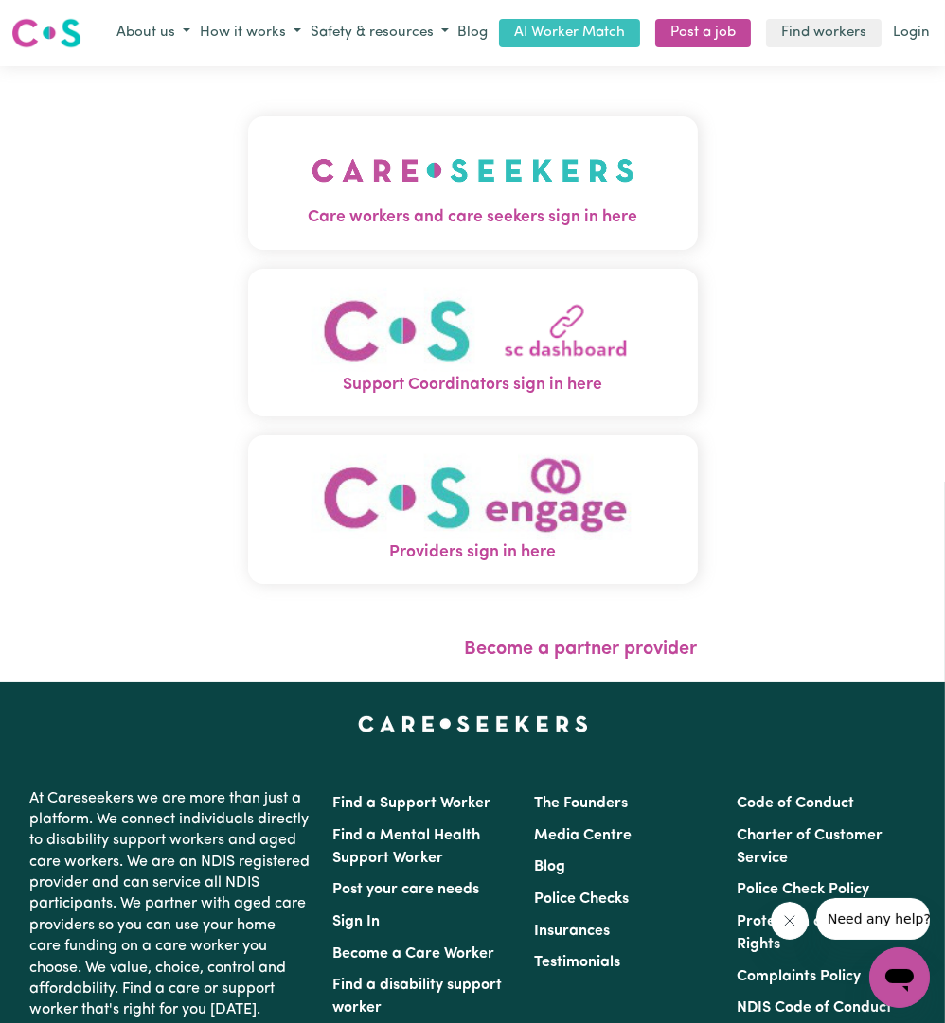
click at [434, 250] on div "Care workers and care seekers sign in here Support Coordinators sign in here Pr…" at bounding box center [473, 360] width 450 height 512
click at [421, 195] on img "Care workers and care seekers sign in here" at bounding box center [472, 170] width 323 height 70
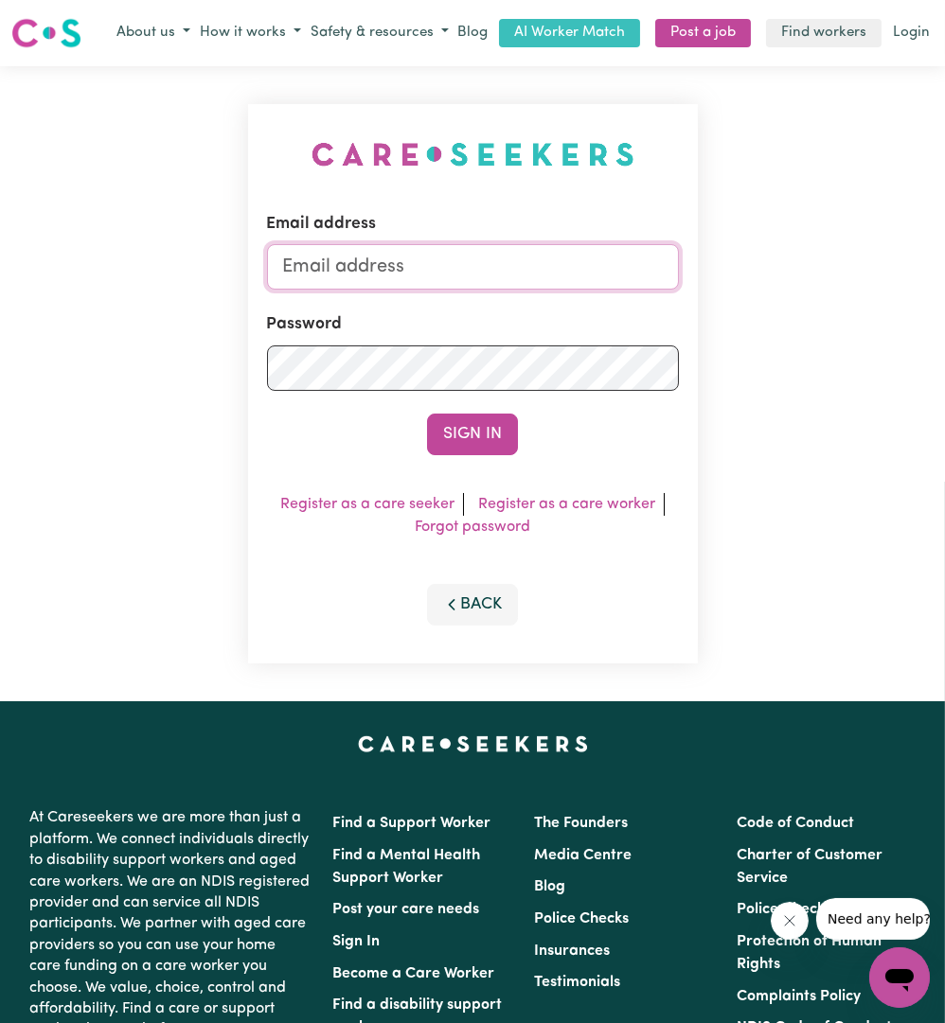
click at [422, 259] on input "Email address" at bounding box center [473, 266] width 412 height 45
drag, startPoint x: 373, startPoint y: 260, endPoint x: 679, endPoint y: 244, distance: 306.2
click at [679, 244] on div "Email address [EMAIL_ADDRESS][PERSON_NAME][DOMAIN_NAME] Password Sign In Regist…" at bounding box center [473, 383] width 450 height 559
click at [422, 247] on input "[EMAIL_ADDRESS][PERSON_NAME][DOMAIN_NAME]" at bounding box center [473, 266] width 412 height 45
drag, startPoint x: 384, startPoint y: 258, endPoint x: 735, endPoint y: 261, distance: 351.2
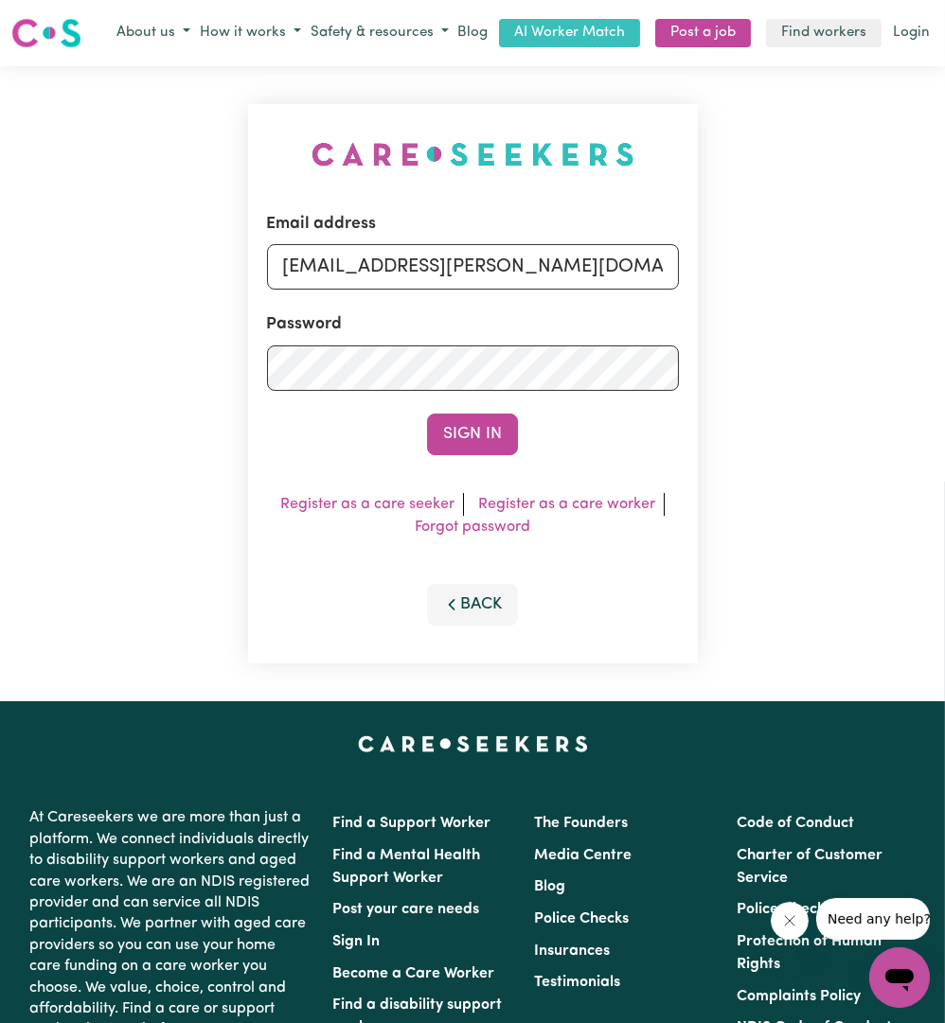
click at [735, 261] on div "Email address [EMAIL_ADDRESS][PERSON_NAME][DOMAIN_NAME] Password Sign In Regist…" at bounding box center [472, 383] width 945 height 635
type input "superuser~karan.stha@icloud.com"
click at [500, 422] on button "Sign In" at bounding box center [472, 435] width 91 height 42
